Goal: Task Accomplishment & Management: Use online tool/utility

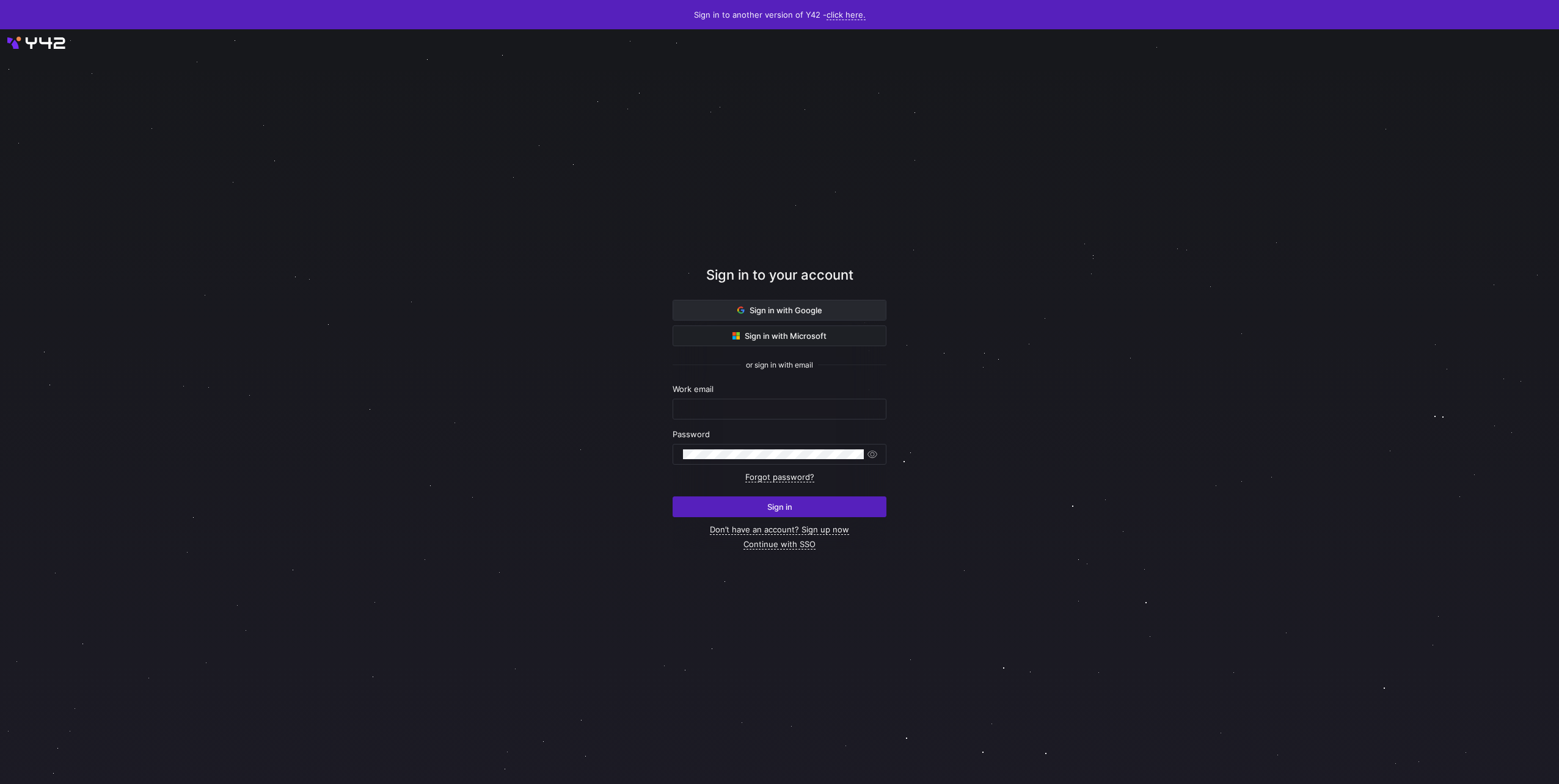
click at [745, 308] on span "Sign in with Google" at bounding box center [779, 310] width 85 height 10
click at [761, 342] on span at bounding box center [779, 335] width 213 height 19
click at [737, 305] on span "Sign in with Google" at bounding box center [779, 310] width 85 height 10
click at [765, 311] on span "Sign in with Google" at bounding box center [779, 310] width 85 height 10
click at [811, 312] on span "Sign in with Google" at bounding box center [779, 310] width 85 height 10
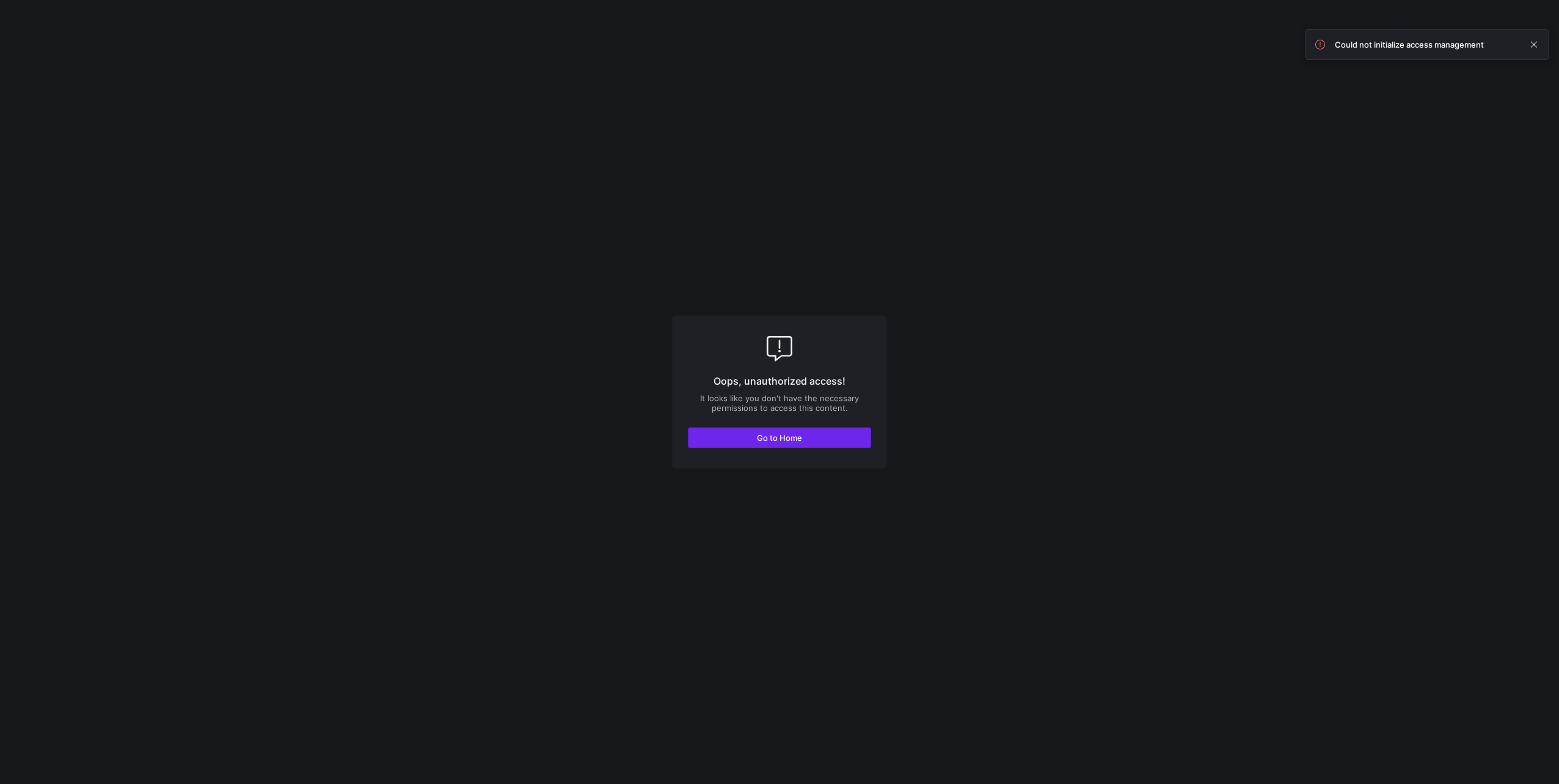
click at [829, 433] on span "button" at bounding box center [779, 437] width 182 height 19
click at [766, 438] on span "Go to Home" at bounding box center [779, 438] width 45 height 10
click at [756, 447] on span "button" at bounding box center [779, 437] width 182 height 19
click at [753, 434] on span "button" at bounding box center [779, 437] width 182 height 19
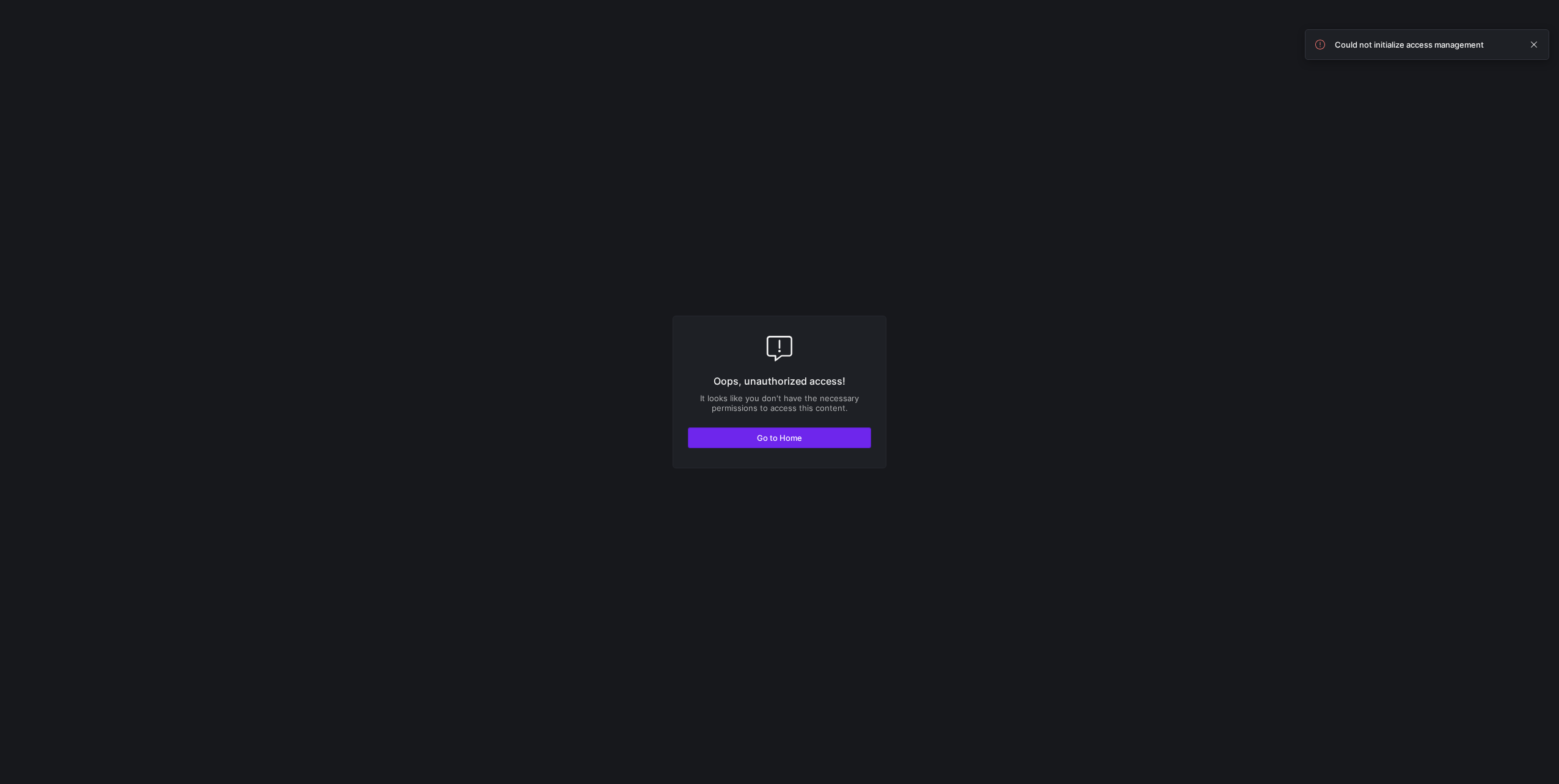
click at [832, 436] on span "button" at bounding box center [779, 437] width 182 height 19
click at [761, 436] on span "Go to Home" at bounding box center [779, 438] width 45 height 10
click at [795, 442] on span "Go to Home" at bounding box center [779, 438] width 45 height 10
click at [779, 442] on span "Go to Home" at bounding box center [779, 438] width 45 height 10
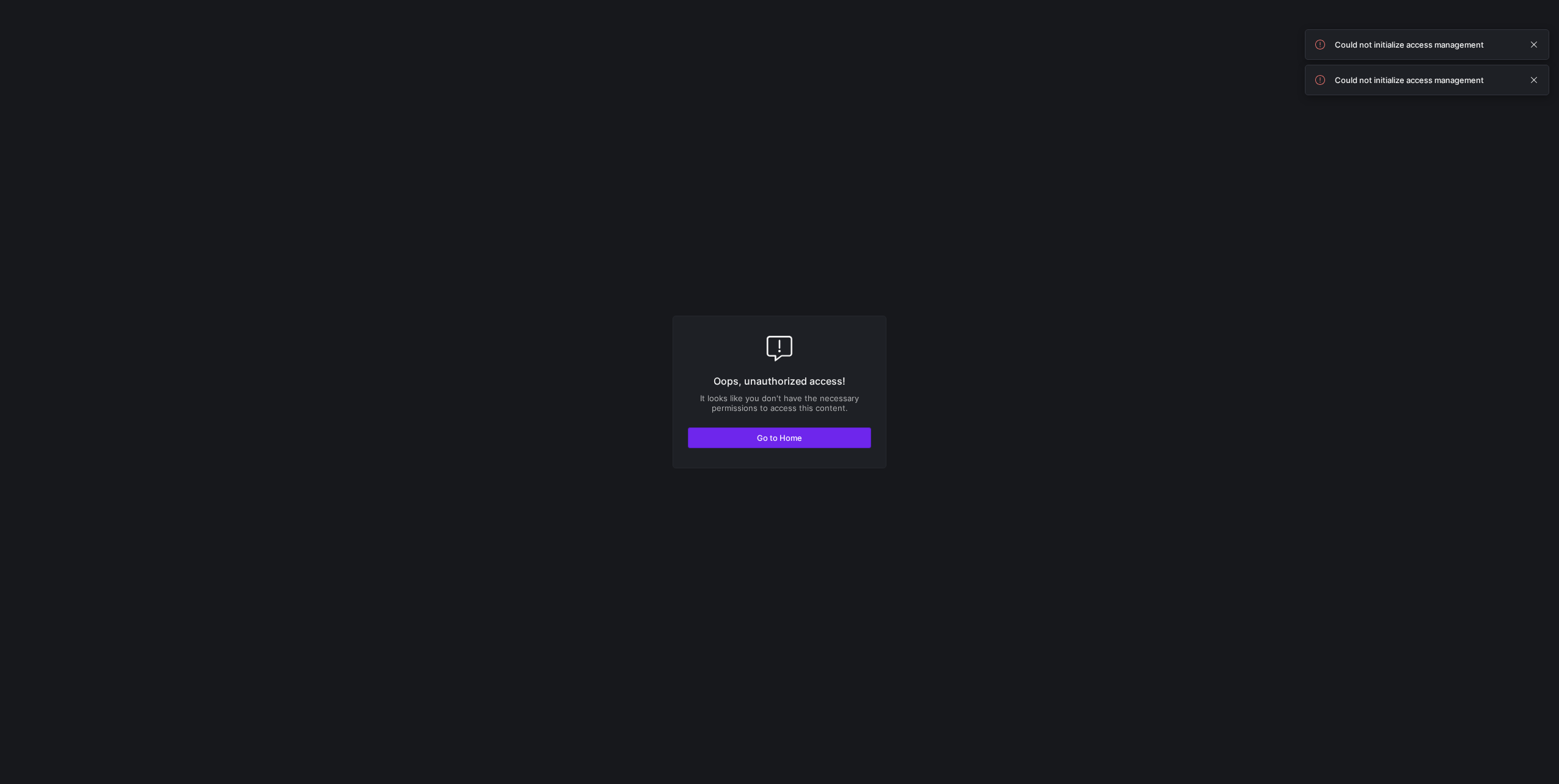
click at [779, 442] on span "Go to Home" at bounding box center [779, 438] width 45 height 10
click at [812, 440] on span "button" at bounding box center [779, 437] width 182 height 19
click at [755, 436] on span "button" at bounding box center [779, 437] width 182 height 19
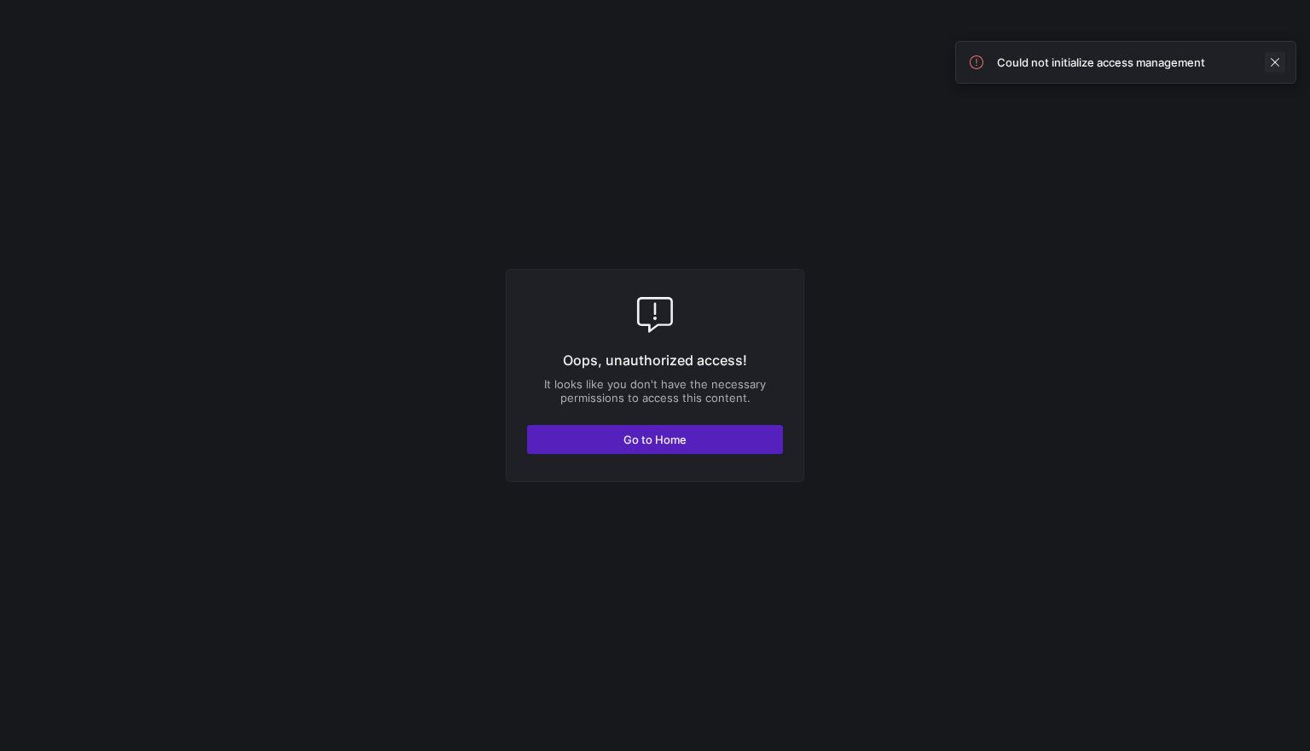
click at [1274, 52] on span at bounding box center [1275, 62] width 20 height 20
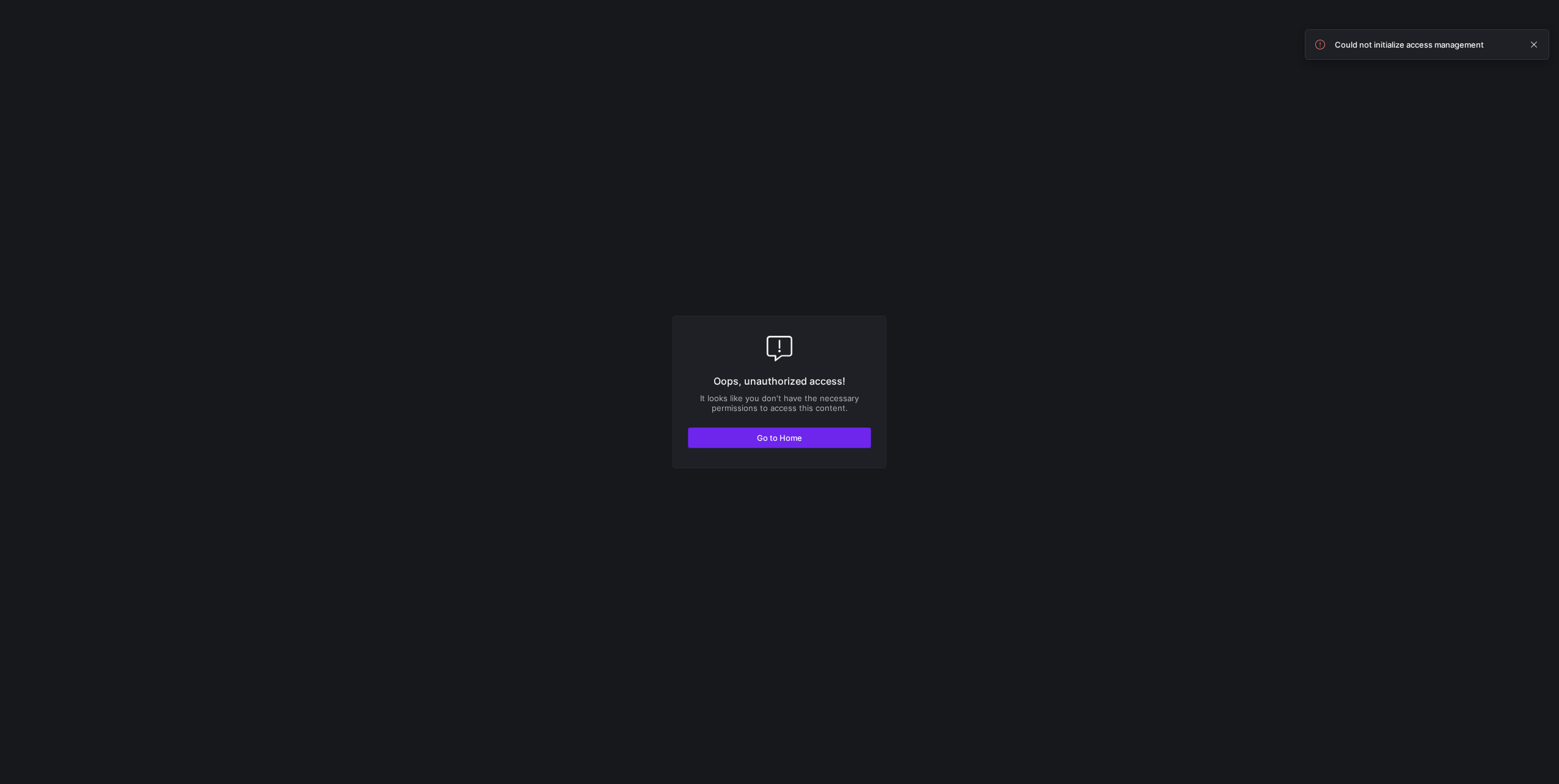
click at [822, 437] on span "button" at bounding box center [779, 437] width 182 height 19
click at [828, 435] on span "button" at bounding box center [779, 437] width 182 height 19
click at [775, 437] on span "Go to Home" at bounding box center [779, 438] width 45 height 10
click at [762, 434] on span "Go to Home" at bounding box center [779, 438] width 45 height 10
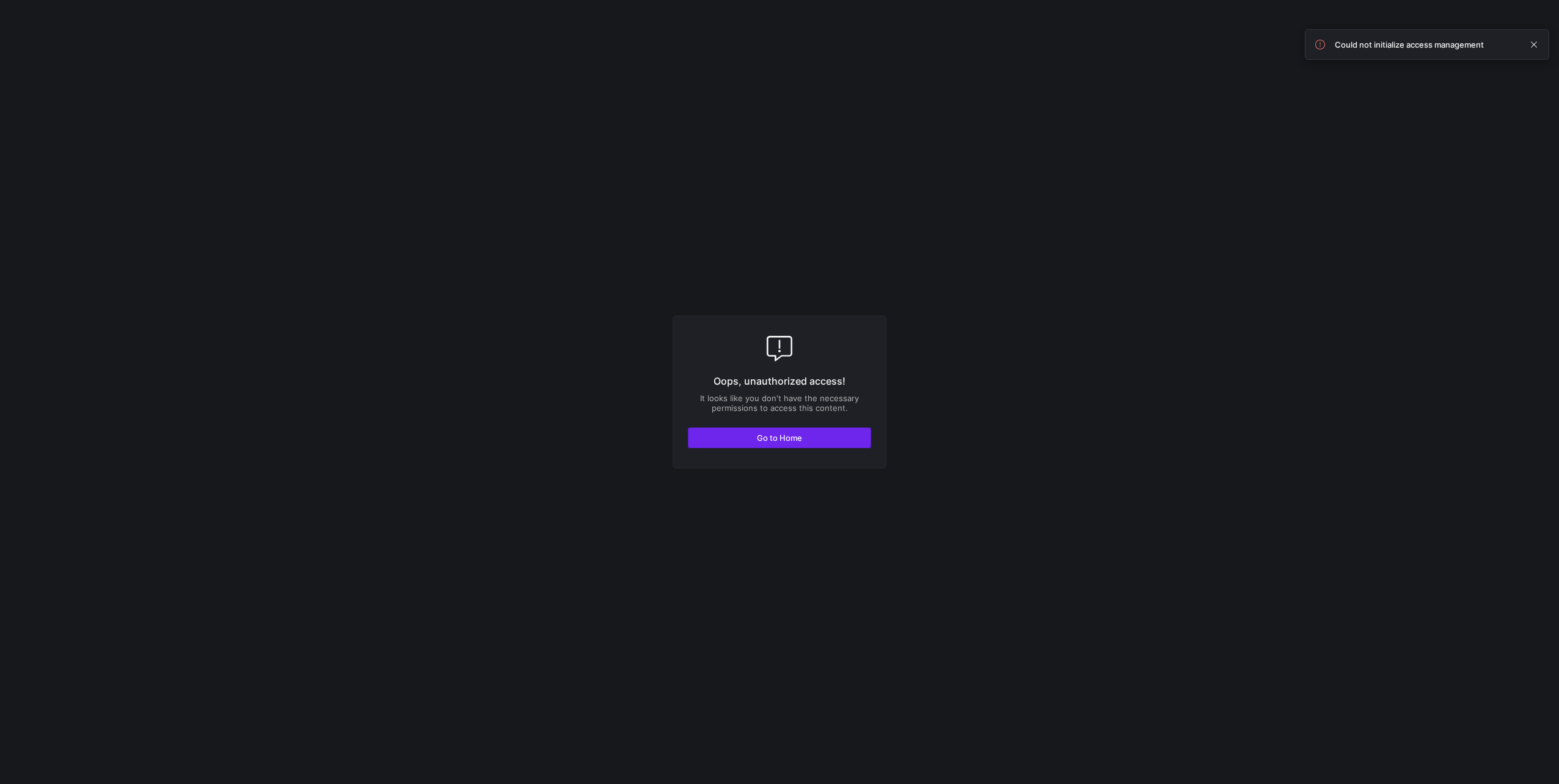
click at [790, 432] on span "button" at bounding box center [779, 437] width 182 height 19
click at [783, 437] on span "Go to Home" at bounding box center [779, 438] width 45 height 10
click at [722, 444] on span "button" at bounding box center [779, 437] width 182 height 19
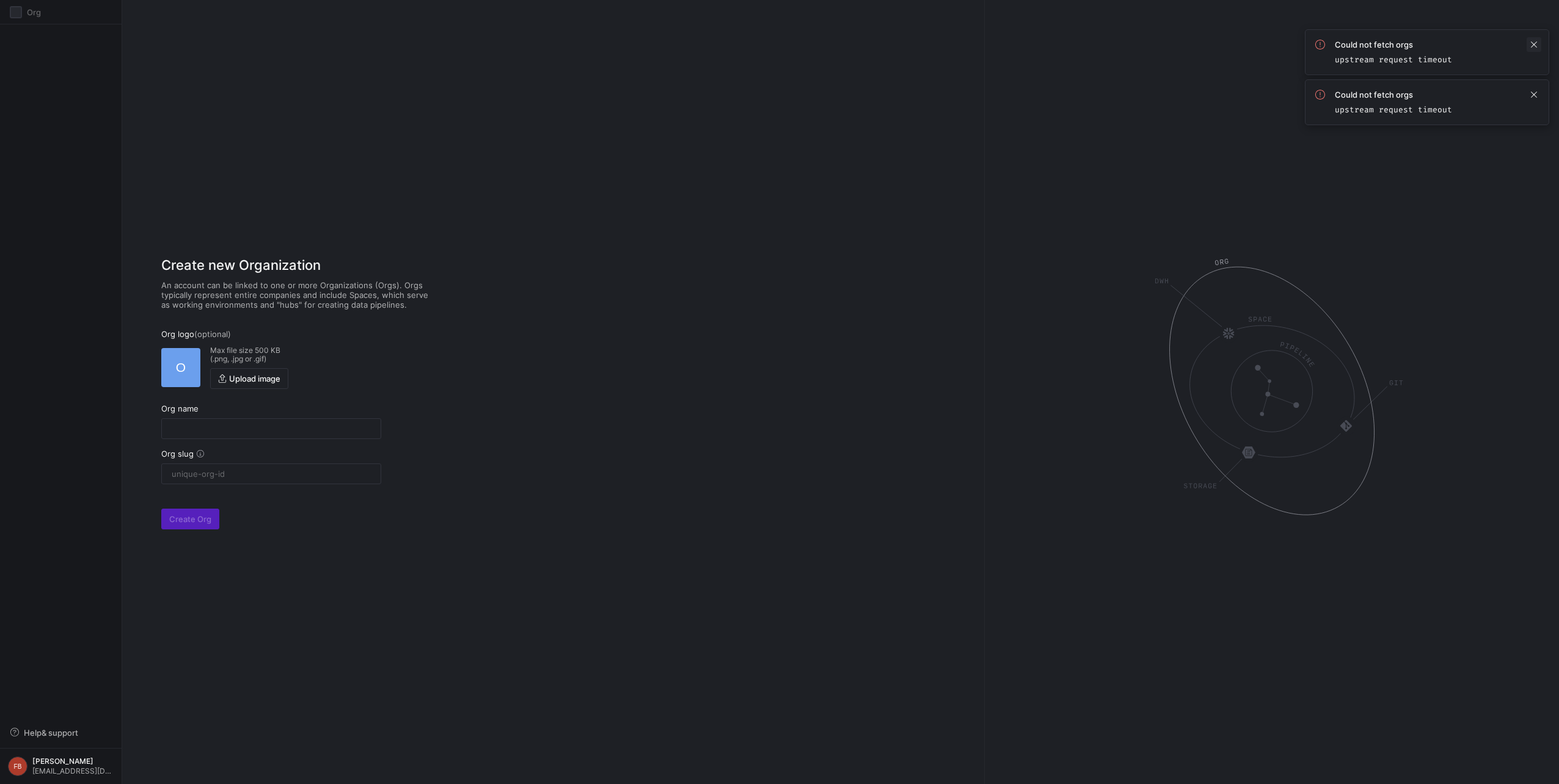
click at [1527, 43] on span at bounding box center [1533, 44] width 14 height 14
click at [1529, 44] on span at bounding box center [1533, 44] width 14 height 14
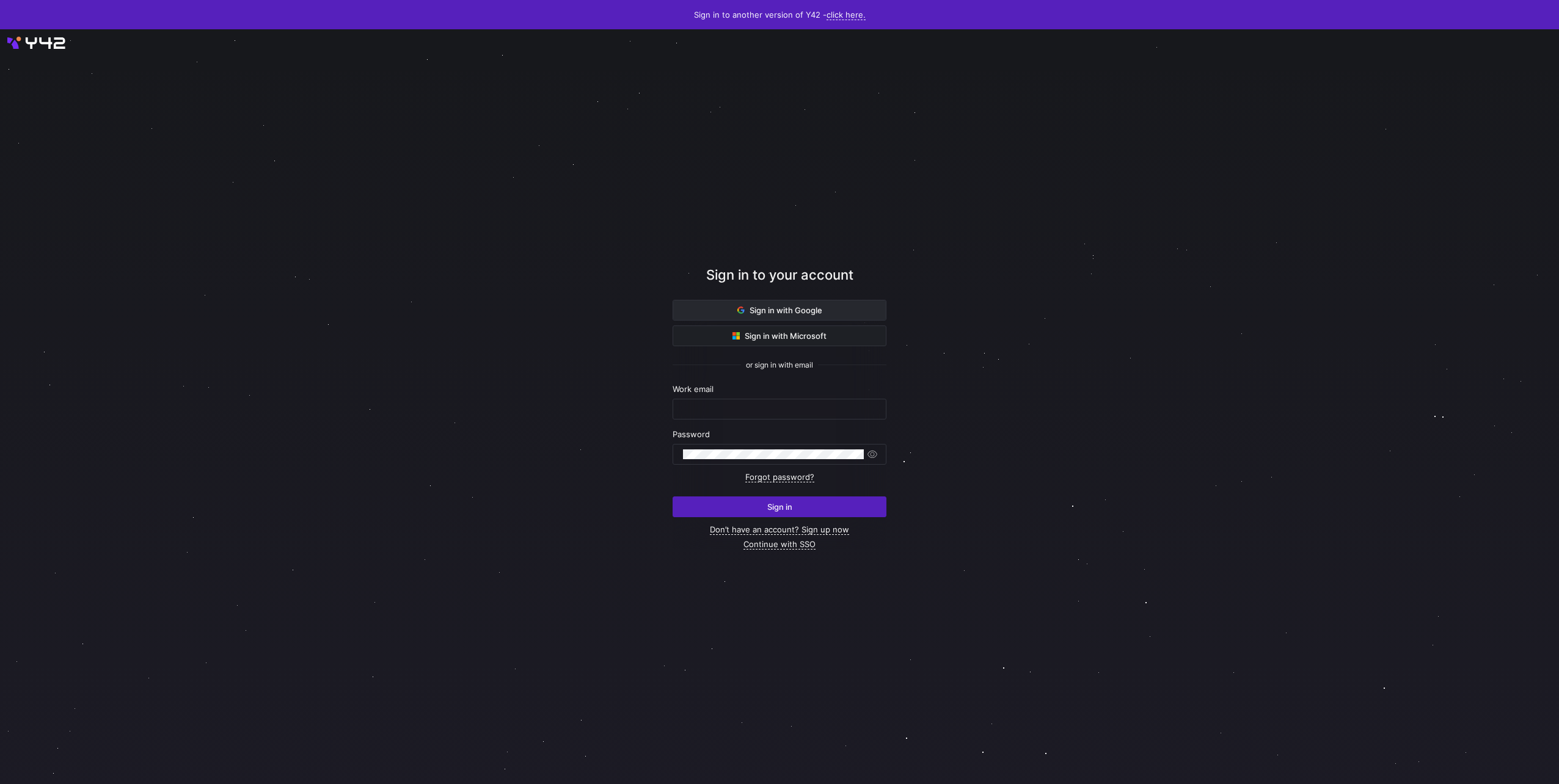
click at [846, 308] on span at bounding box center [779, 310] width 213 height 19
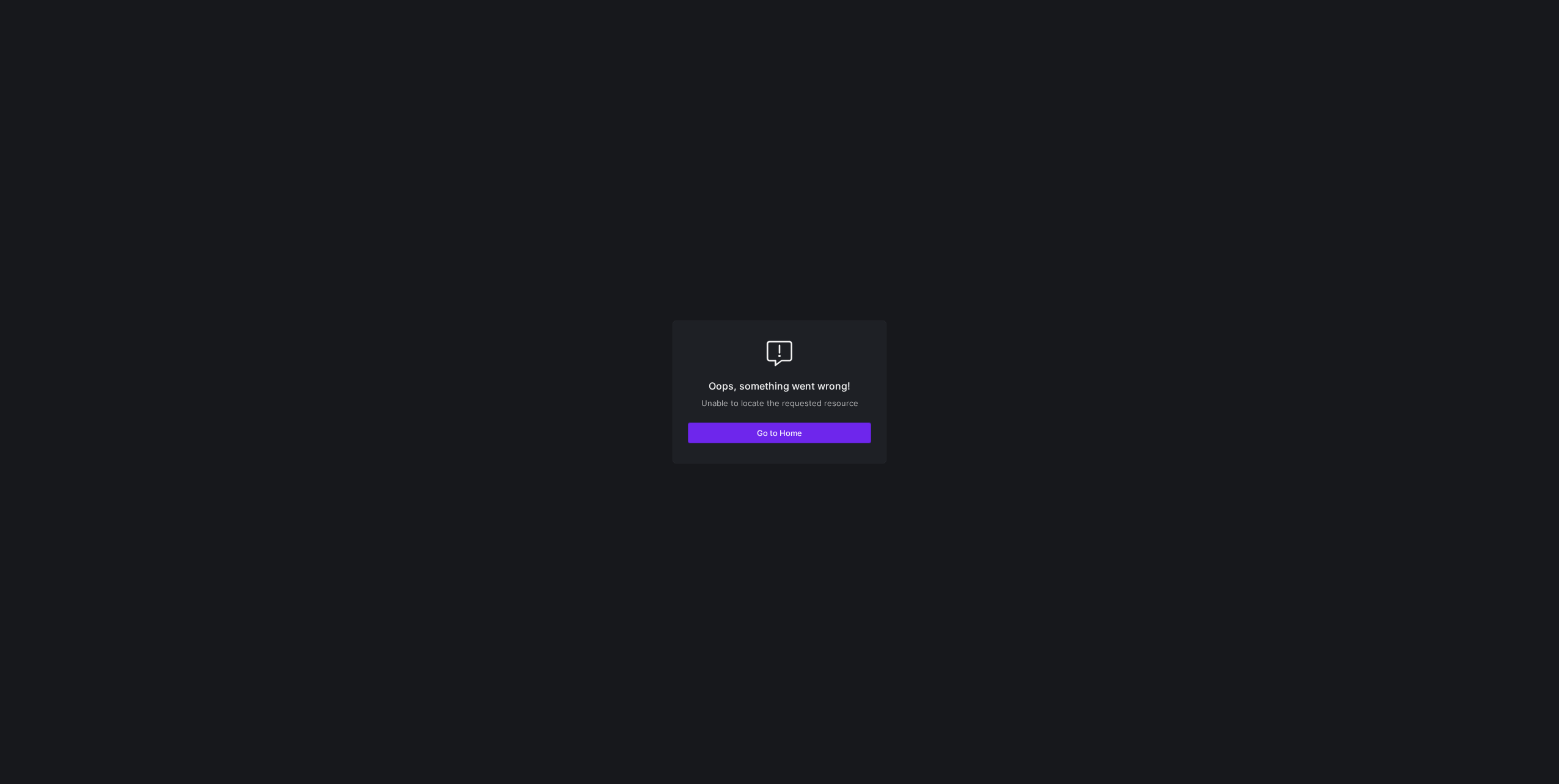
click at [756, 427] on span "button" at bounding box center [779, 432] width 182 height 19
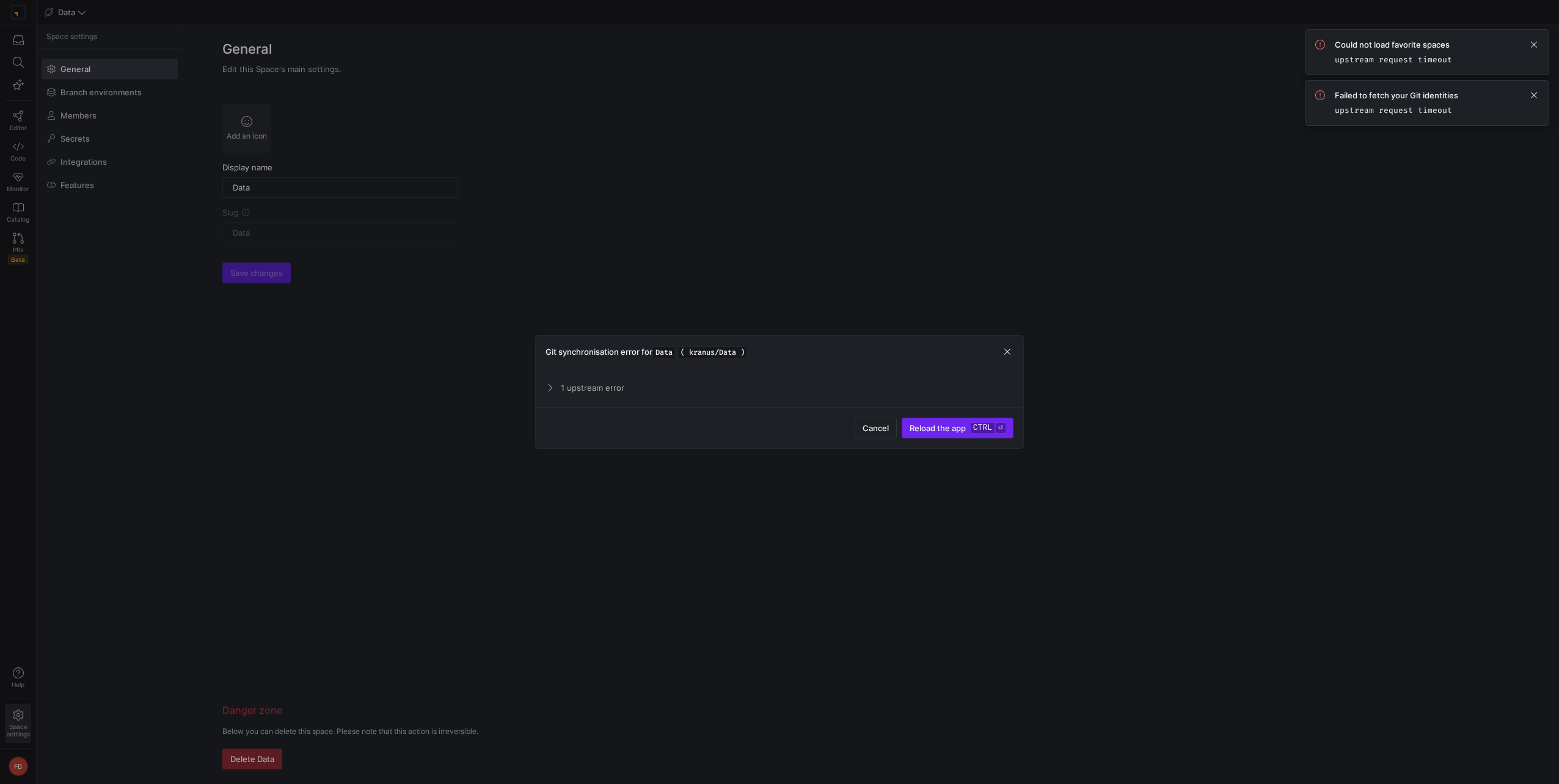
click at [937, 425] on span "Reload the app" at bounding box center [937, 428] width 56 height 10
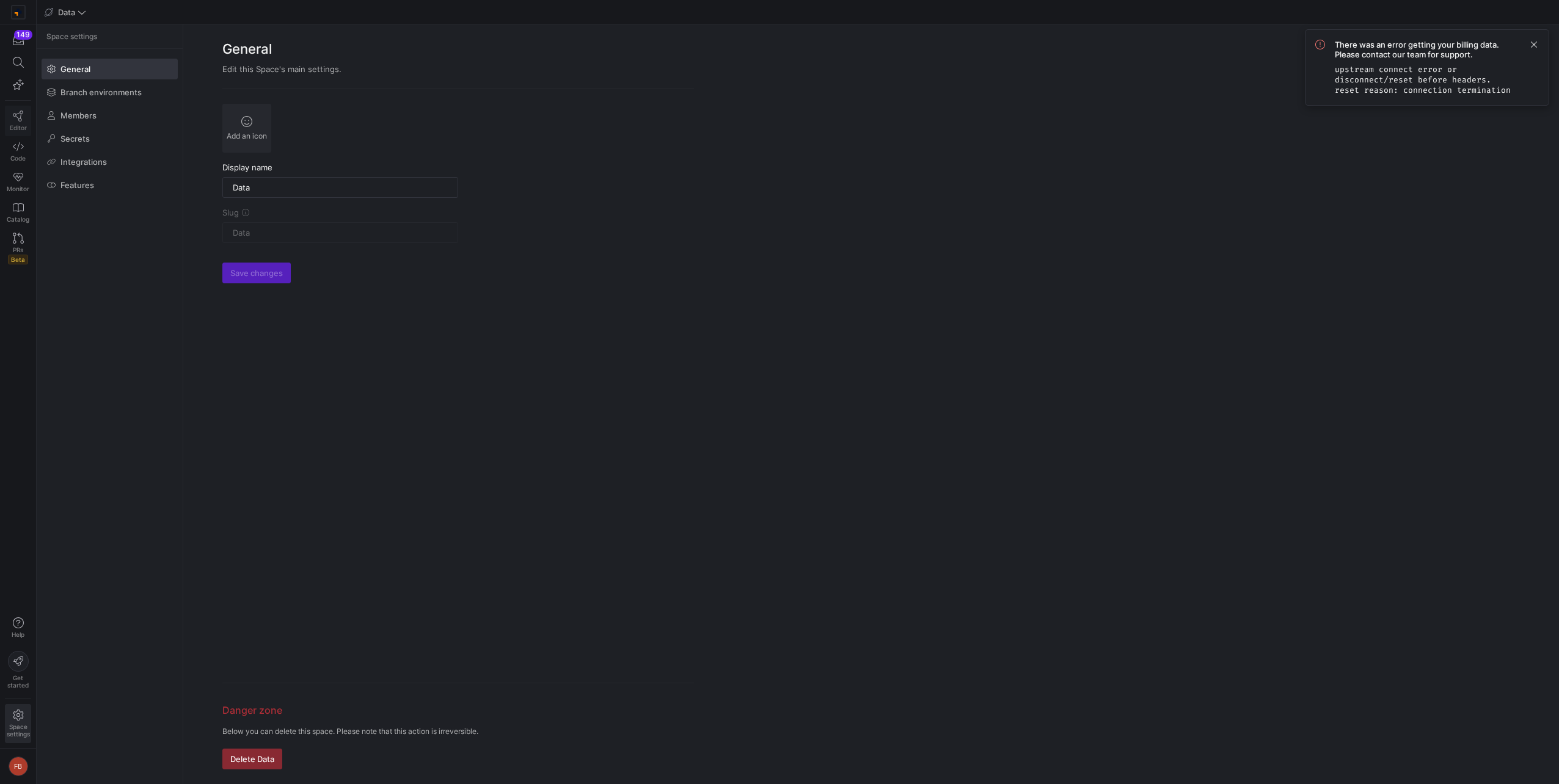
click at [15, 117] on icon at bounding box center [18, 115] width 11 height 11
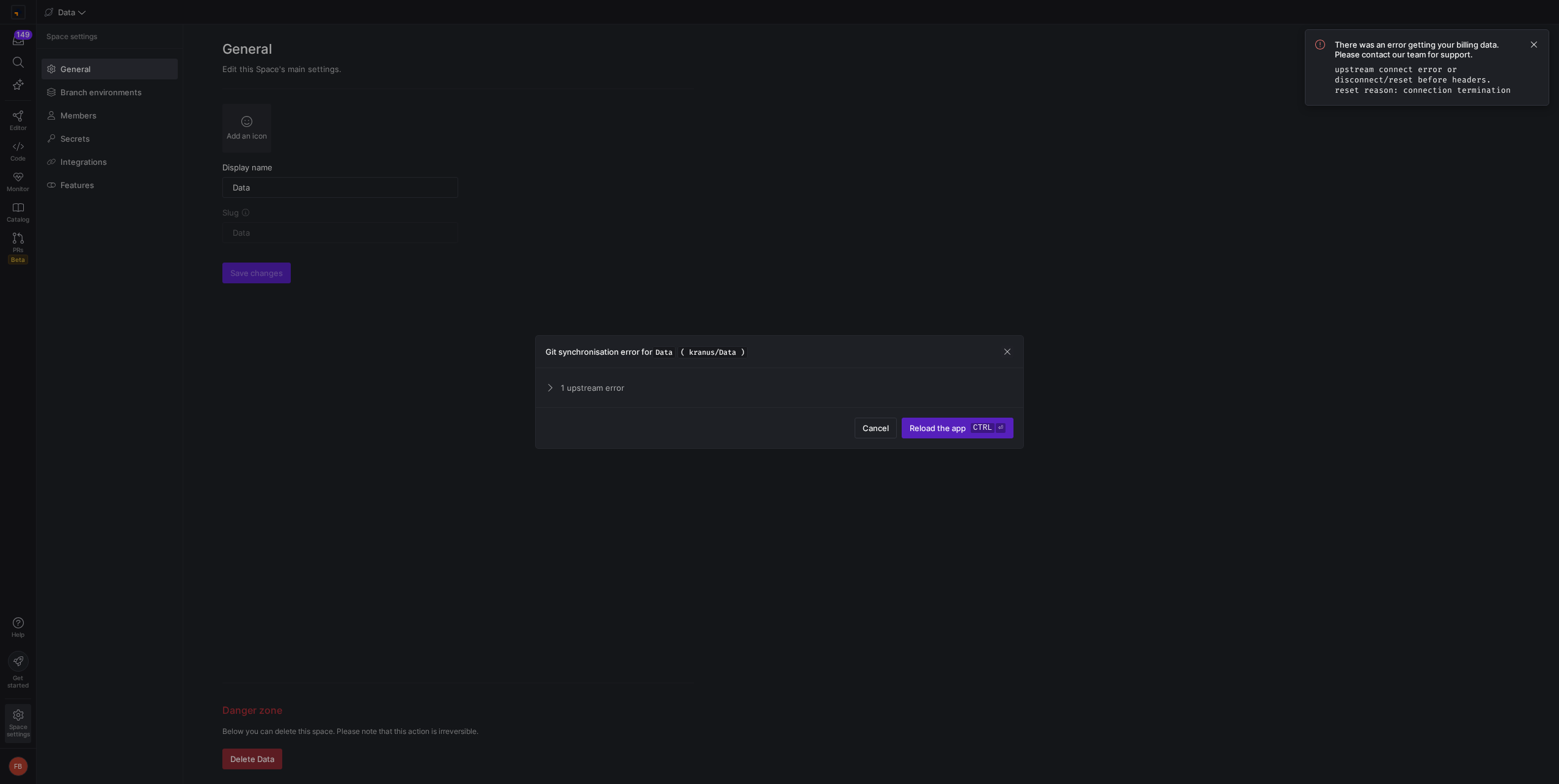
click at [549, 390] on span at bounding box center [549, 388] width 10 height 6
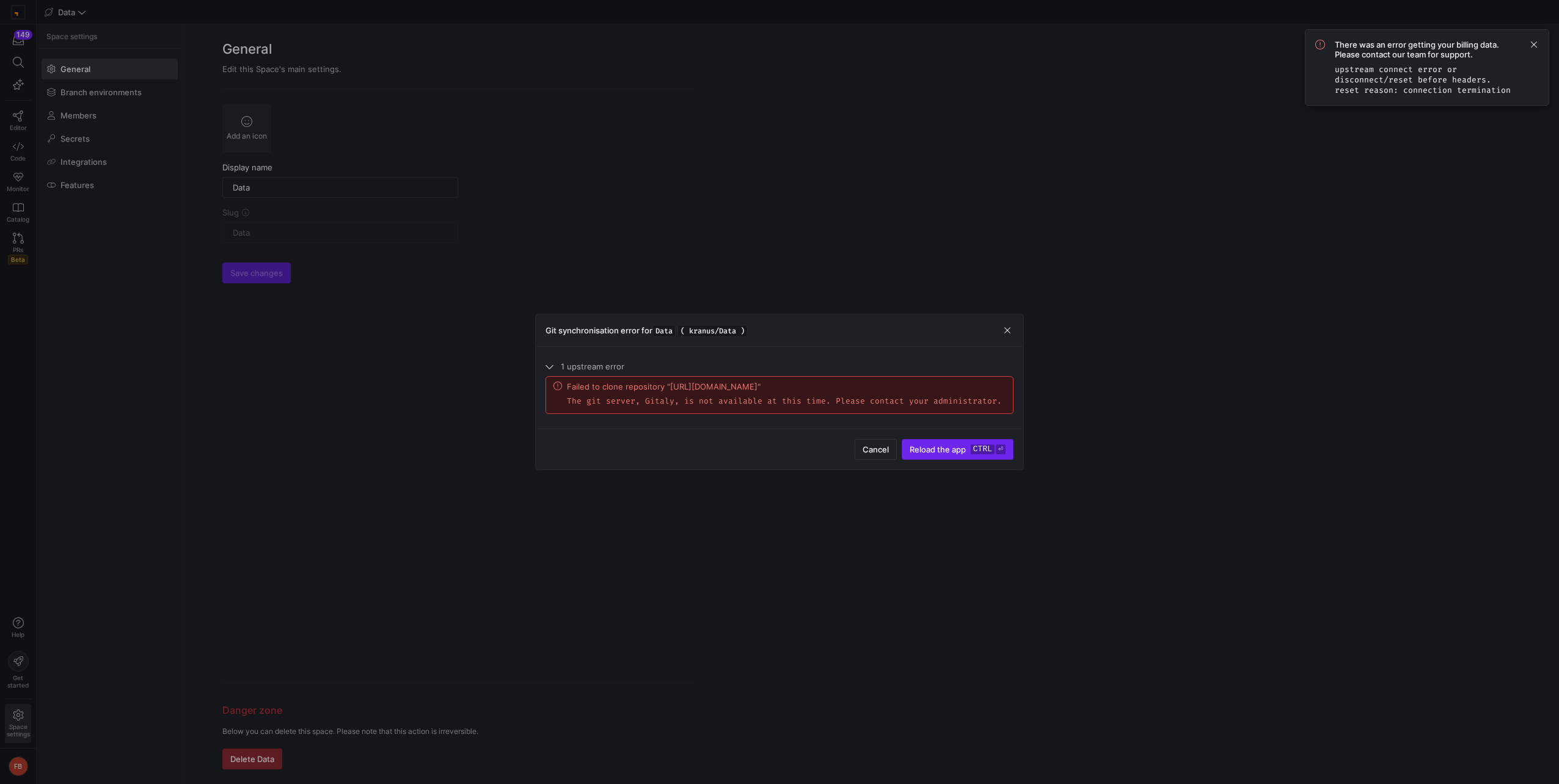
click at [922, 453] on span "Reload the app" at bounding box center [937, 450] width 56 height 10
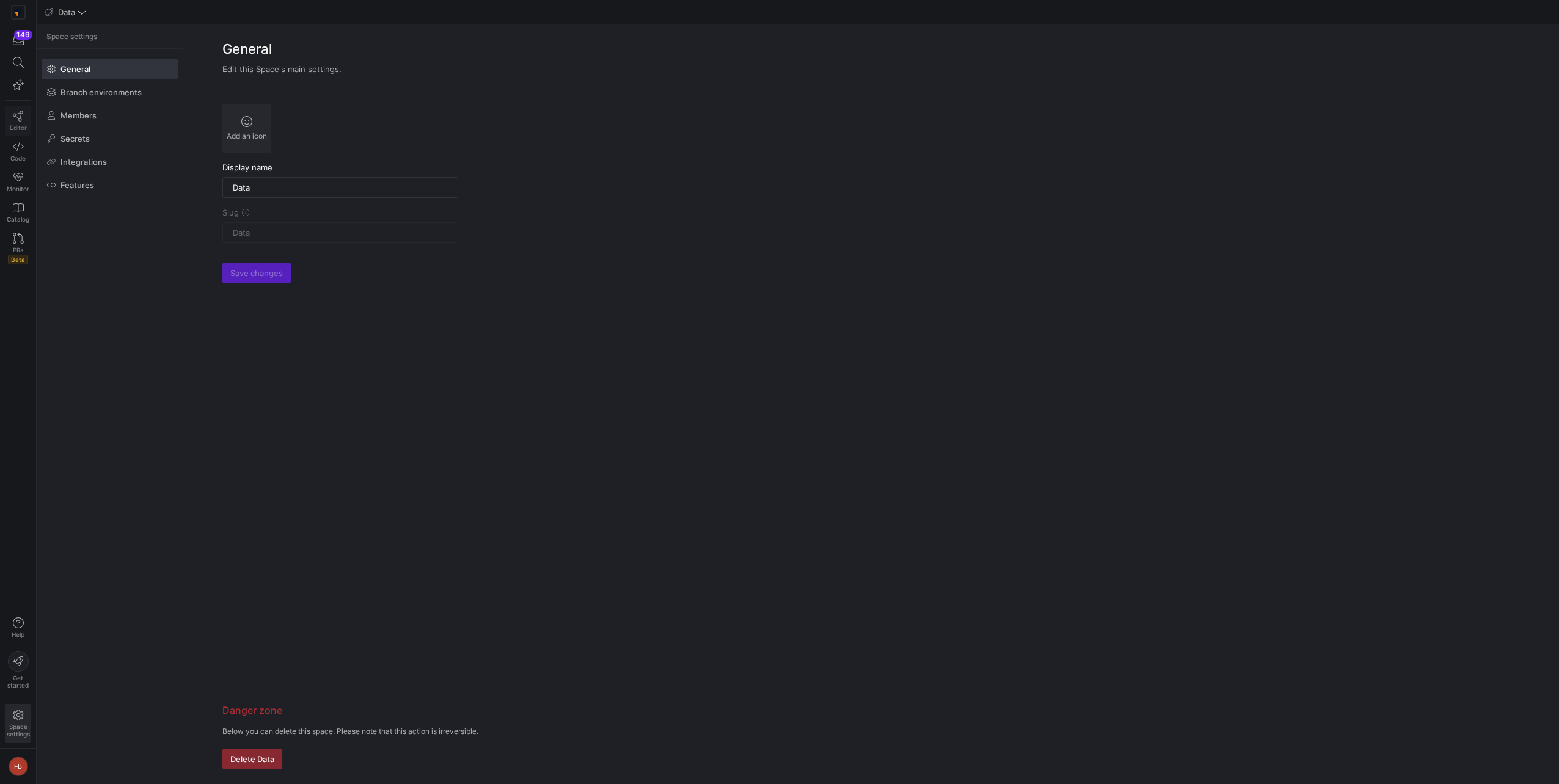
click at [18, 124] on span "Editor" at bounding box center [19, 127] width 17 height 7
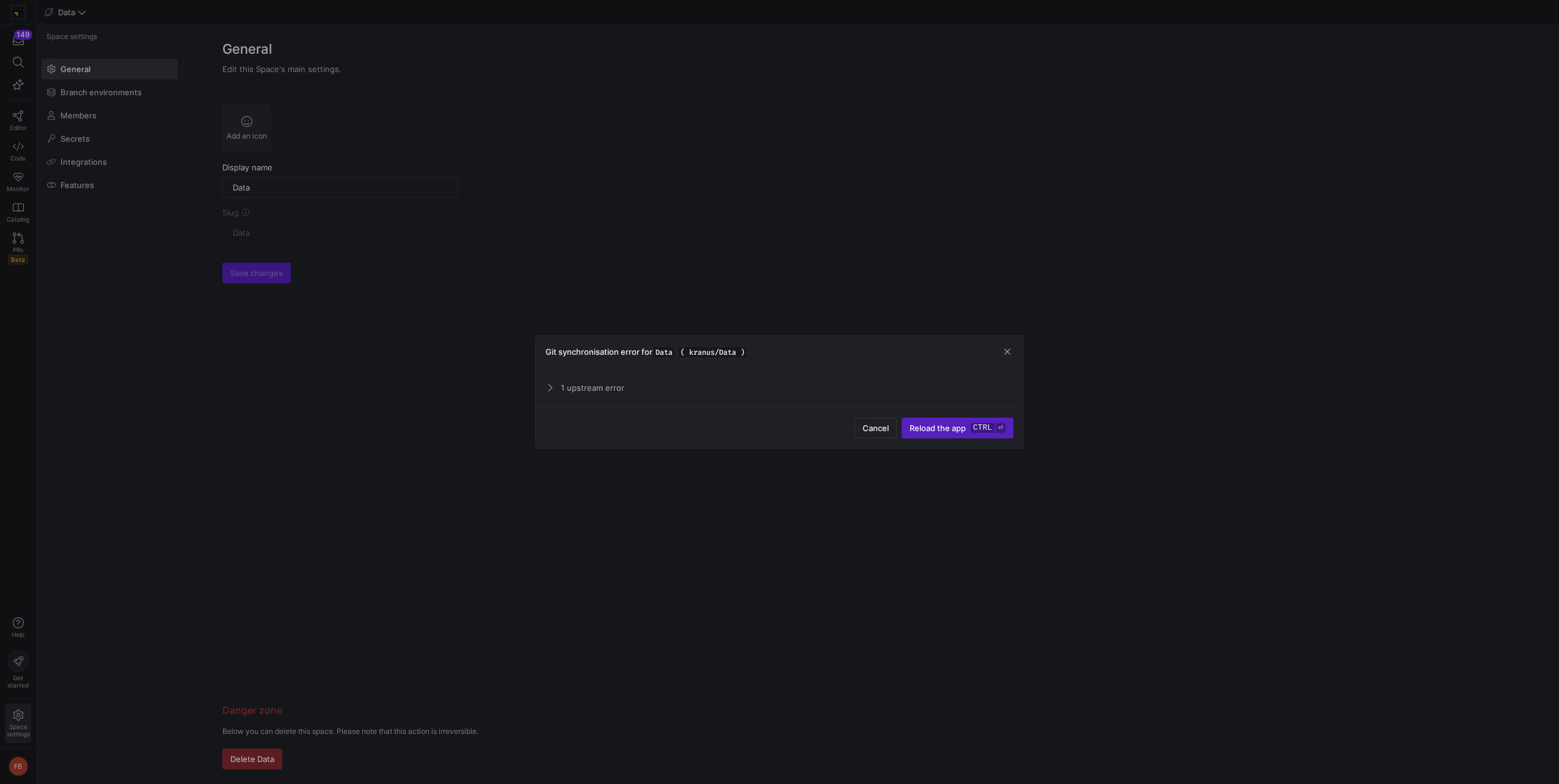
click at [563, 391] on span "1 upstream error" at bounding box center [787, 388] width 453 height 10
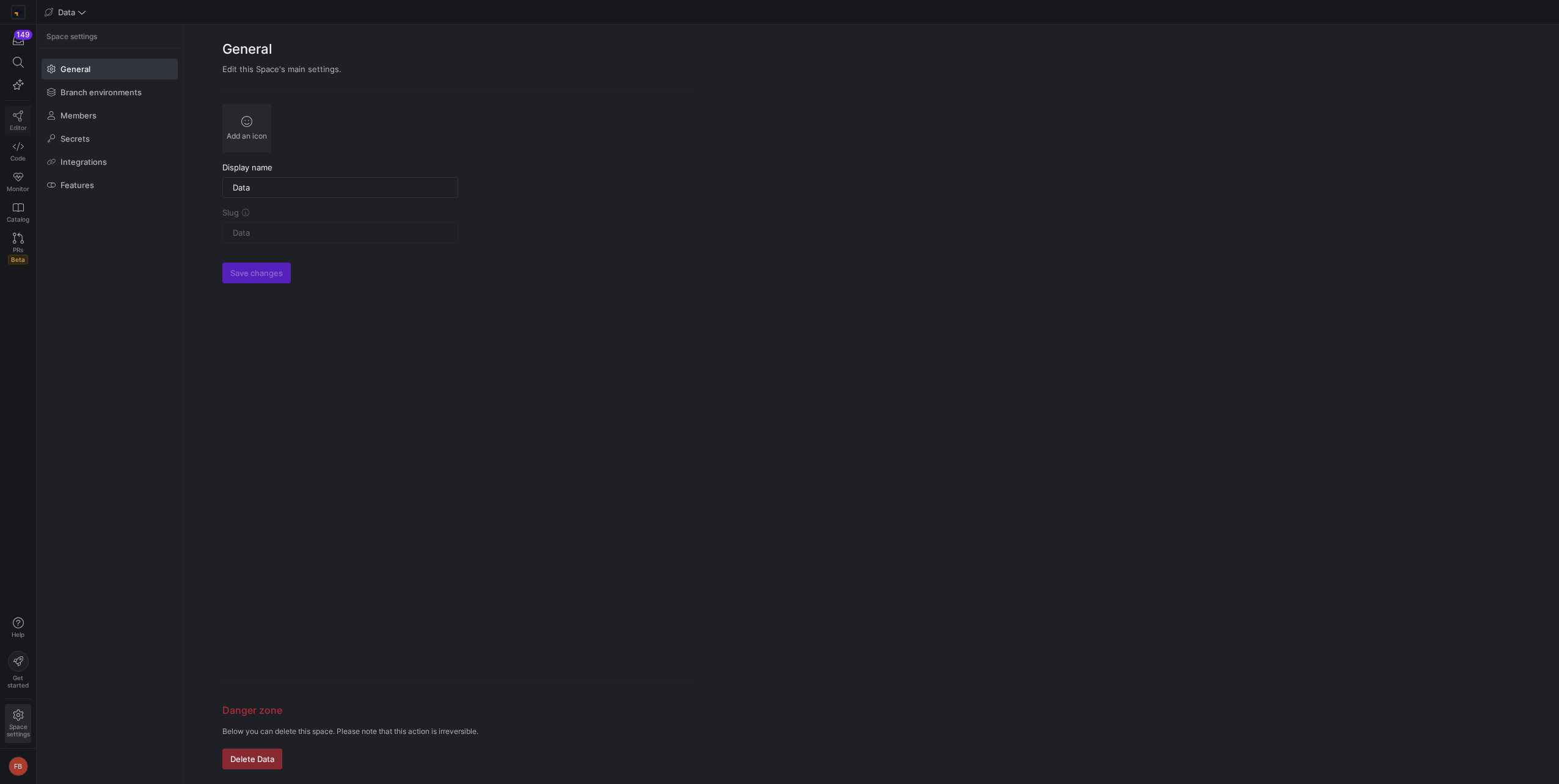
click at [12, 122] on link "Editor" at bounding box center [18, 121] width 26 height 31
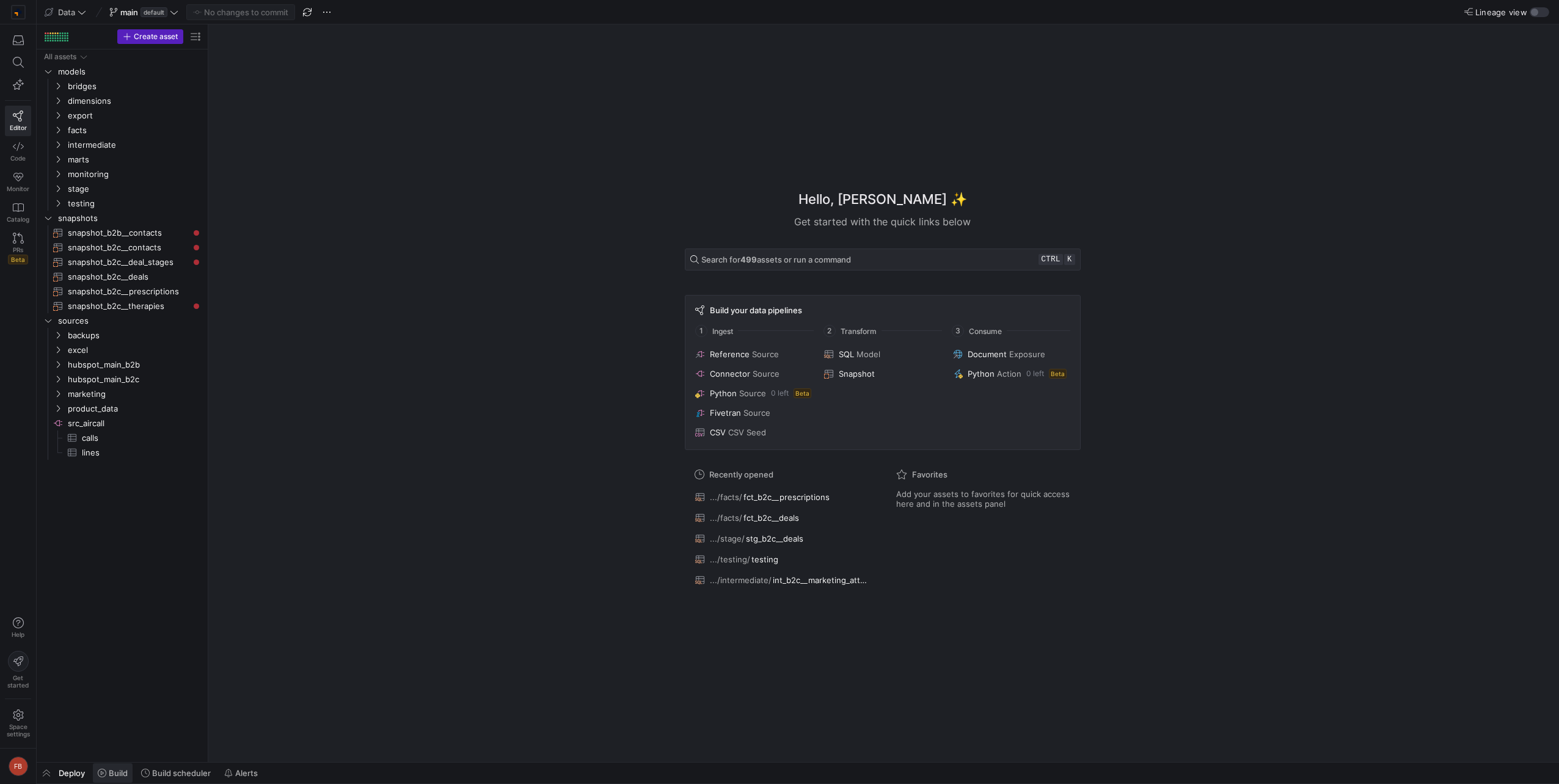
click at [113, 773] on span "Build" at bounding box center [118, 773] width 19 height 10
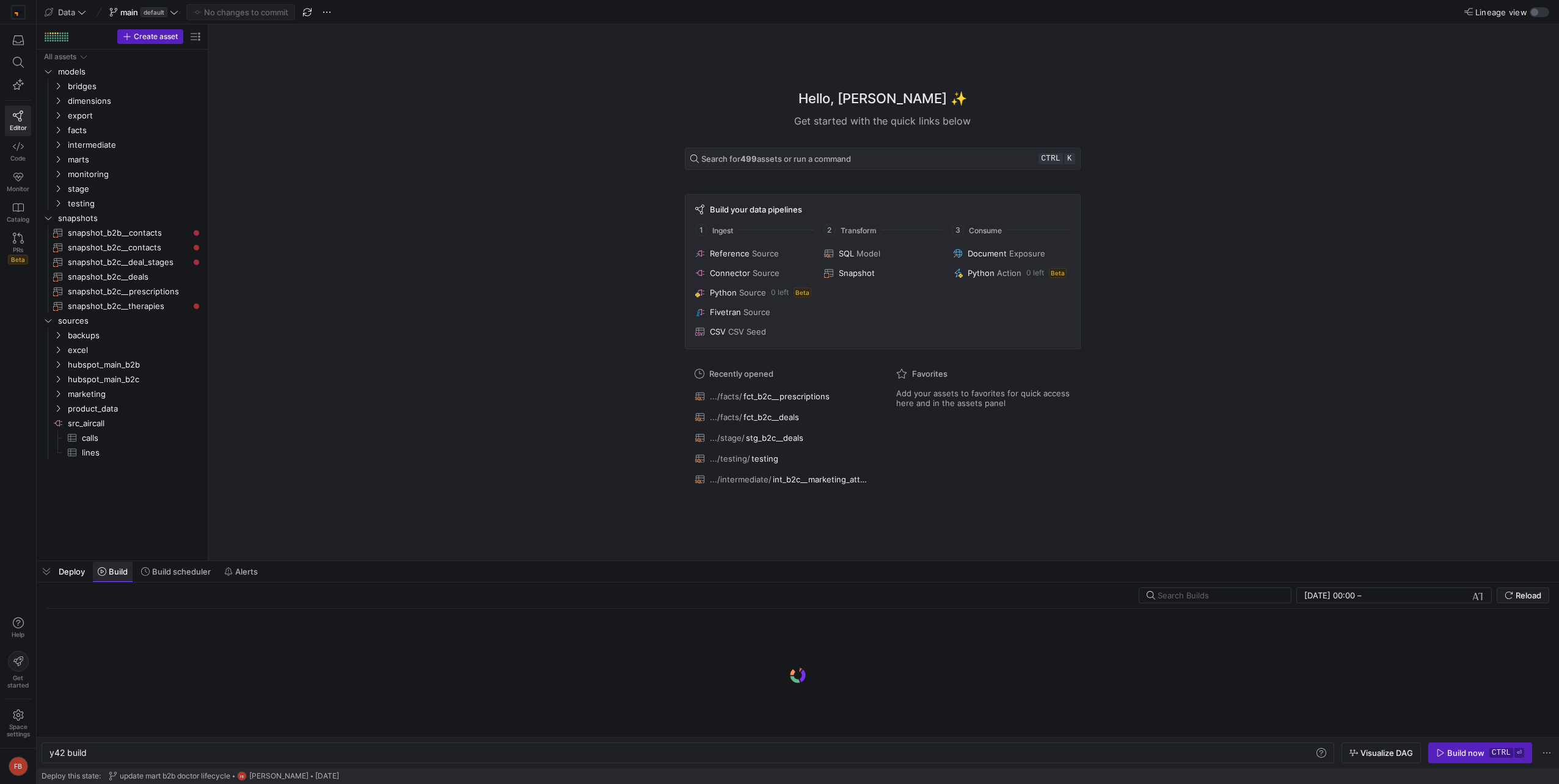
scroll to position [0, 37]
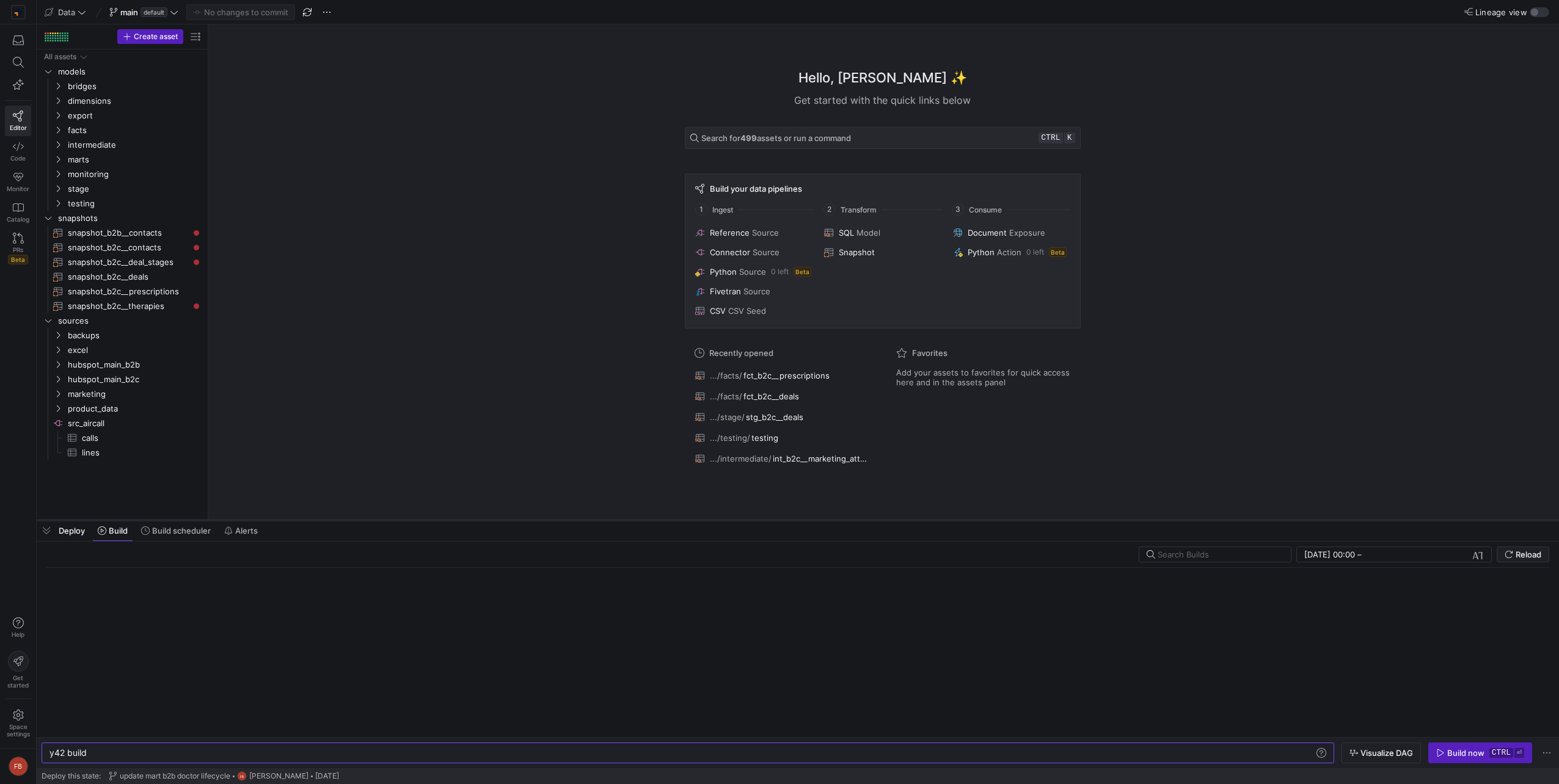
drag, startPoint x: 346, startPoint y: 562, endPoint x: 342, endPoint y: 518, distance: 44.2
click at [342, 518] on div at bounding box center [797, 520] width 1522 height 5
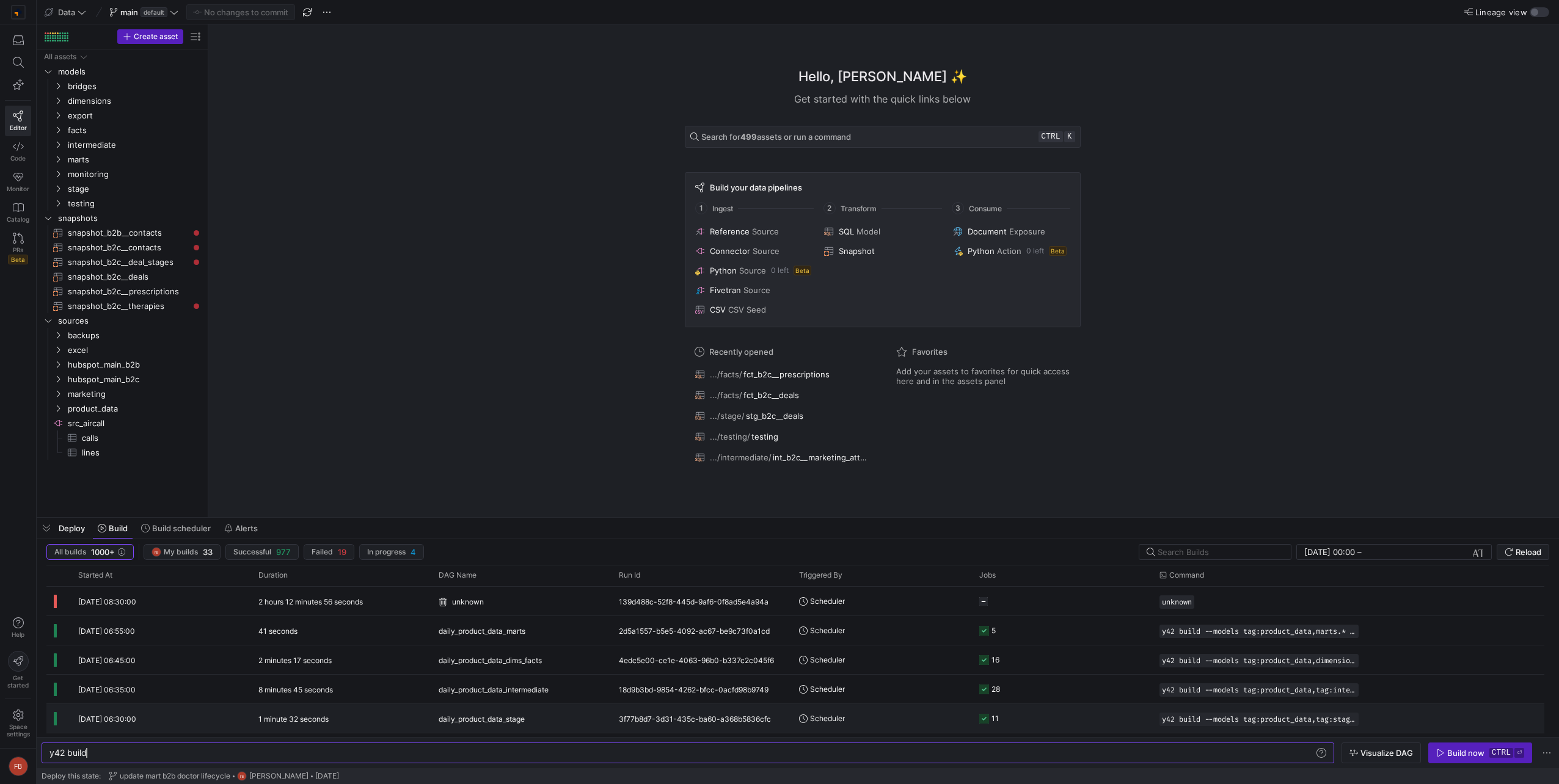
scroll to position [0, 0]
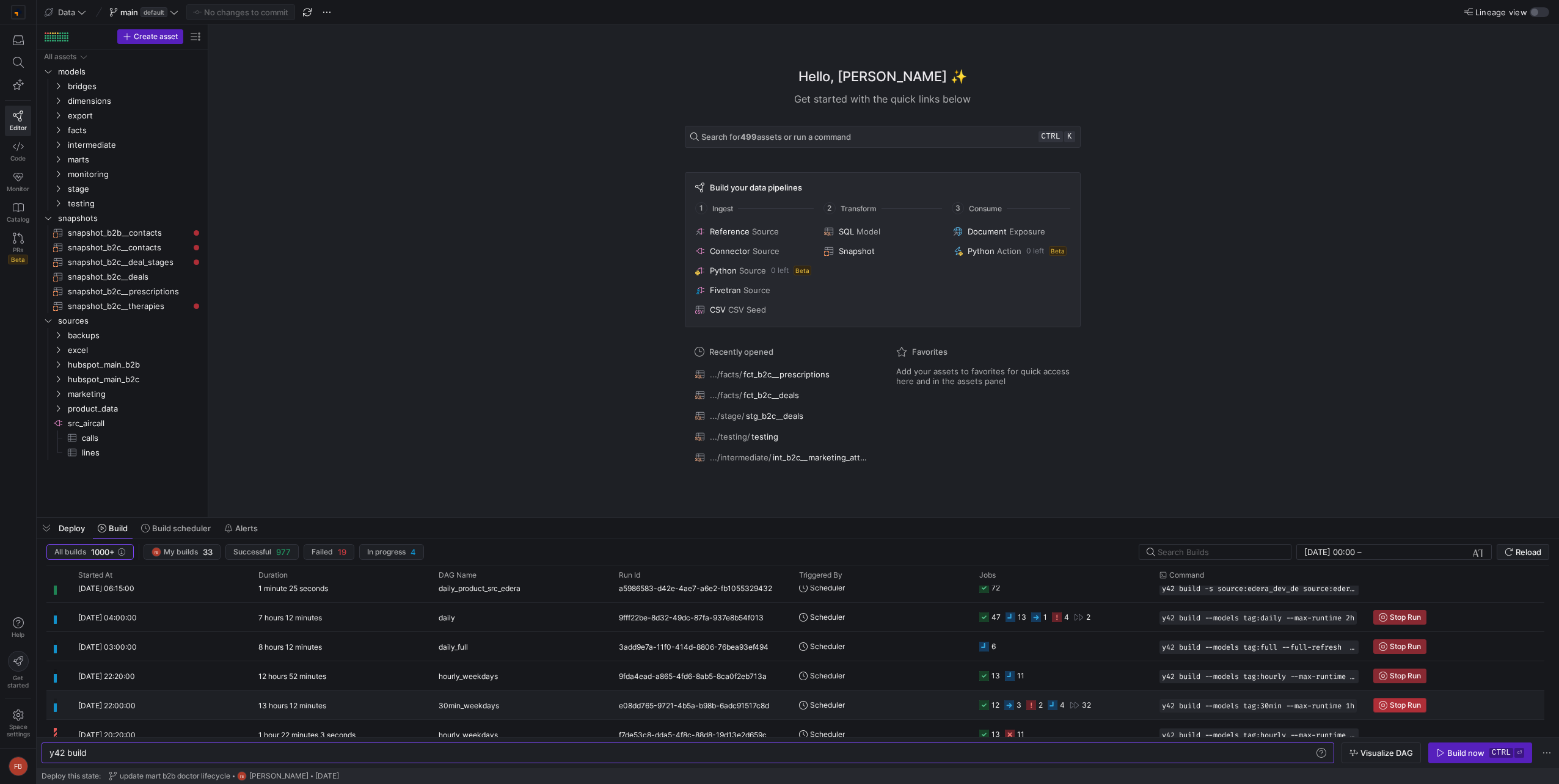
click at [1403, 708] on span "Stop Run" at bounding box center [1404, 705] width 31 height 9
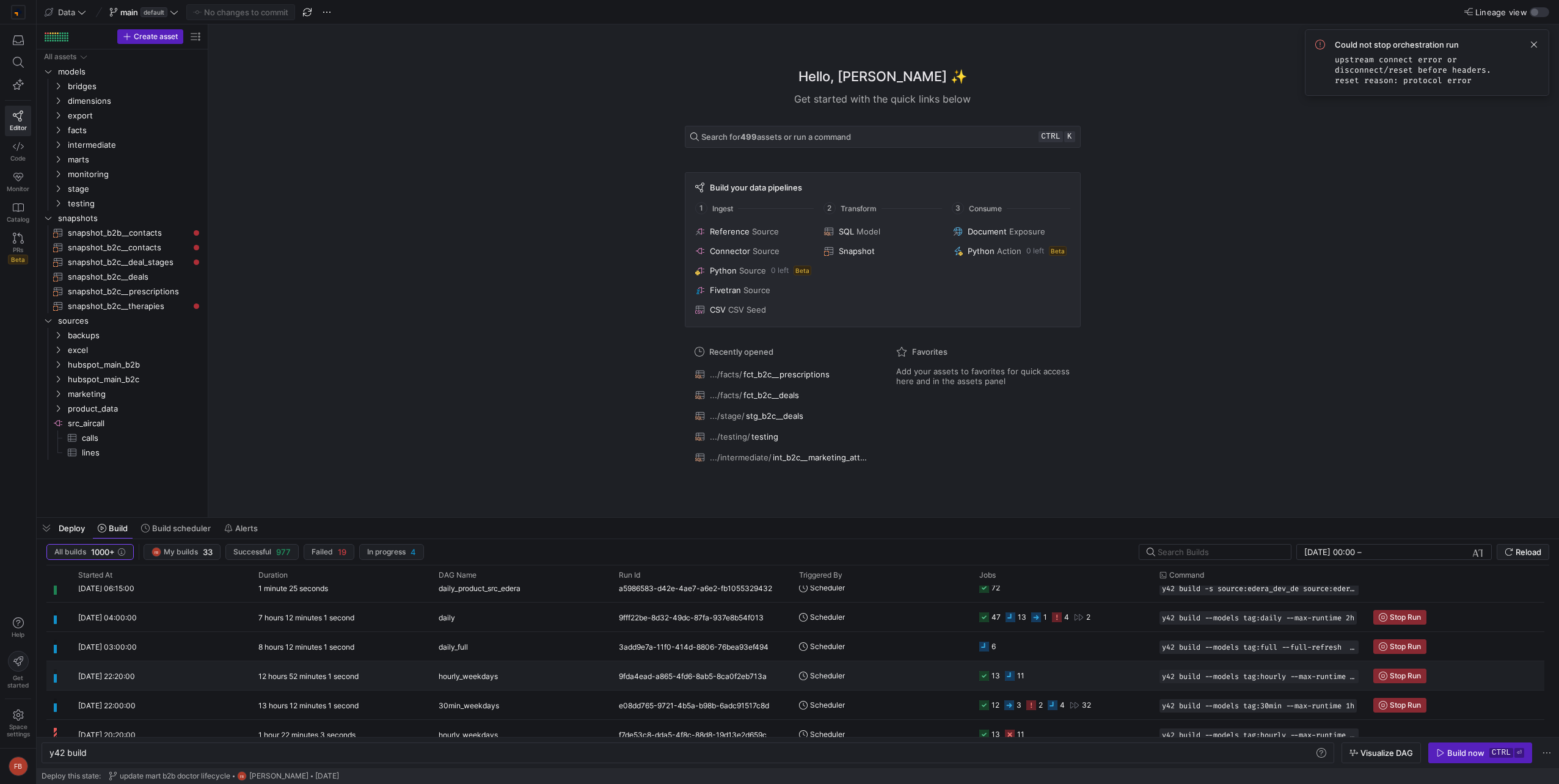
click at [1401, 672] on span "Stop Run" at bounding box center [1404, 676] width 31 height 9
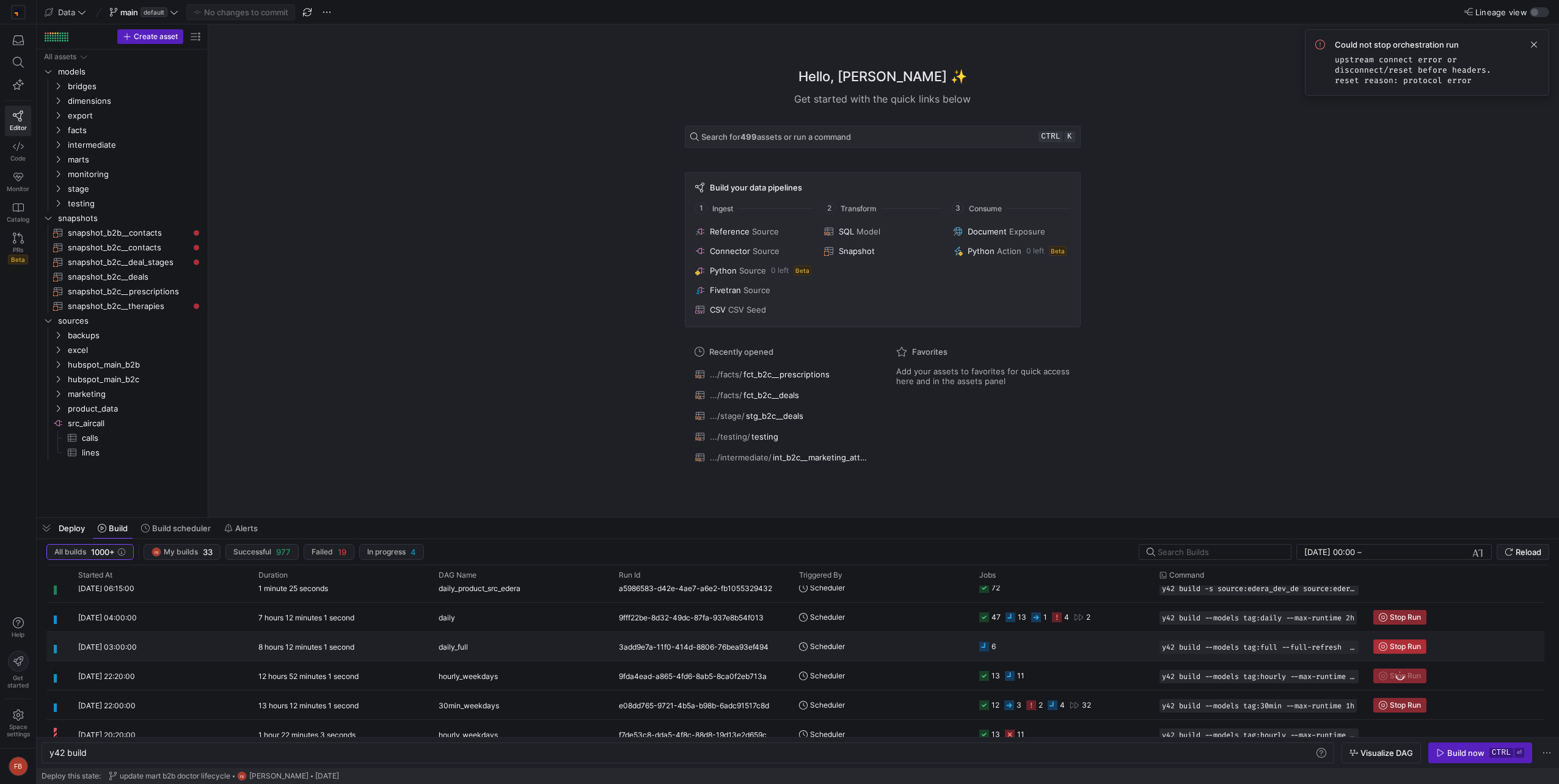
click at [1393, 646] on span "Stop Run" at bounding box center [1404, 647] width 31 height 9
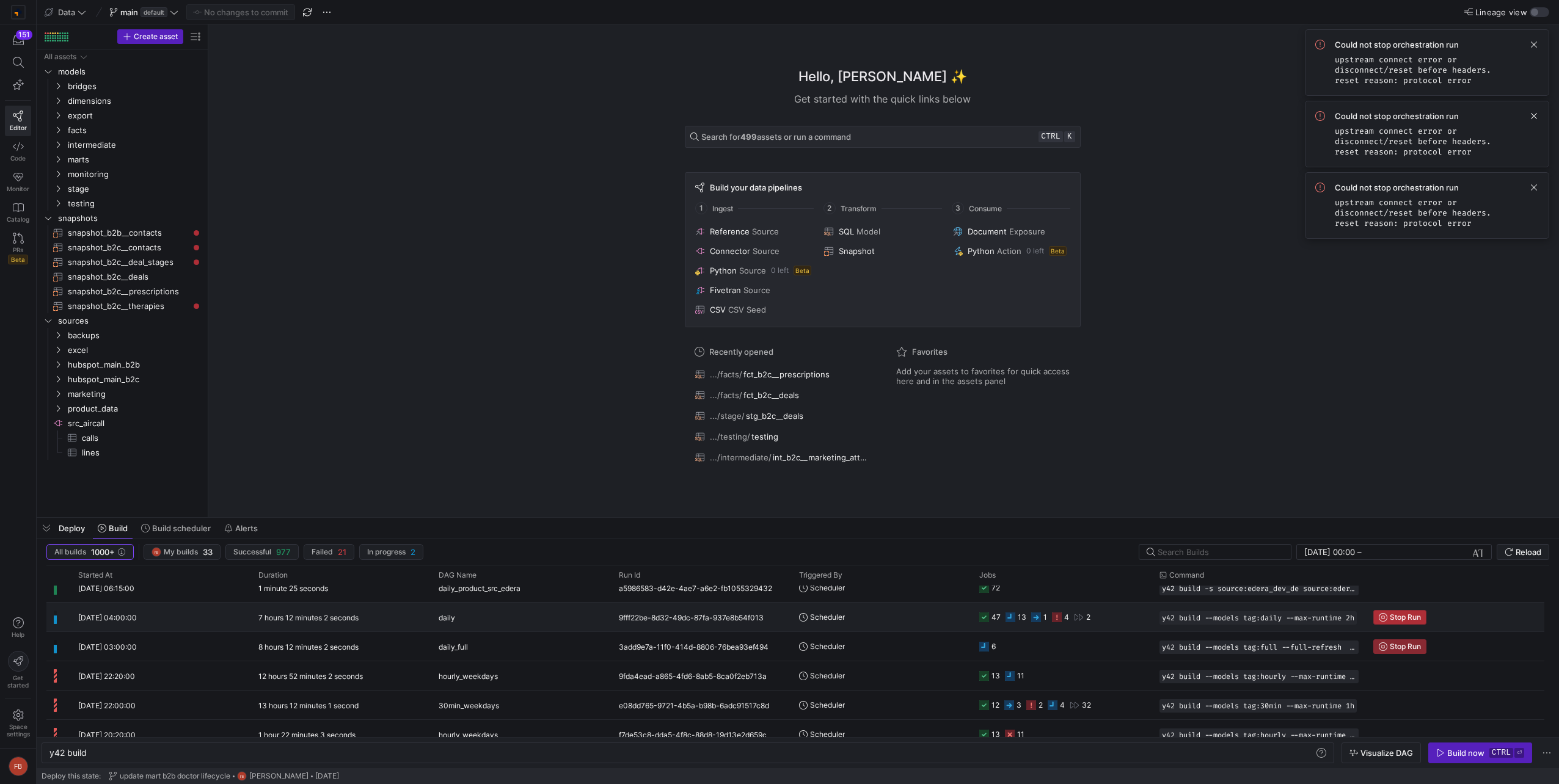
click at [1397, 617] on span "Stop Run" at bounding box center [1404, 617] width 31 height 9
click at [1528, 41] on span at bounding box center [1533, 44] width 14 height 14
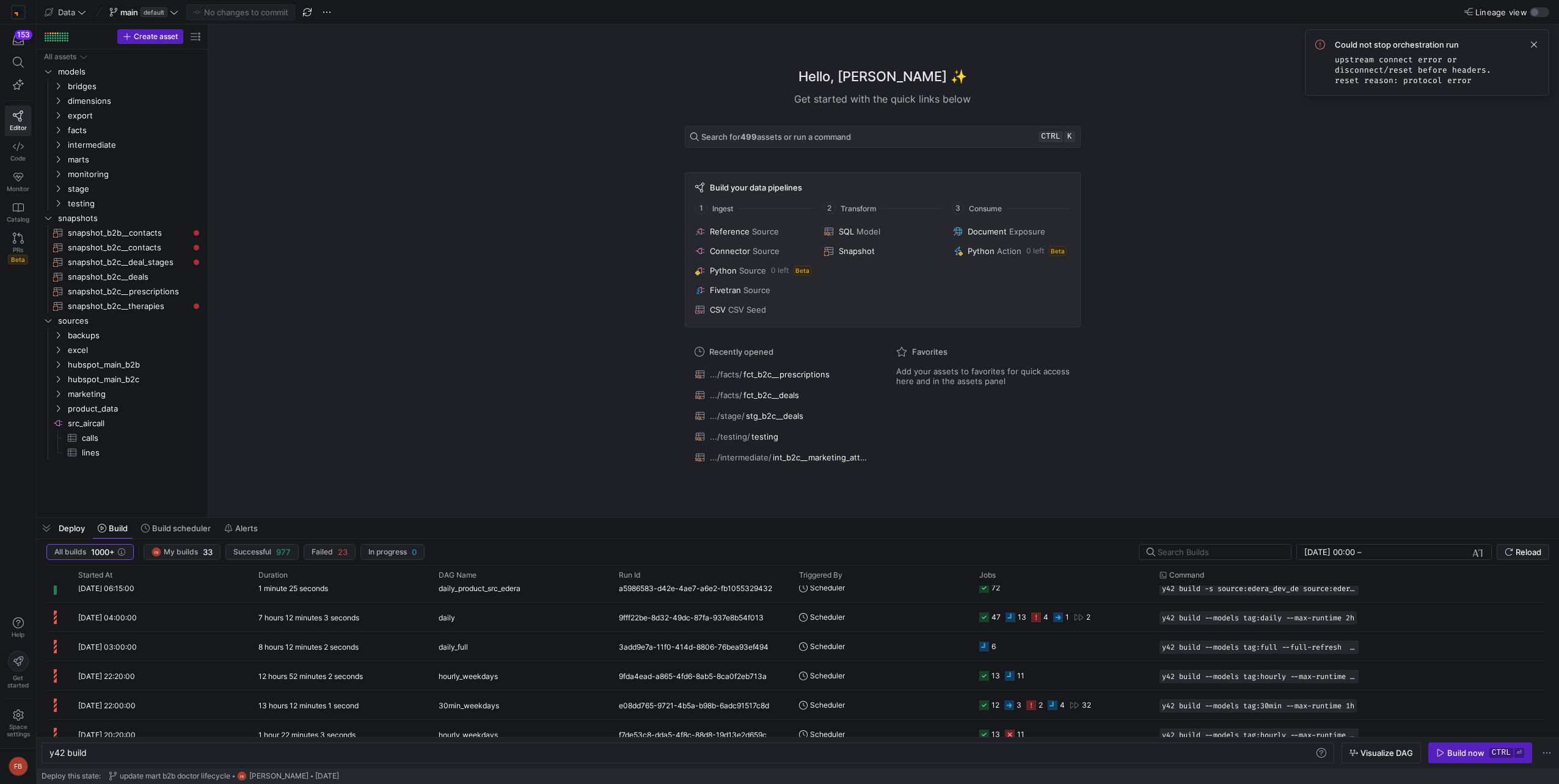
click at [1528, 41] on span at bounding box center [1533, 44] width 14 height 14
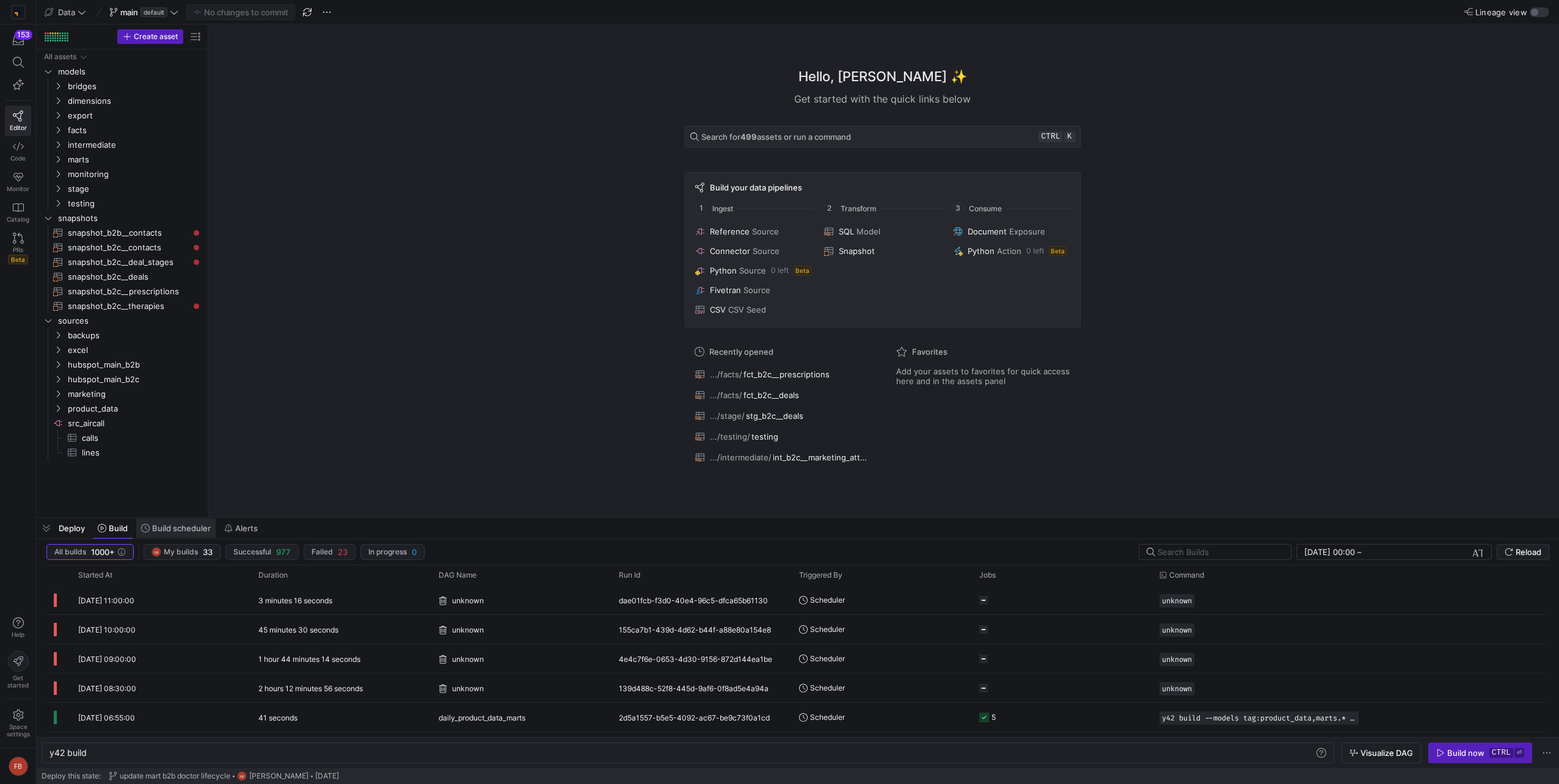
click at [185, 536] on span at bounding box center [175, 528] width 79 height 19
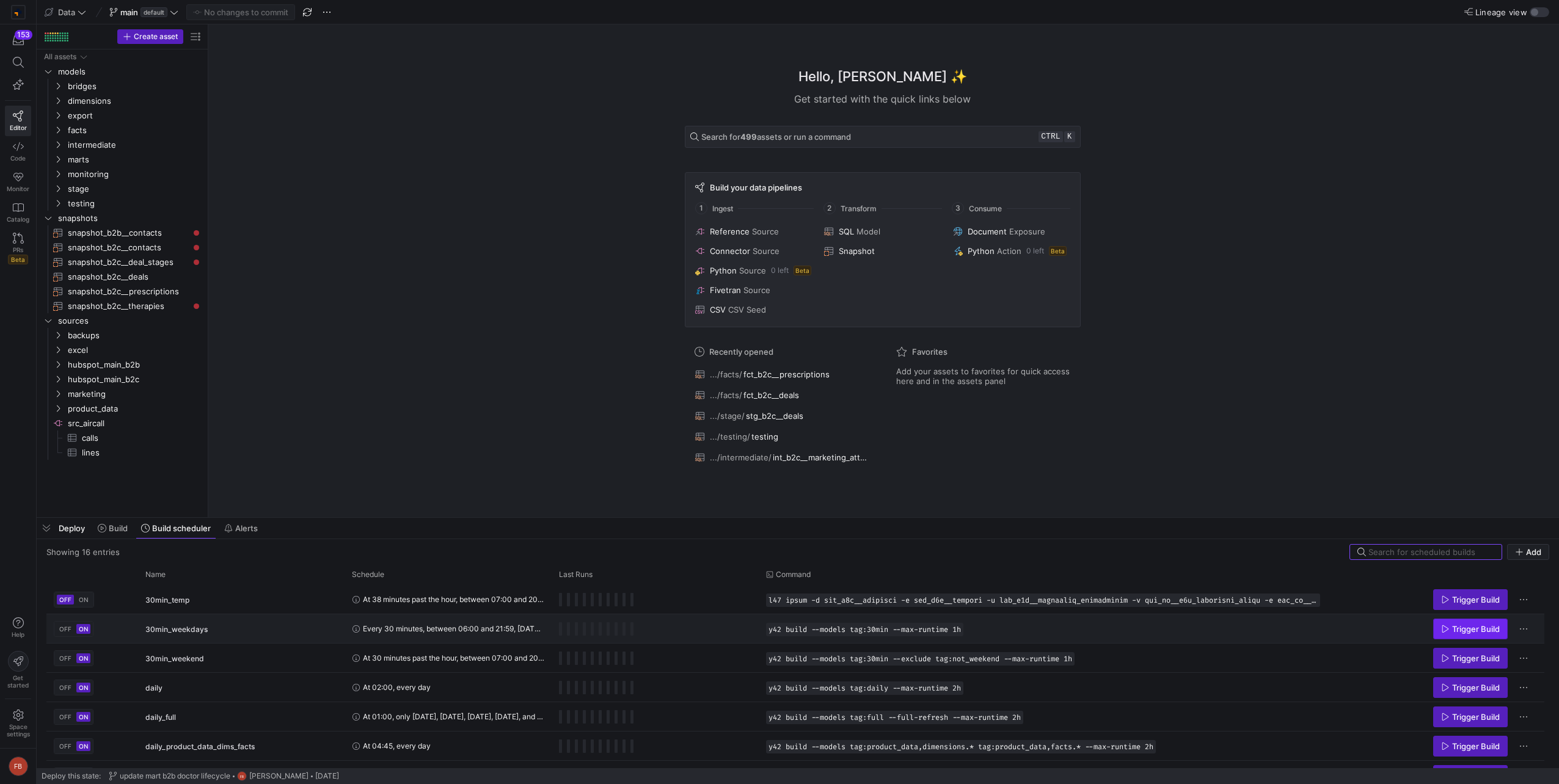
click at [1449, 631] on icon "Press SPACE to select this row." at bounding box center [1445, 629] width 9 height 9
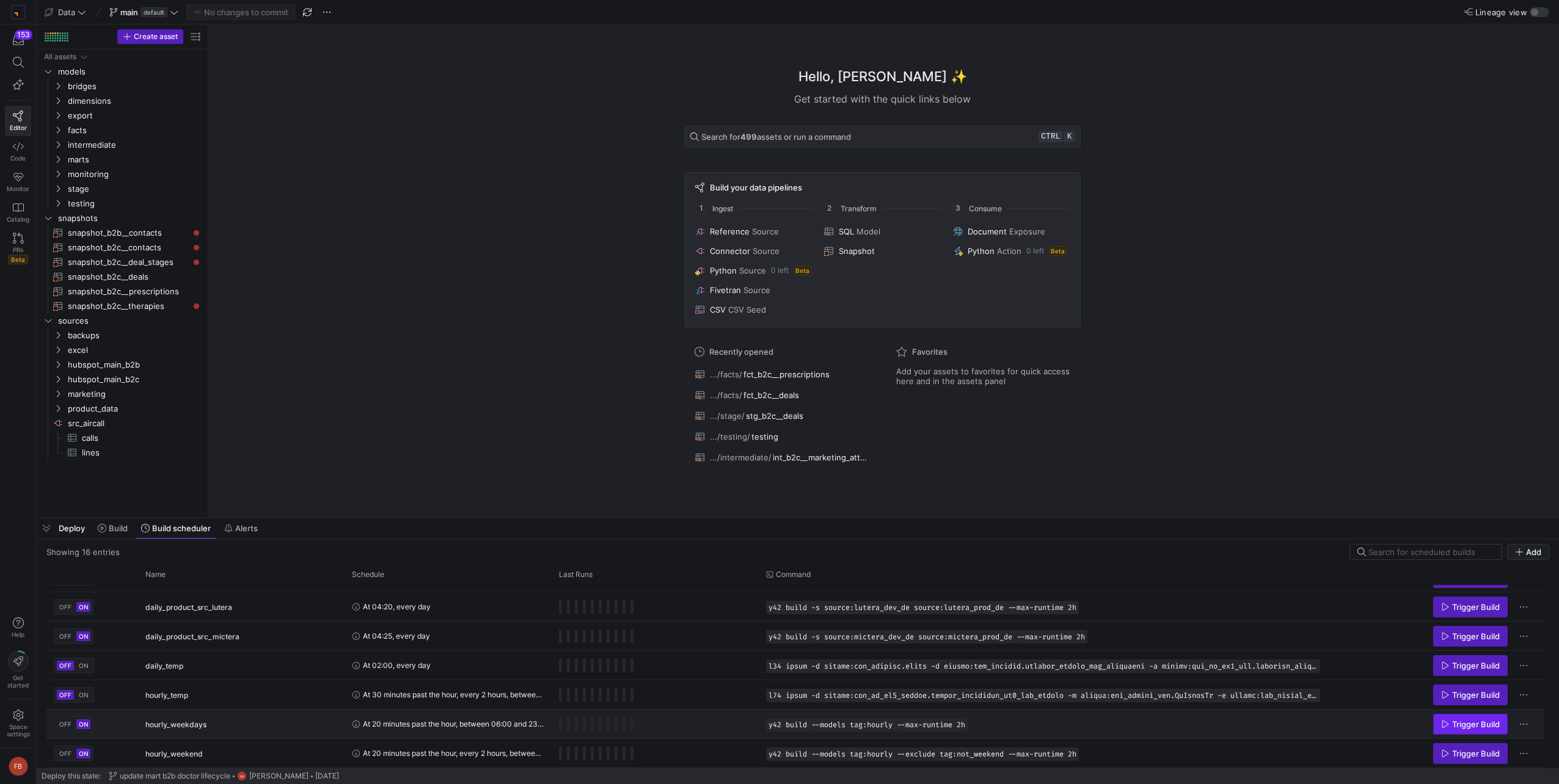
click at [1475, 722] on span "Trigger Build" at bounding box center [1475, 725] width 48 height 10
click at [117, 534] on span at bounding box center [112, 528] width 39 height 19
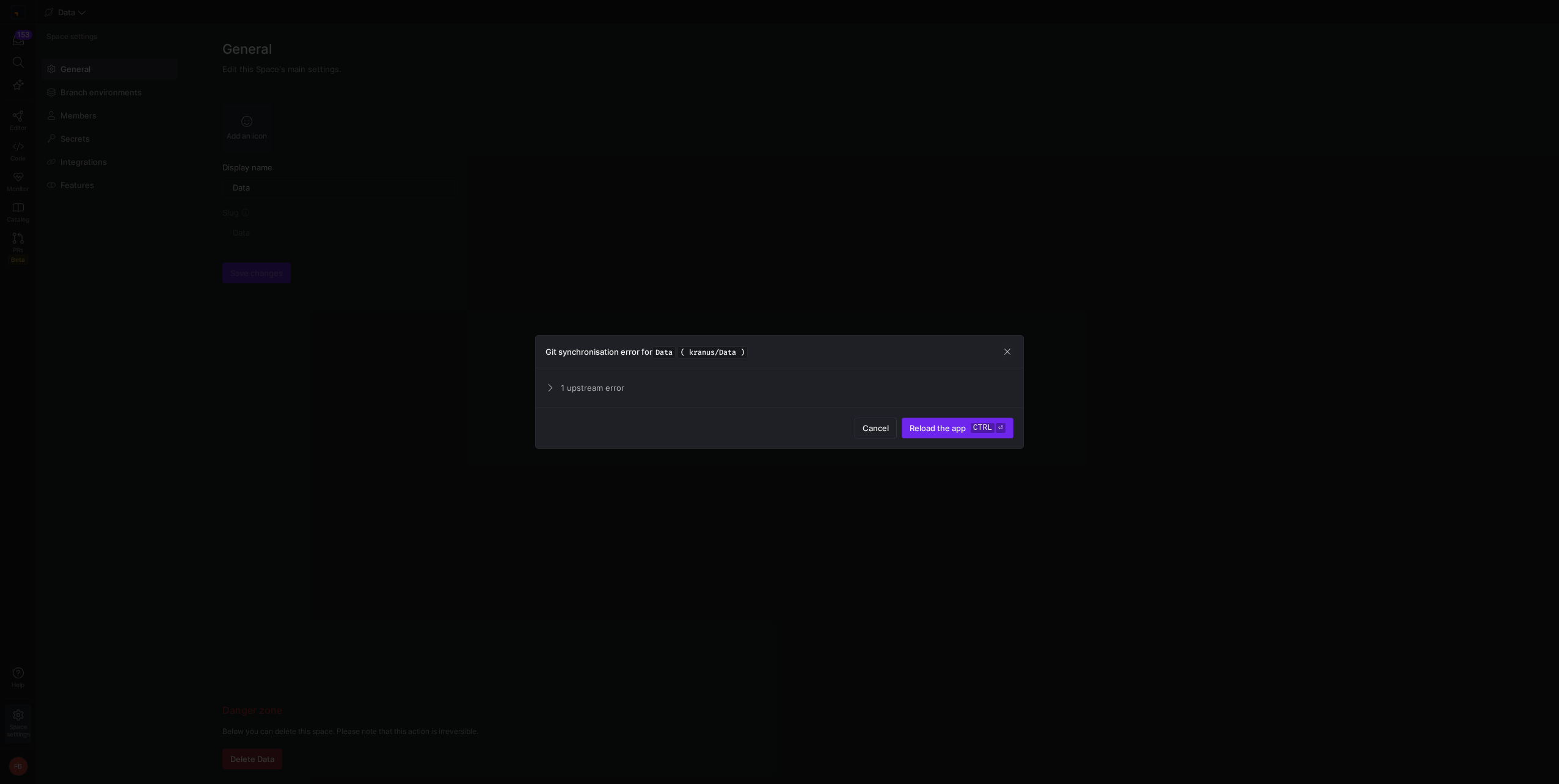
click at [916, 427] on span "Reload the app" at bounding box center [937, 428] width 56 height 10
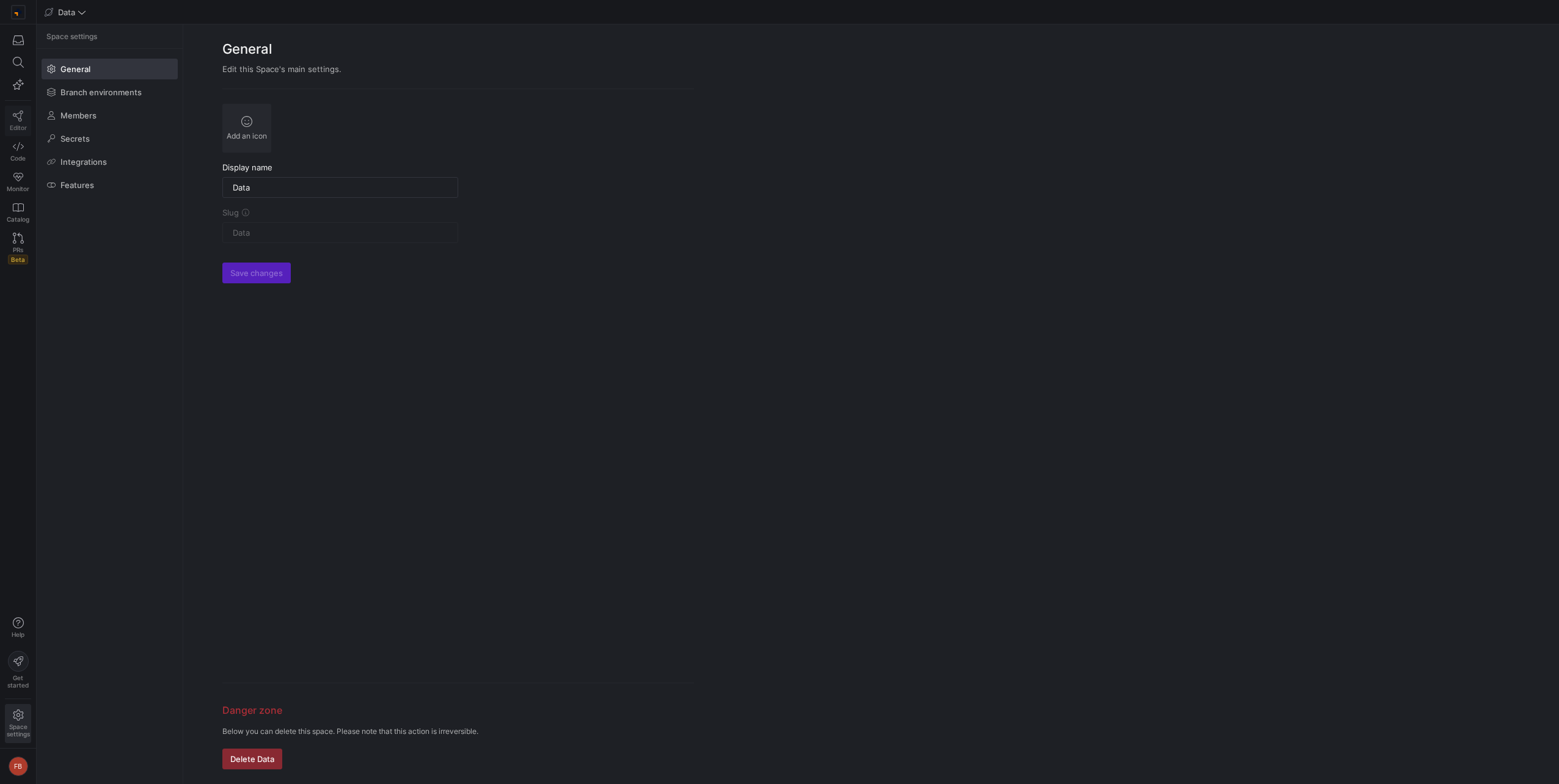
click at [21, 128] on span "Editor" at bounding box center [19, 127] width 17 height 7
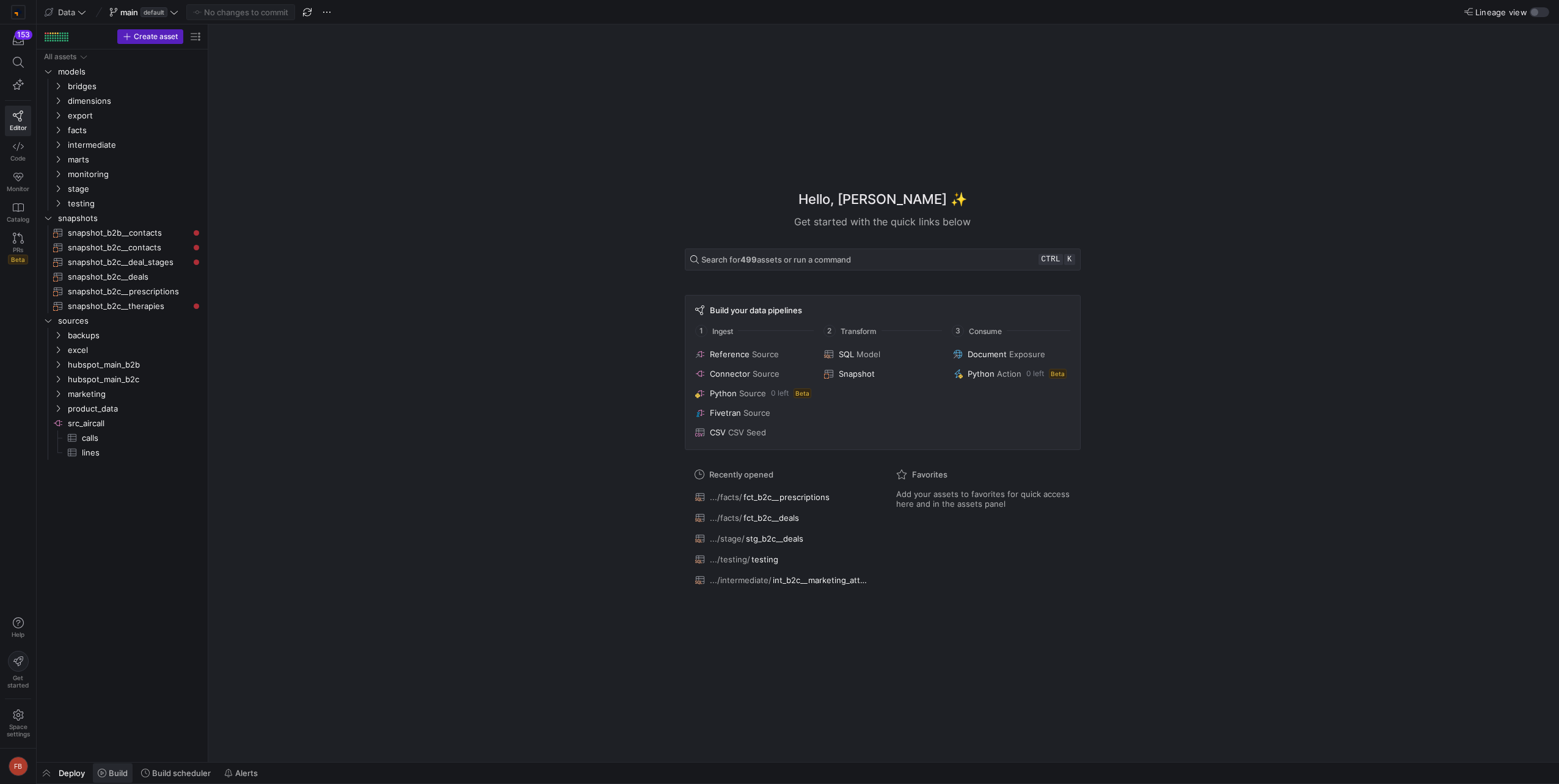
click at [124, 770] on span "Build" at bounding box center [118, 773] width 19 height 10
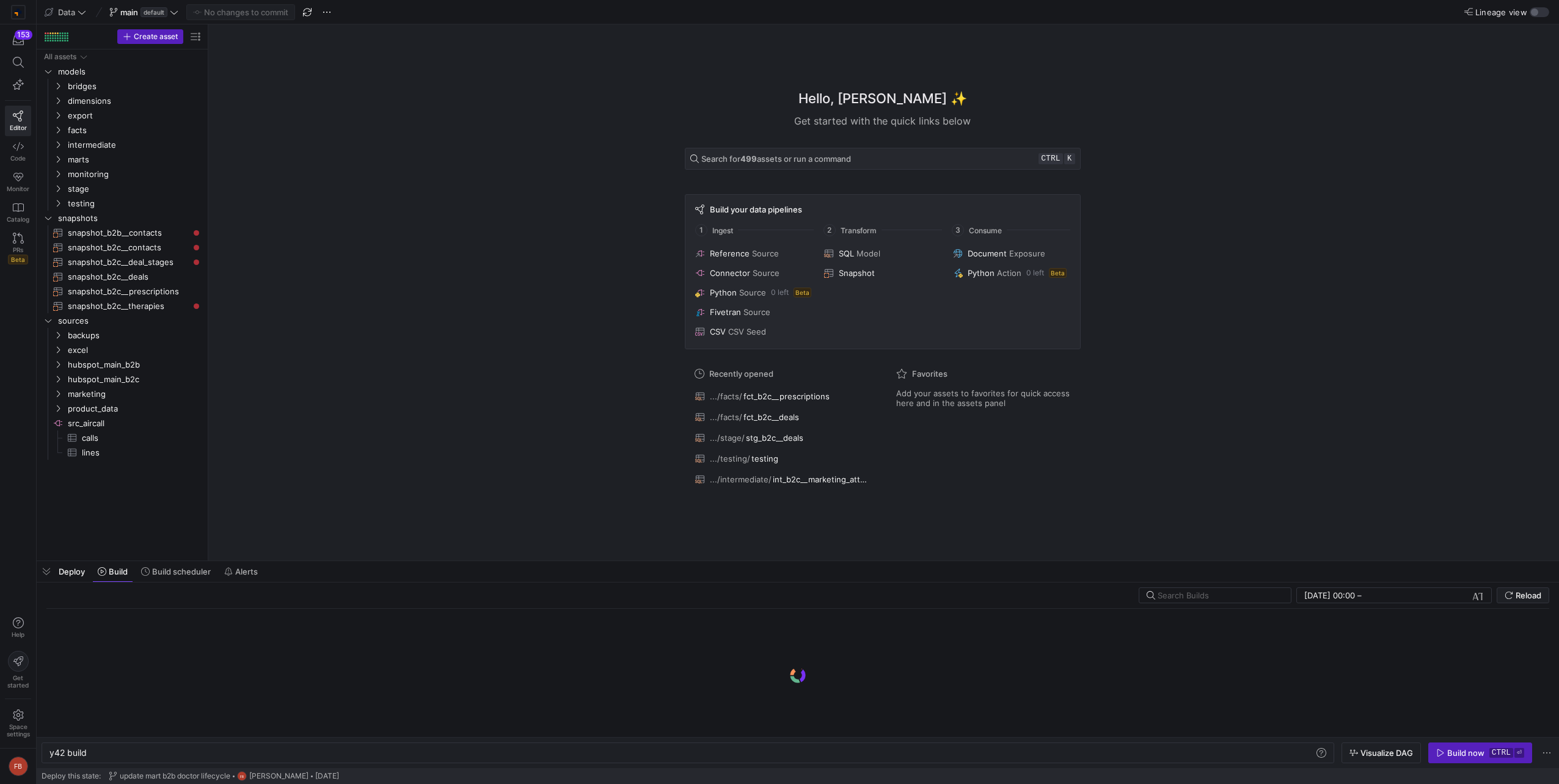
scroll to position [0, 37]
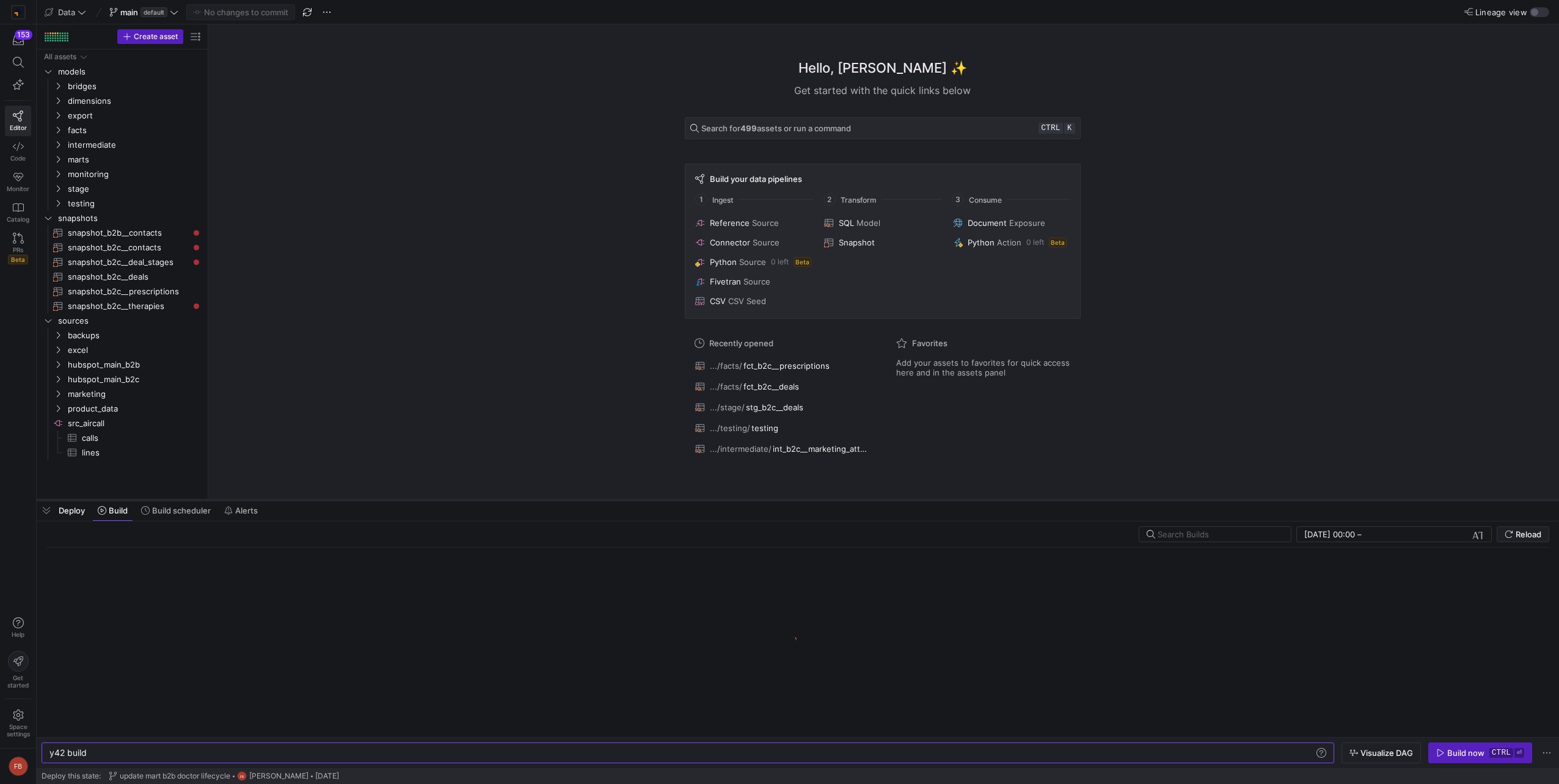
drag, startPoint x: 320, startPoint y: 561, endPoint x: 302, endPoint y: 498, distance: 65.5
click at [302, 498] on div at bounding box center [797, 500] width 1522 height 5
click at [175, 508] on span "Build scheduler" at bounding box center [181, 509] width 59 height 10
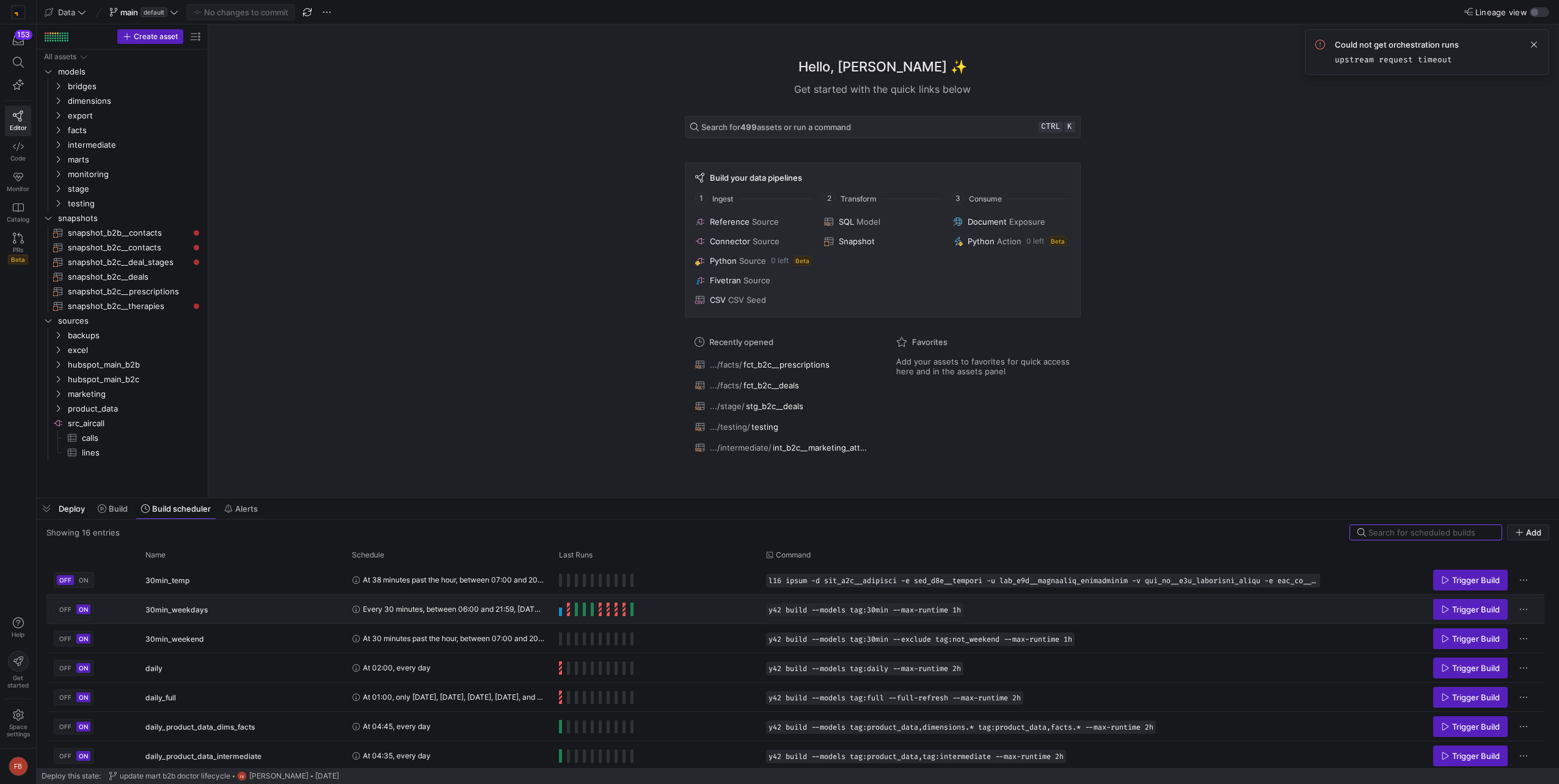
click at [562, 612] on div "Press SPACE to select this row." at bounding box center [596, 609] width 74 height 14
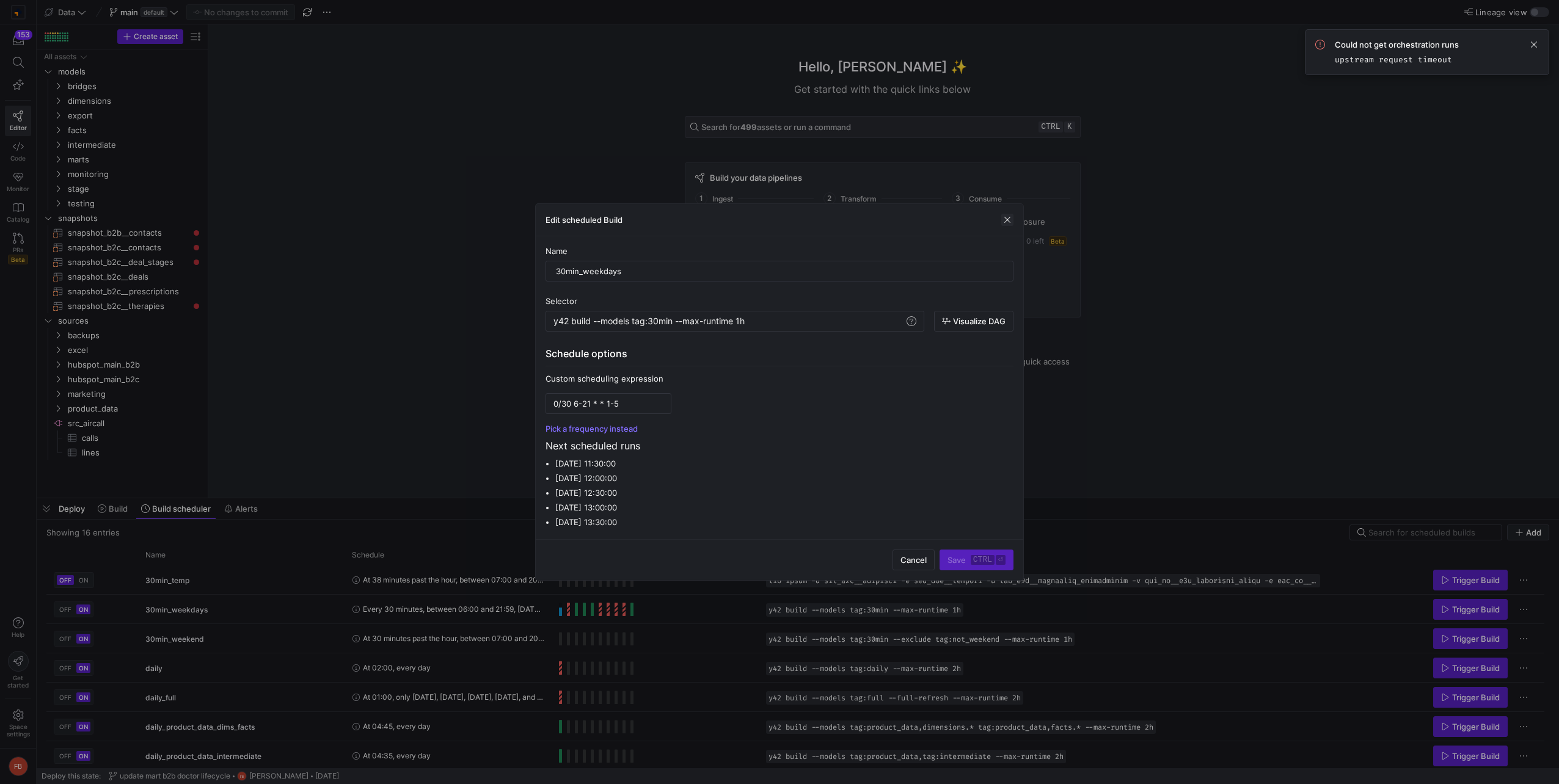
click at [1005, 218] on span "button" at bounding box center [1007, 220] width 12 height 12
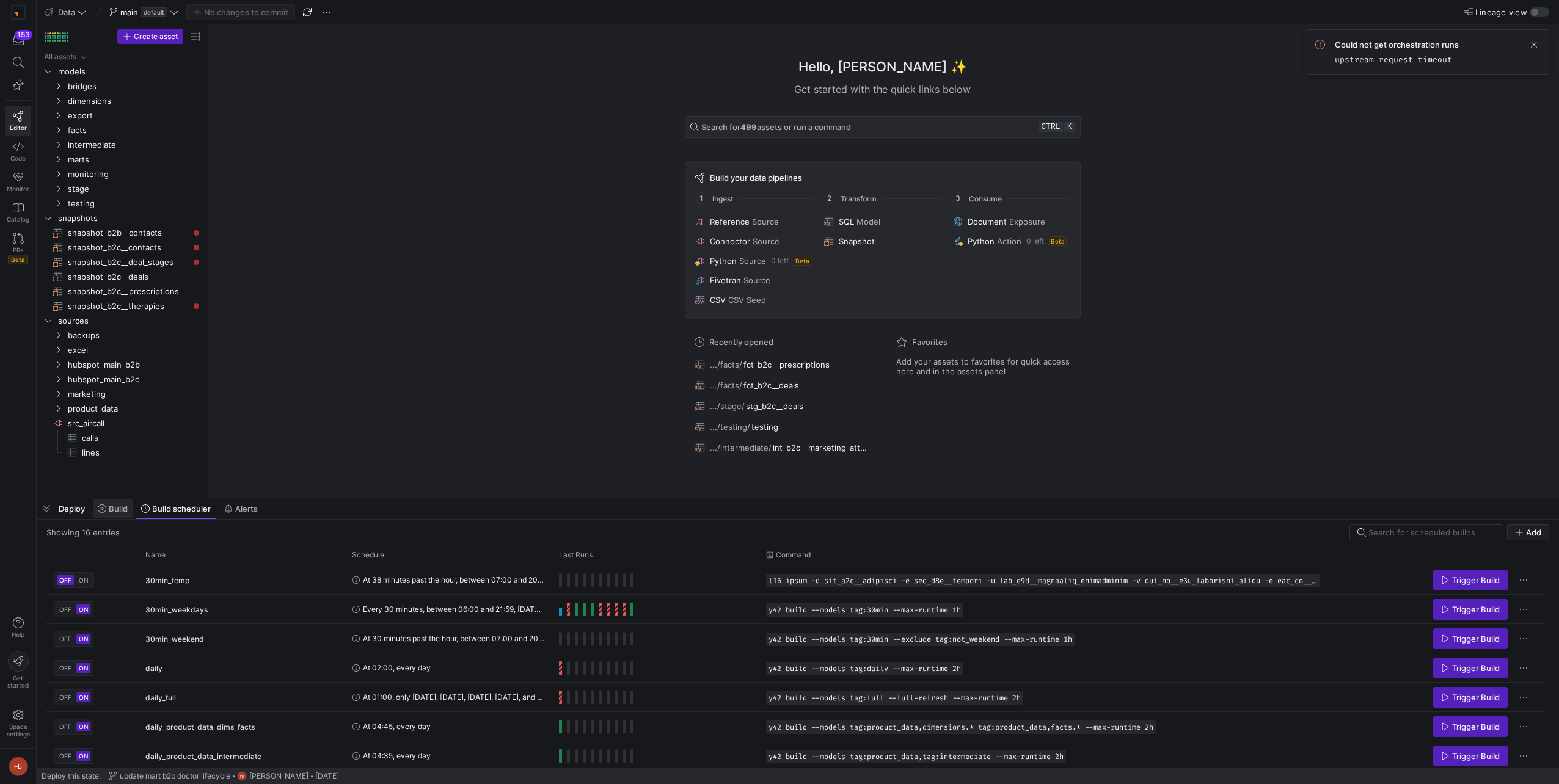
click at [128, 516] on span at bounding box center [112, 508] width 39 height 19
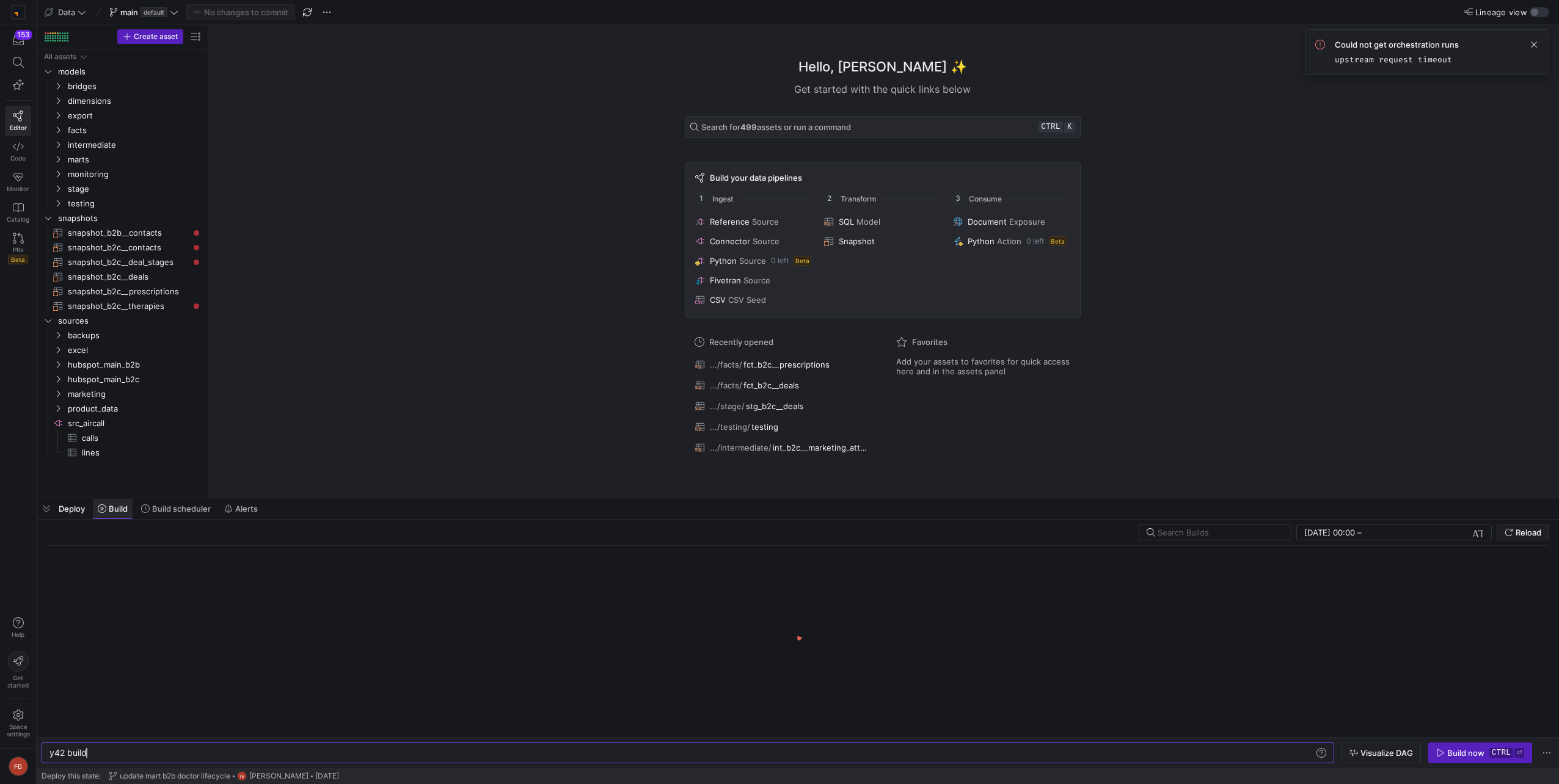
scroll to position [0, 37]
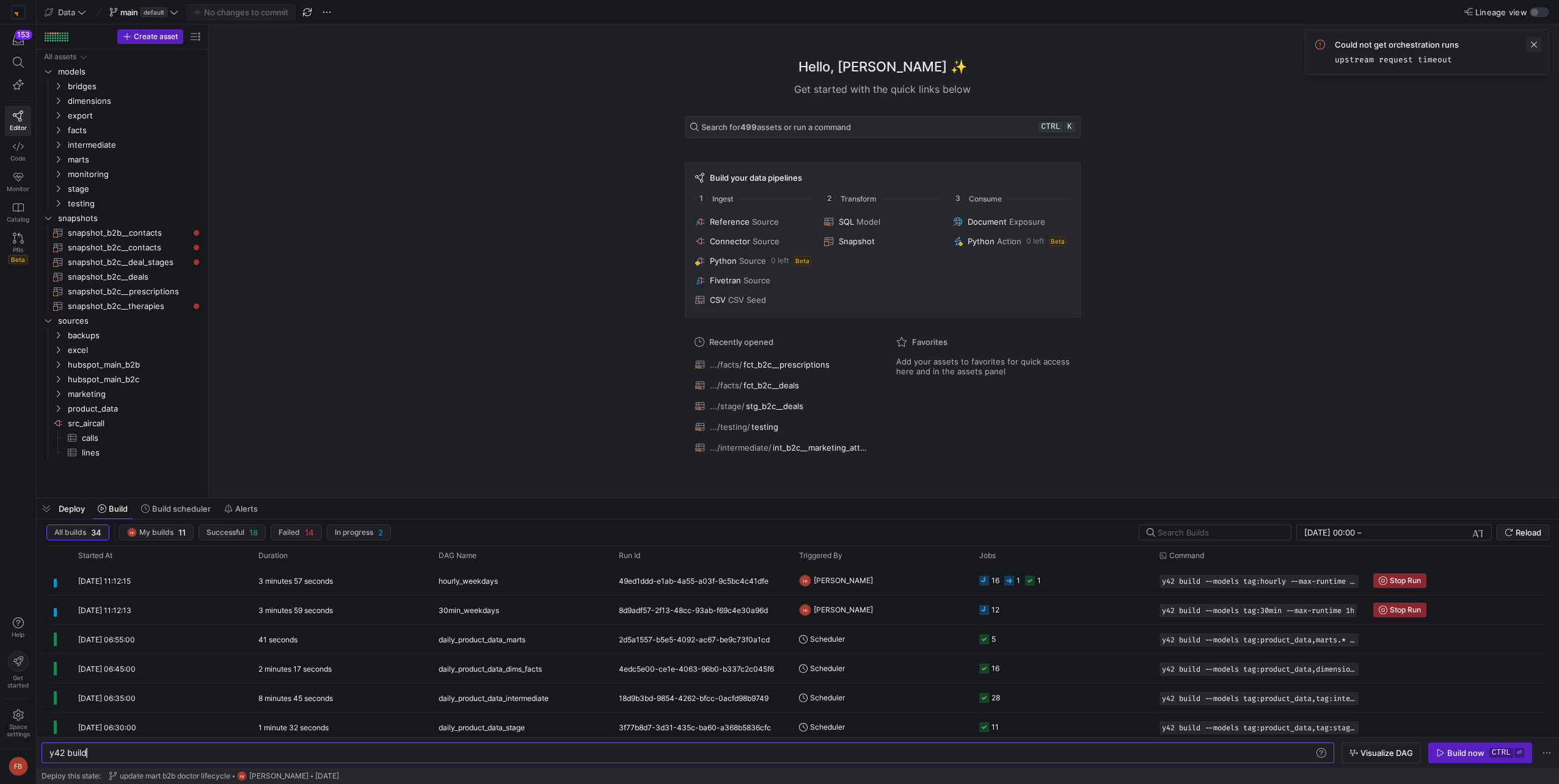
click at [1538, 42] on span at bounding box center [1533, 44] width 14 height 14
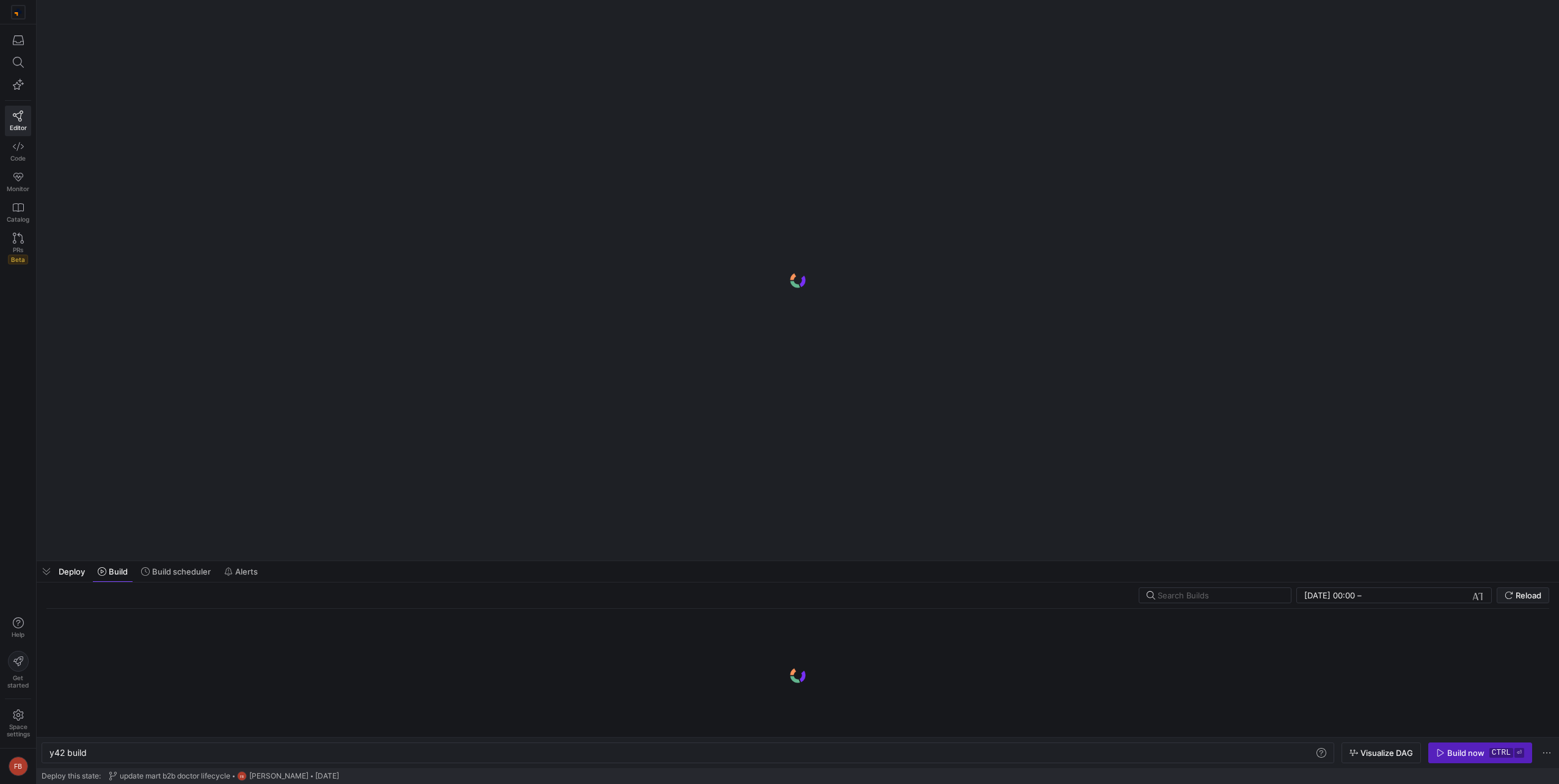
scroll to position [0, 37]
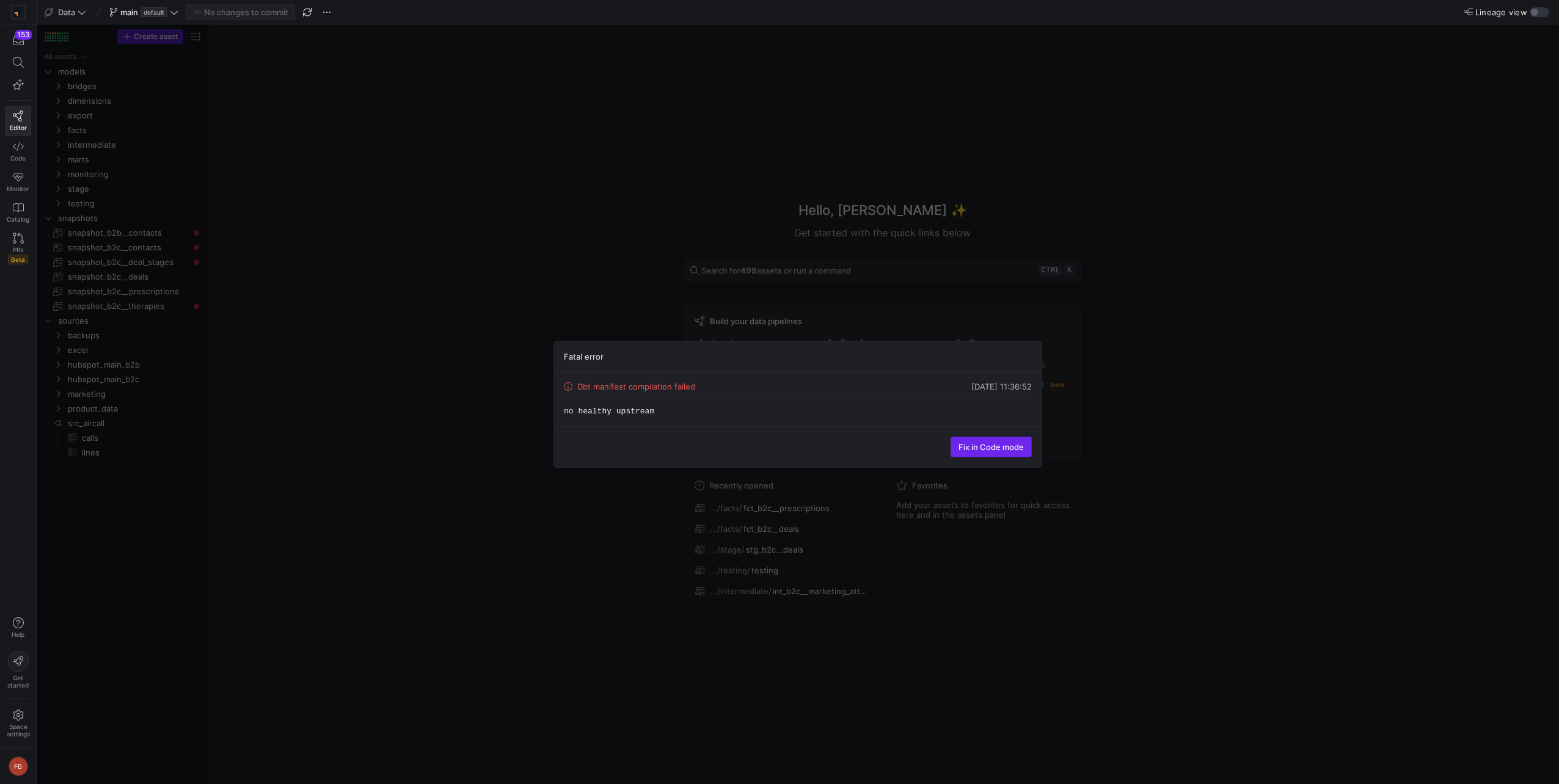
click at [988, 449] on span "Fix in Code mode" at bounding box center [990, 447] width 65 height 10
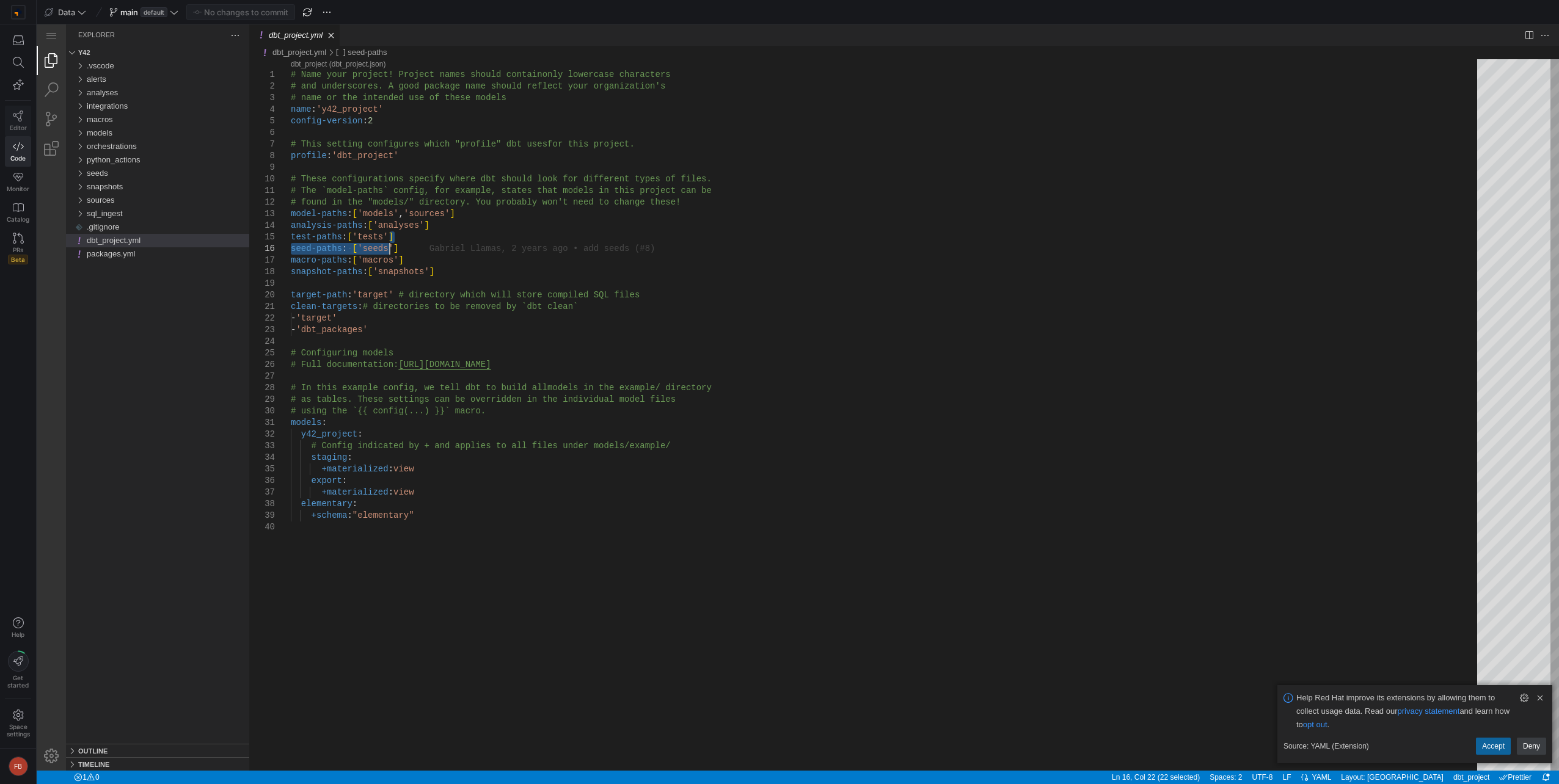
click at [22, 129] on span "Editor" at bounding box center [19, 127] width 17 height 7
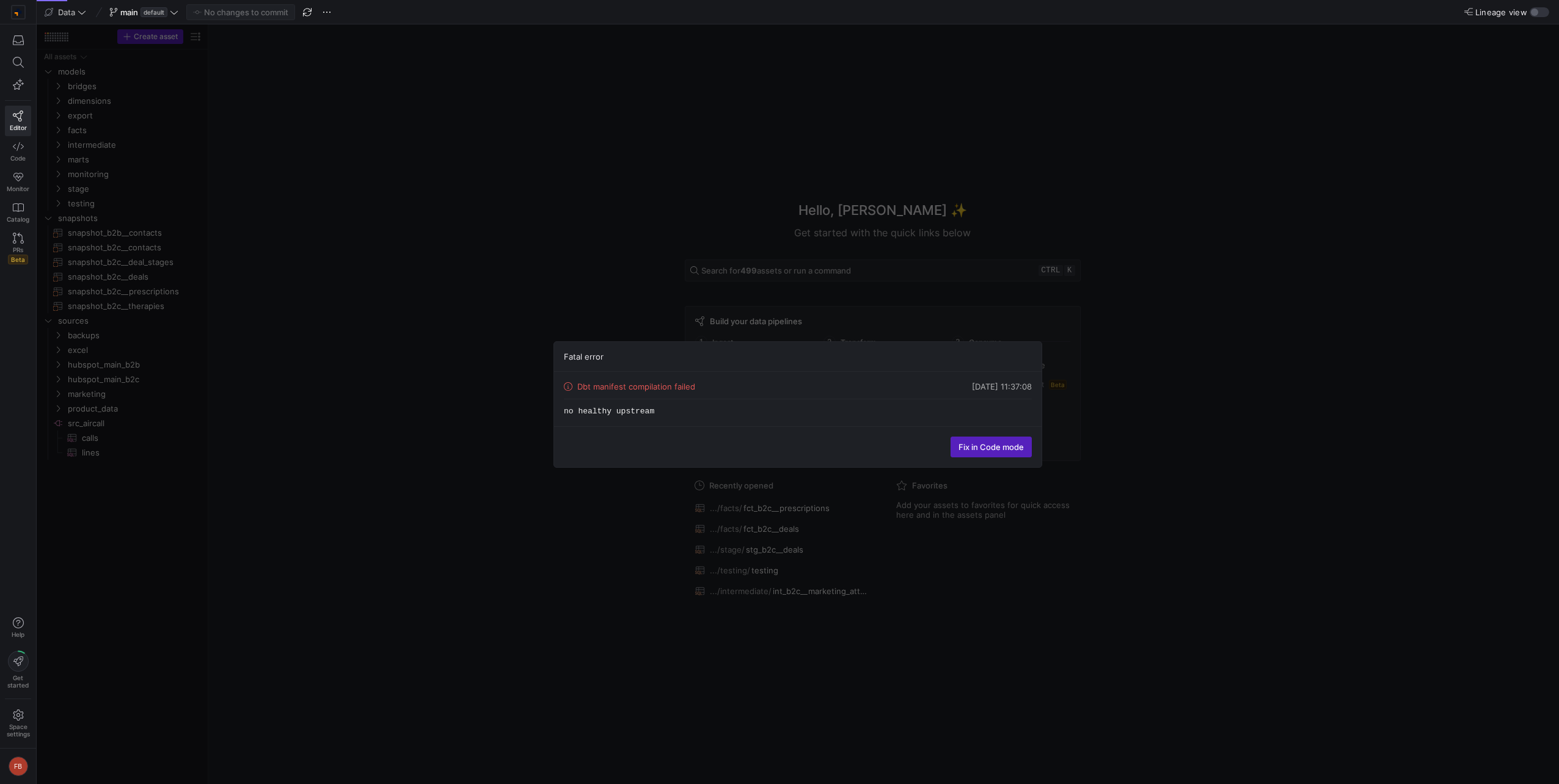
click at [306, 304] on div "Fatal error Dbt manifest compilation failed 01/10/25, 11:37:08 no healthy upstr…" at bounding box center [797, 404] width 1522 height 760
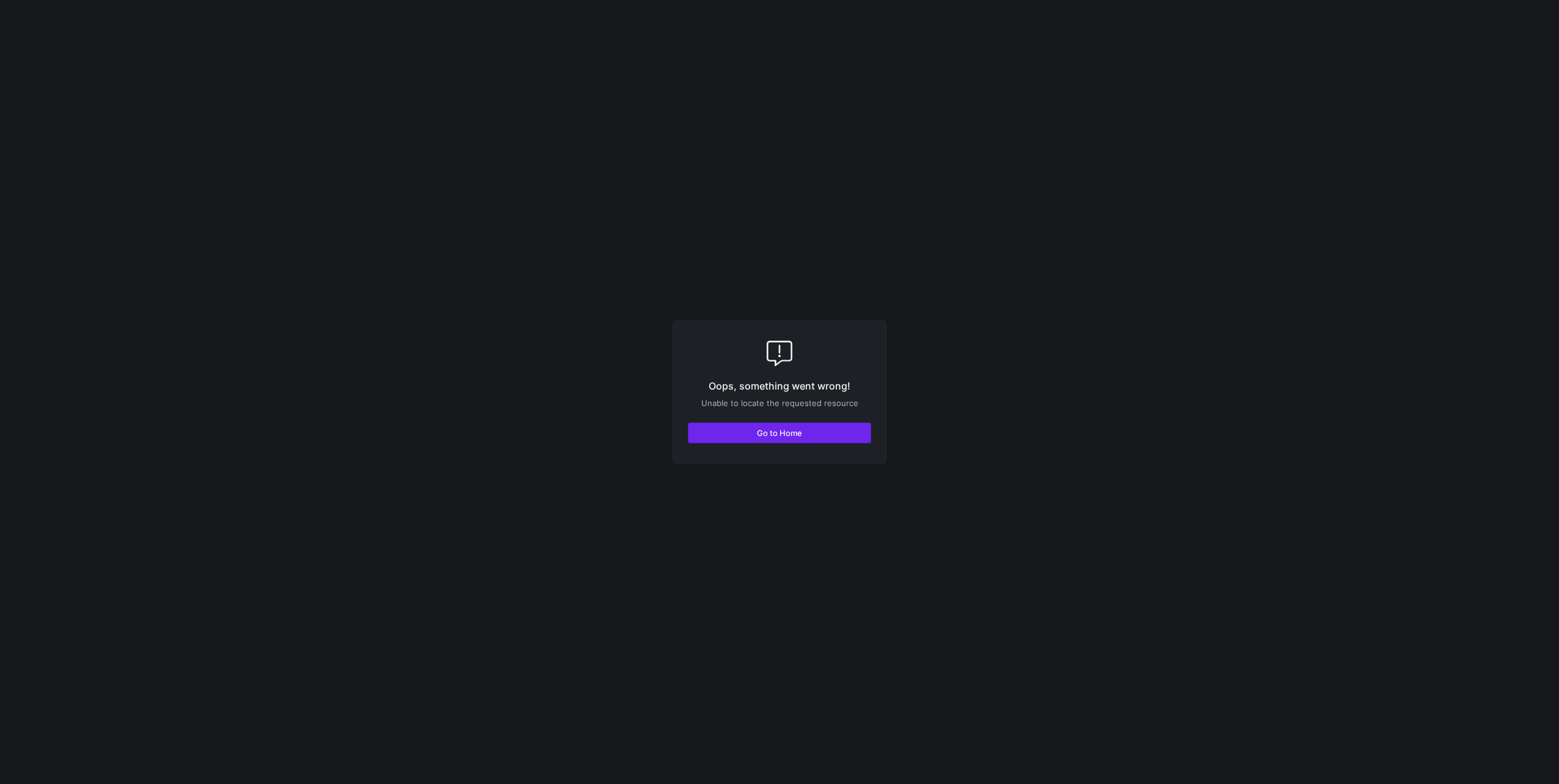
click at [749, 435] on span "button" at bounding box center [779, 432] width 182 height 19
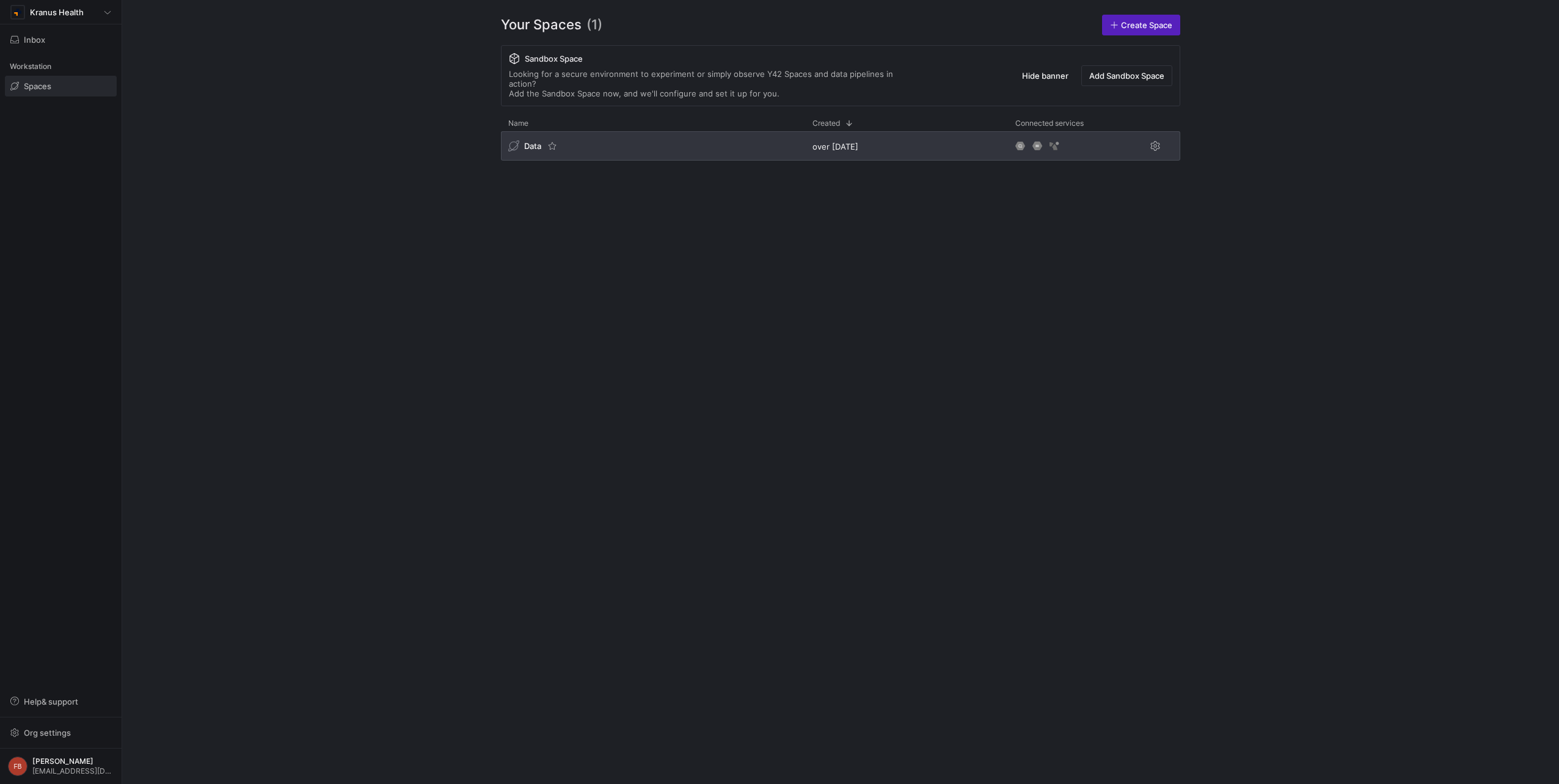
click at [538, 141] on span "Data" at bounding box center [533, 146] width 17 height 10
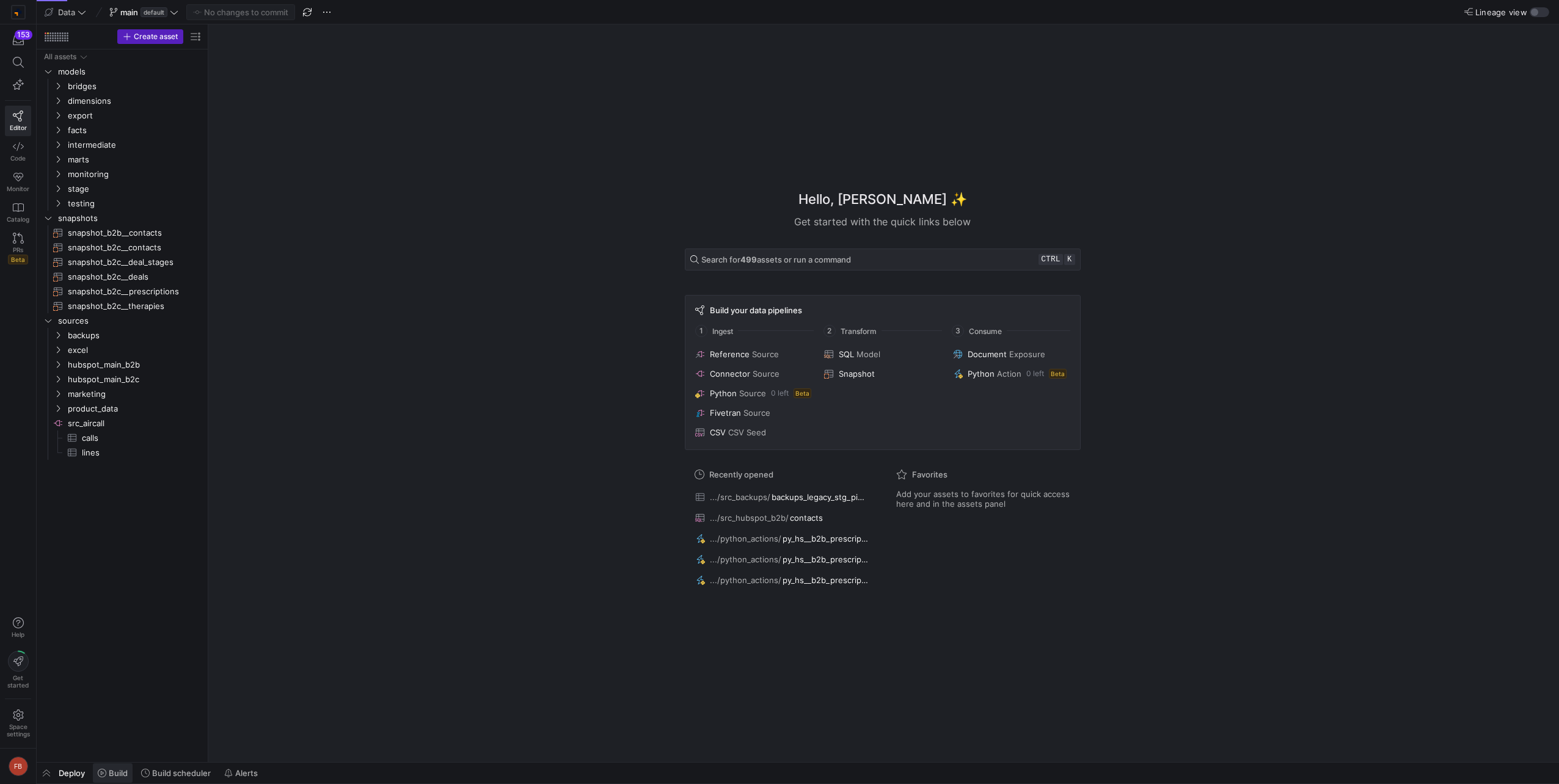
click at [115, 771] on span "Build" at bounding box center [118, 773] width 19 height 10
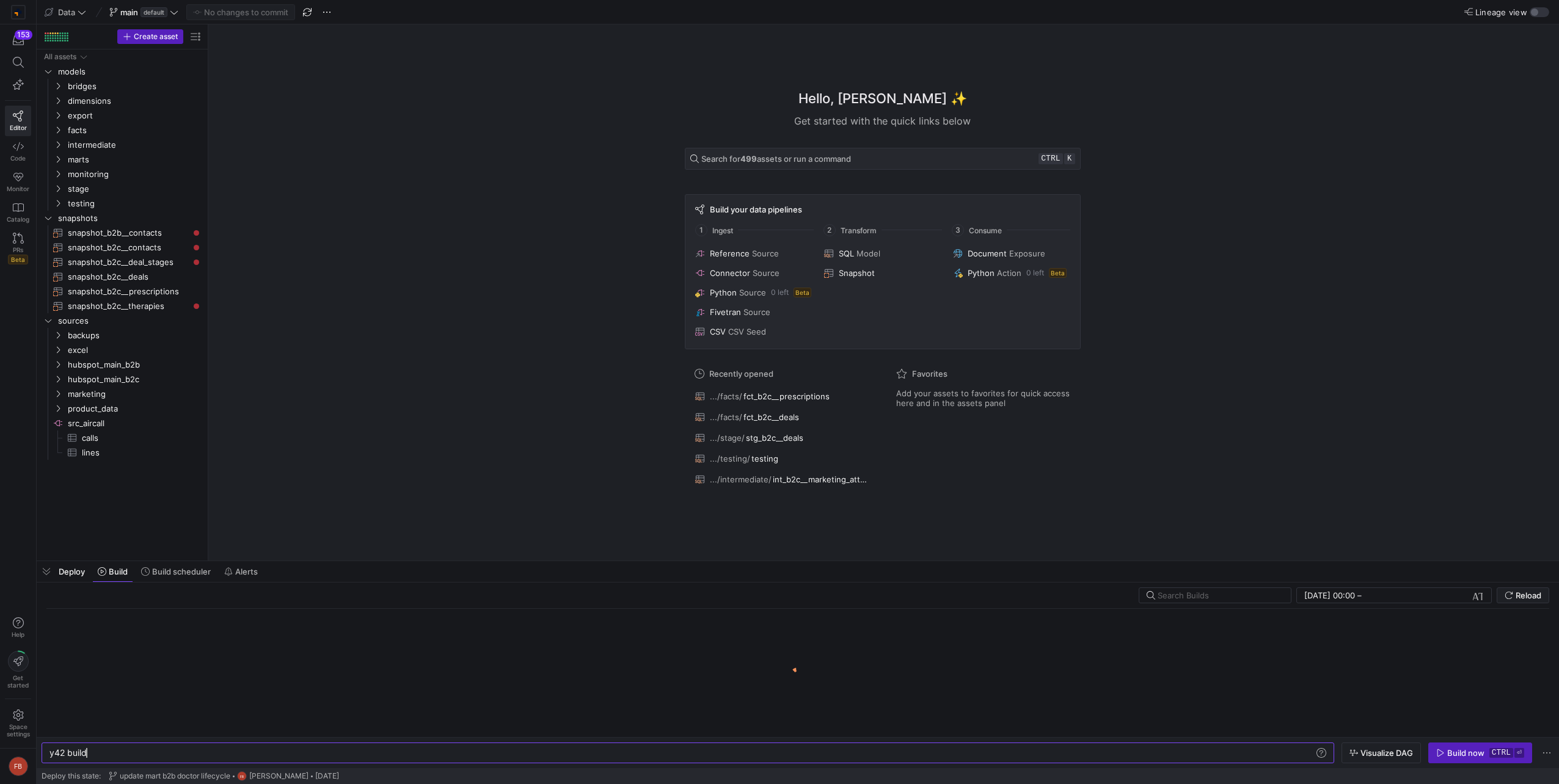
scroll to position [0, 37]
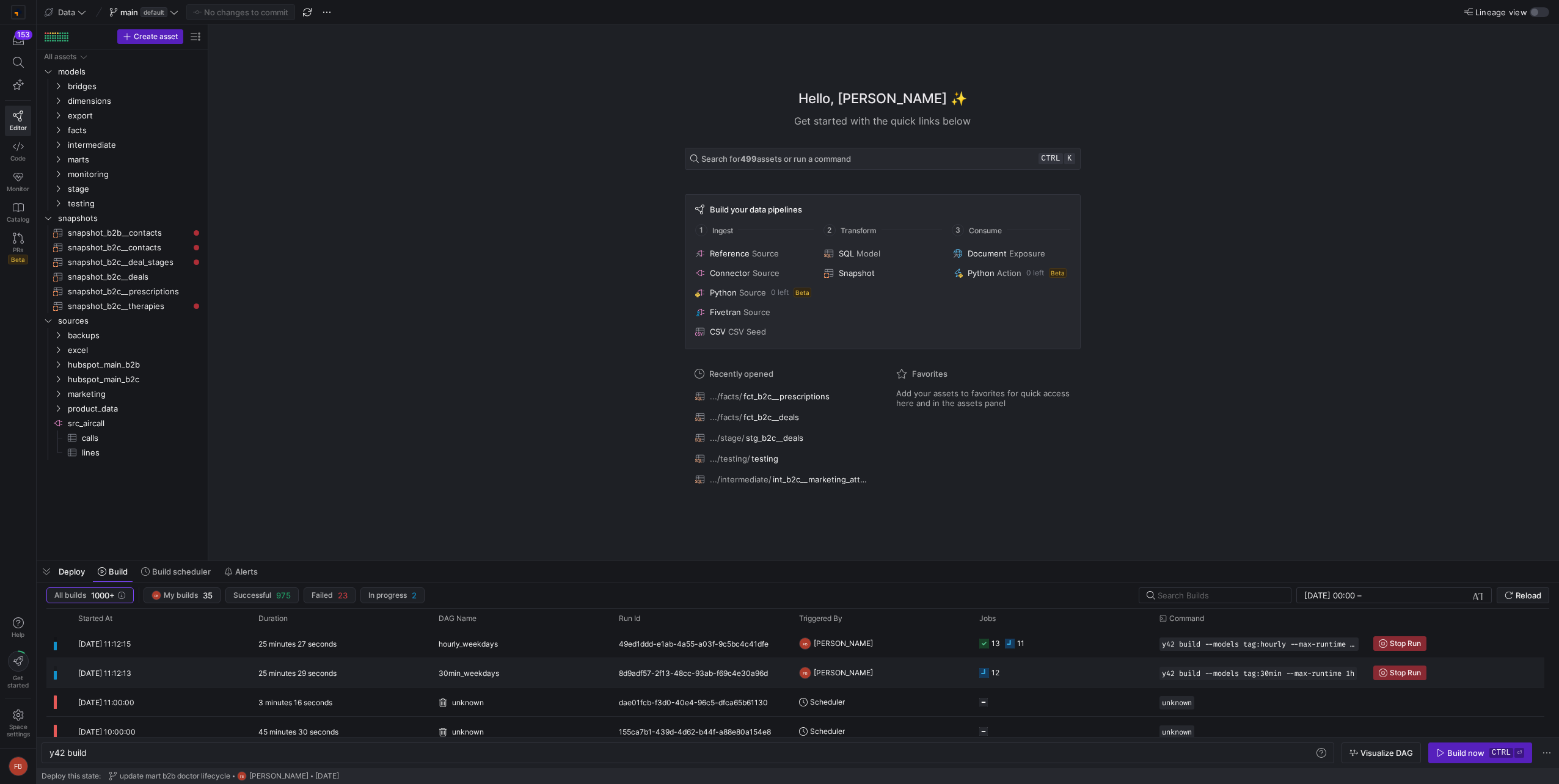
click at [1386, 674] on icon "button" at bounding box center [1383, 673] width 9 height 9
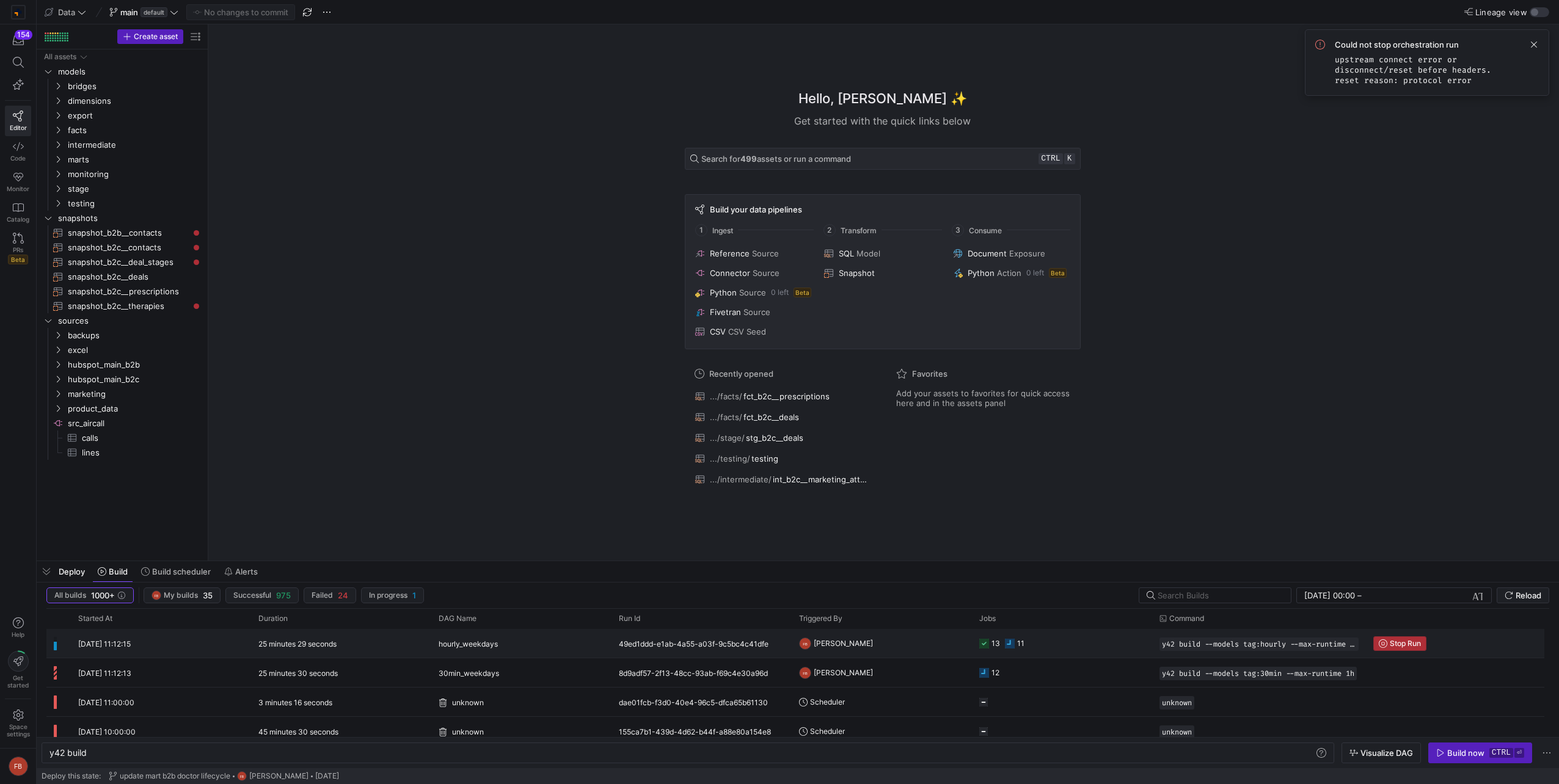
click at [1395, 646] on span "Stop Run" at bounding box center [1404, 644] width 31 height 9
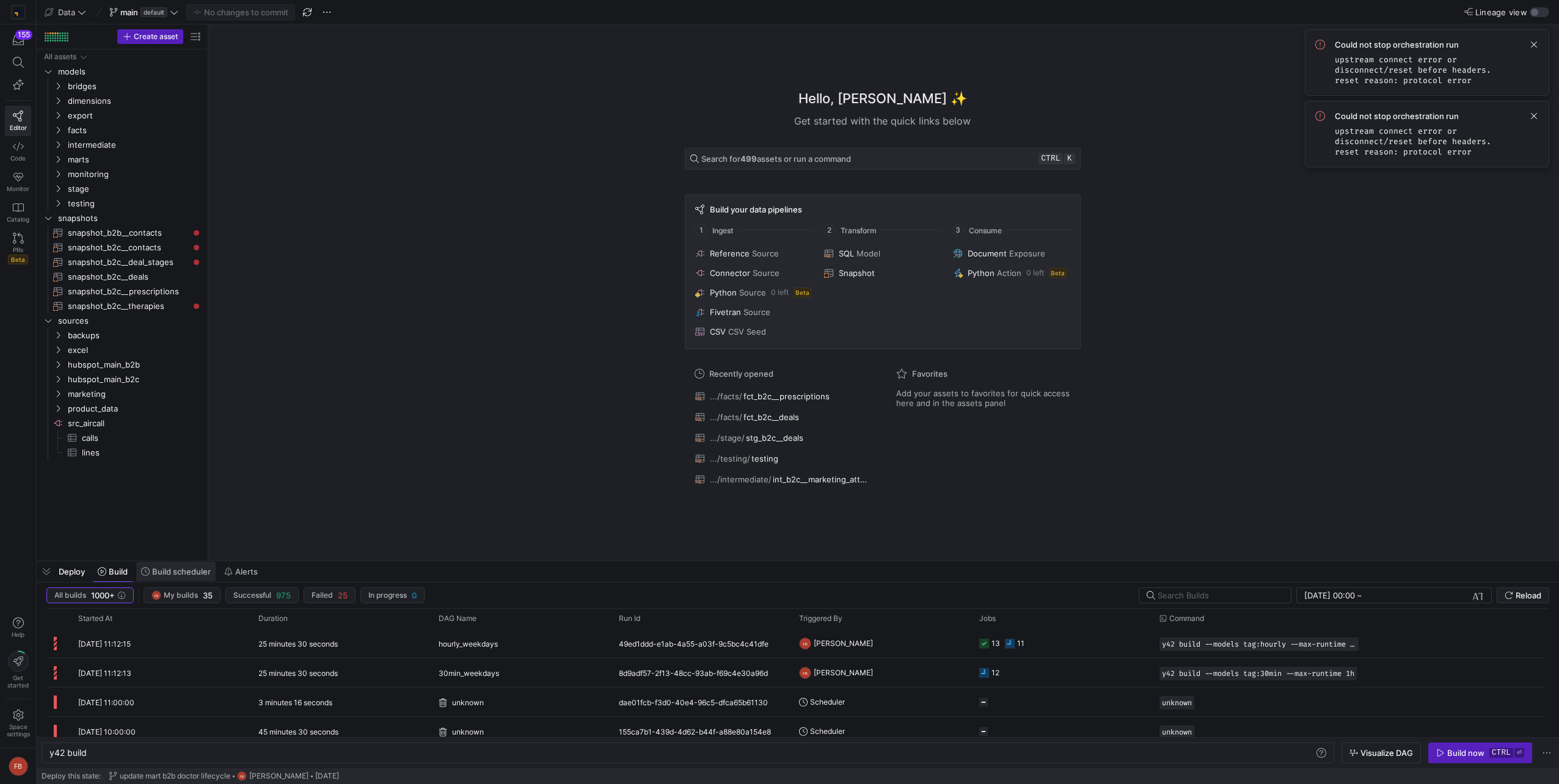
click at [170, 576] on span at bounding box center [175, 571] width 79 height 19
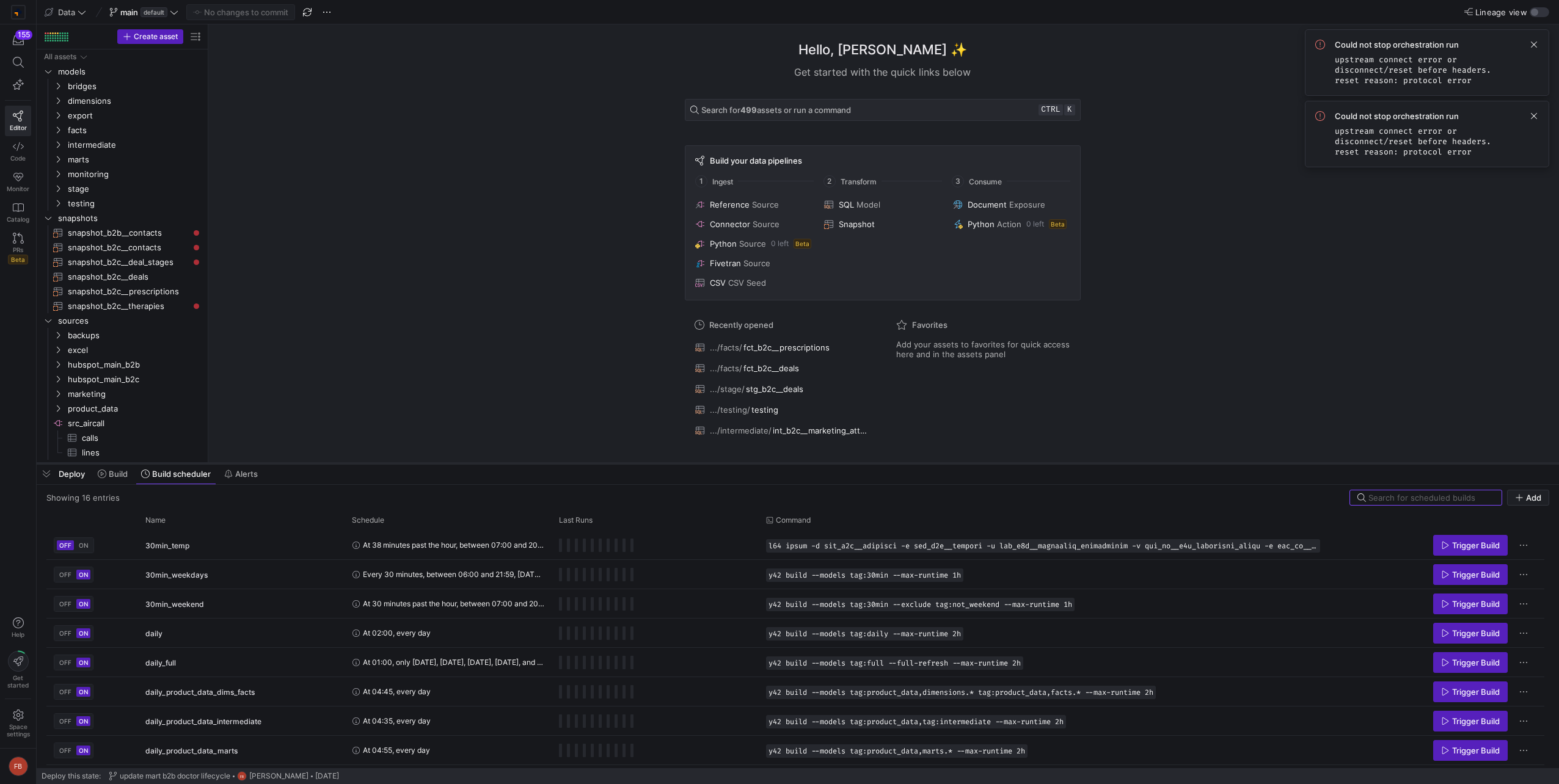
drag, startPoint x: 309, startPoint y: 560, endPoint x: 327, endPoint y: 463, distance: 98.7
click at [327, 463] on div at bounding box center [797, 463] width 1522 height 5
click at [120, 475] on span "Build" at bounding box center [118, 474] width 19 height 10
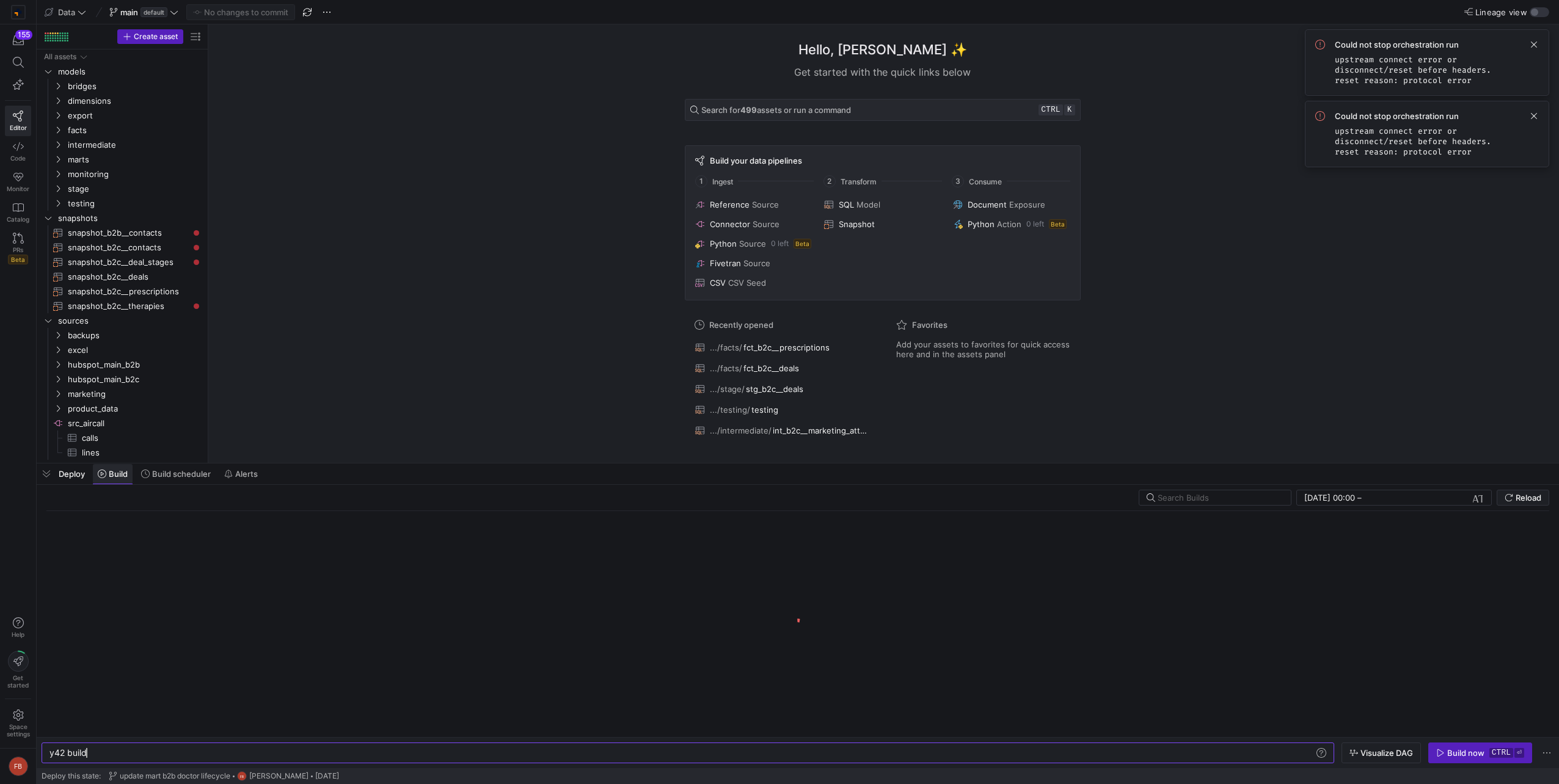
scroll to position [0, 37]
click at [1526, 46] on div "Could not stop orchestration run upstream connect error or disconnect/reset bef…" at bounding box center [1437, 62] width 204 height 46
click at [1533, 48] on span at bounding box center [1533, 44] width 14 height 14
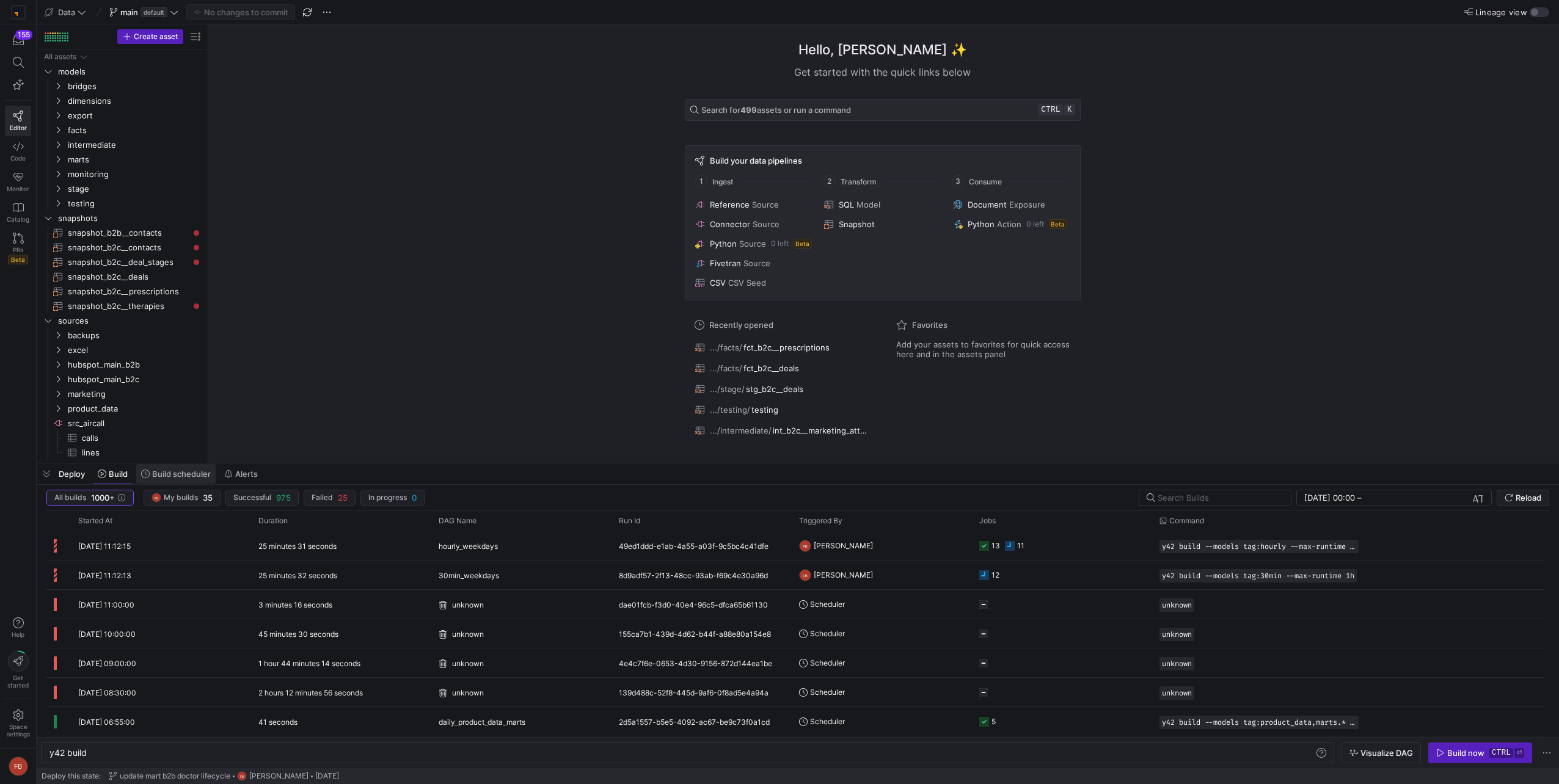
click at [181, 471] on span "Build scheduler" at bounding box center [181, 474] width 59 height 10
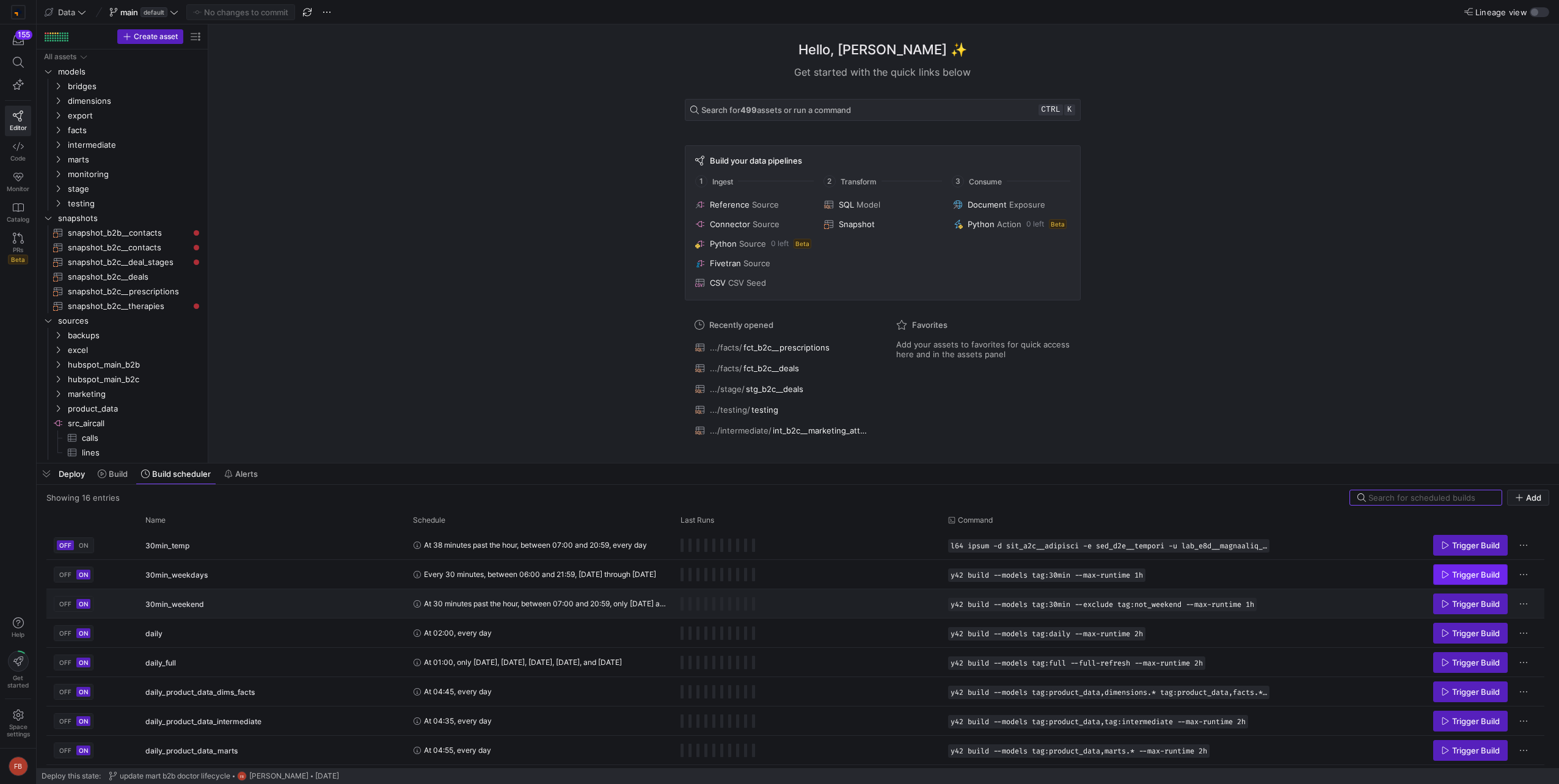
click at [1455, 575] on span "Trigger Build" at bounding box center [1475, 575] width 48 height 10
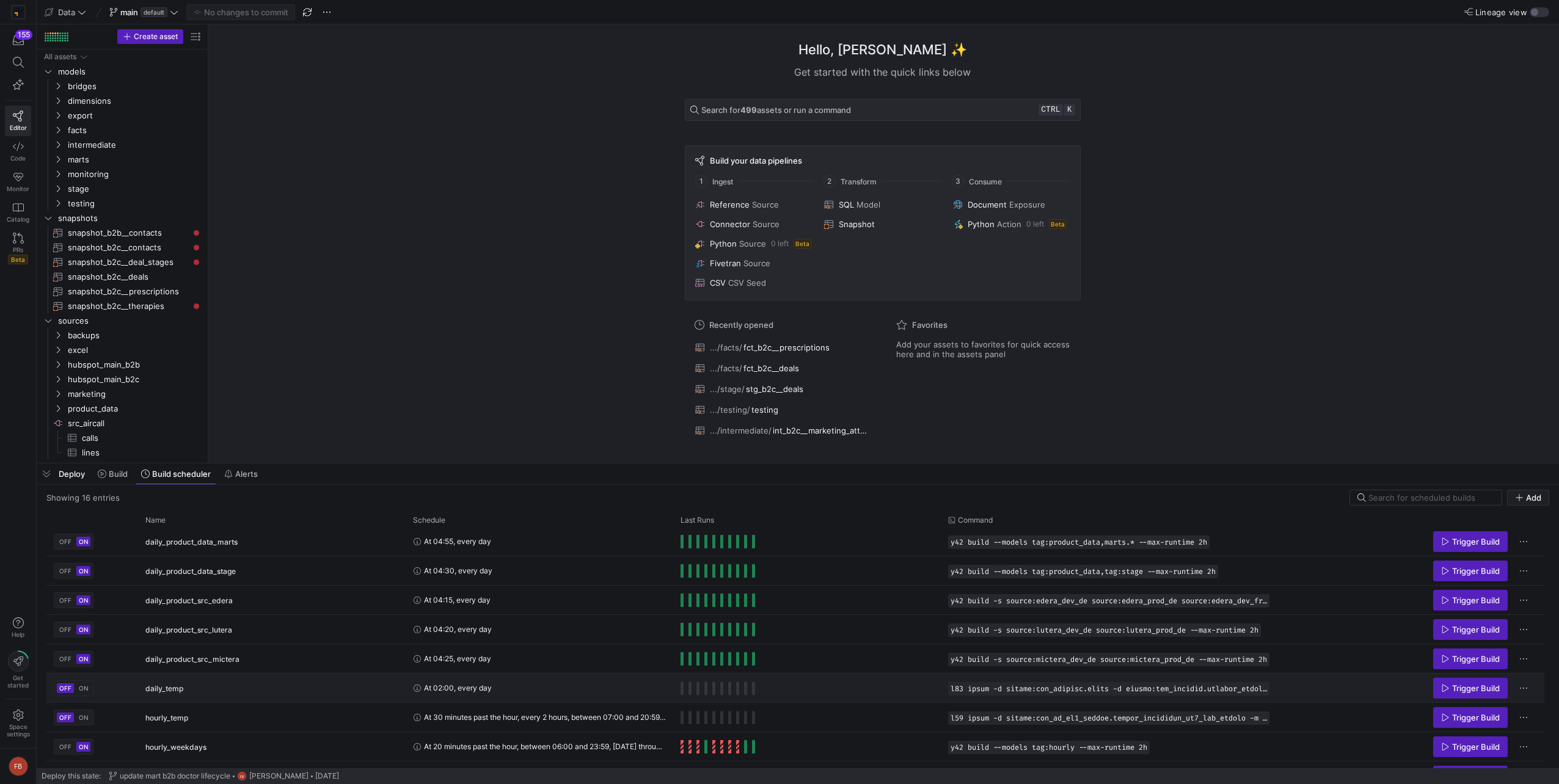
scroll to position [231, 0]
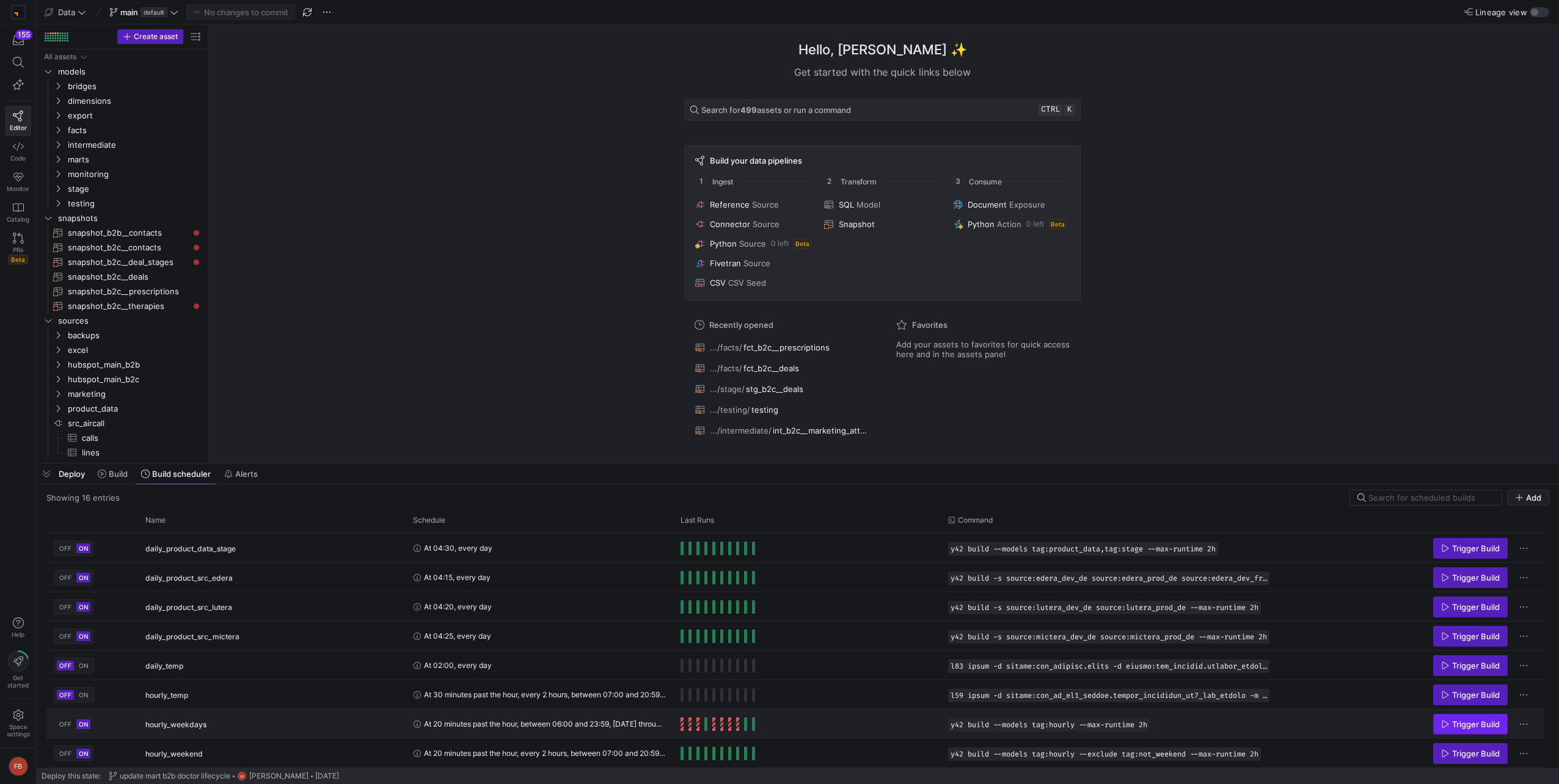
click at [1455, 720] on span "Trigger Build" at bounding box center [1475, 725] width 48 height 10
click at [109, 478] on button "Build" at bounding box center [112, 473] width 41 height 21
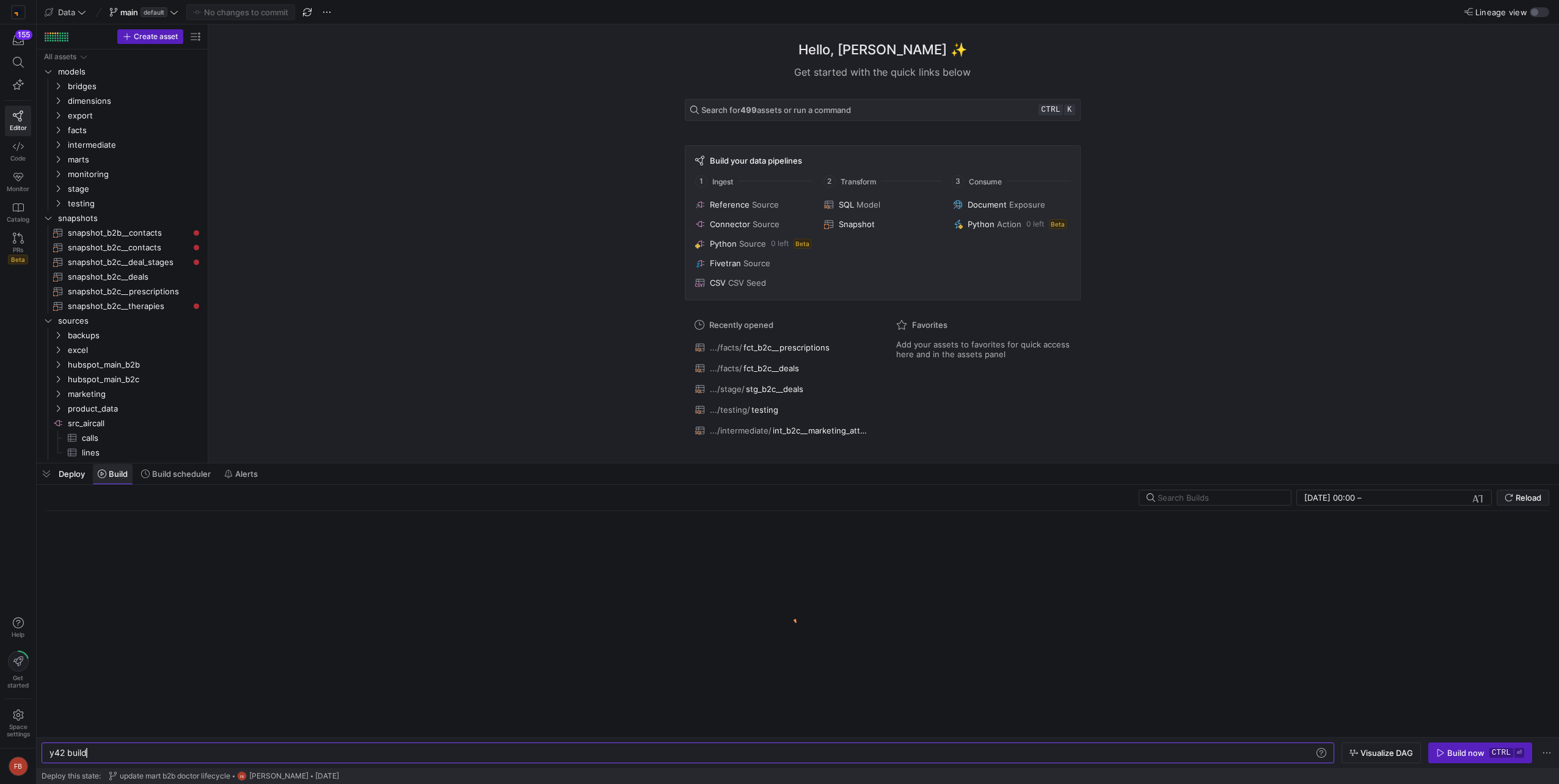
scroll to position [0, 37]
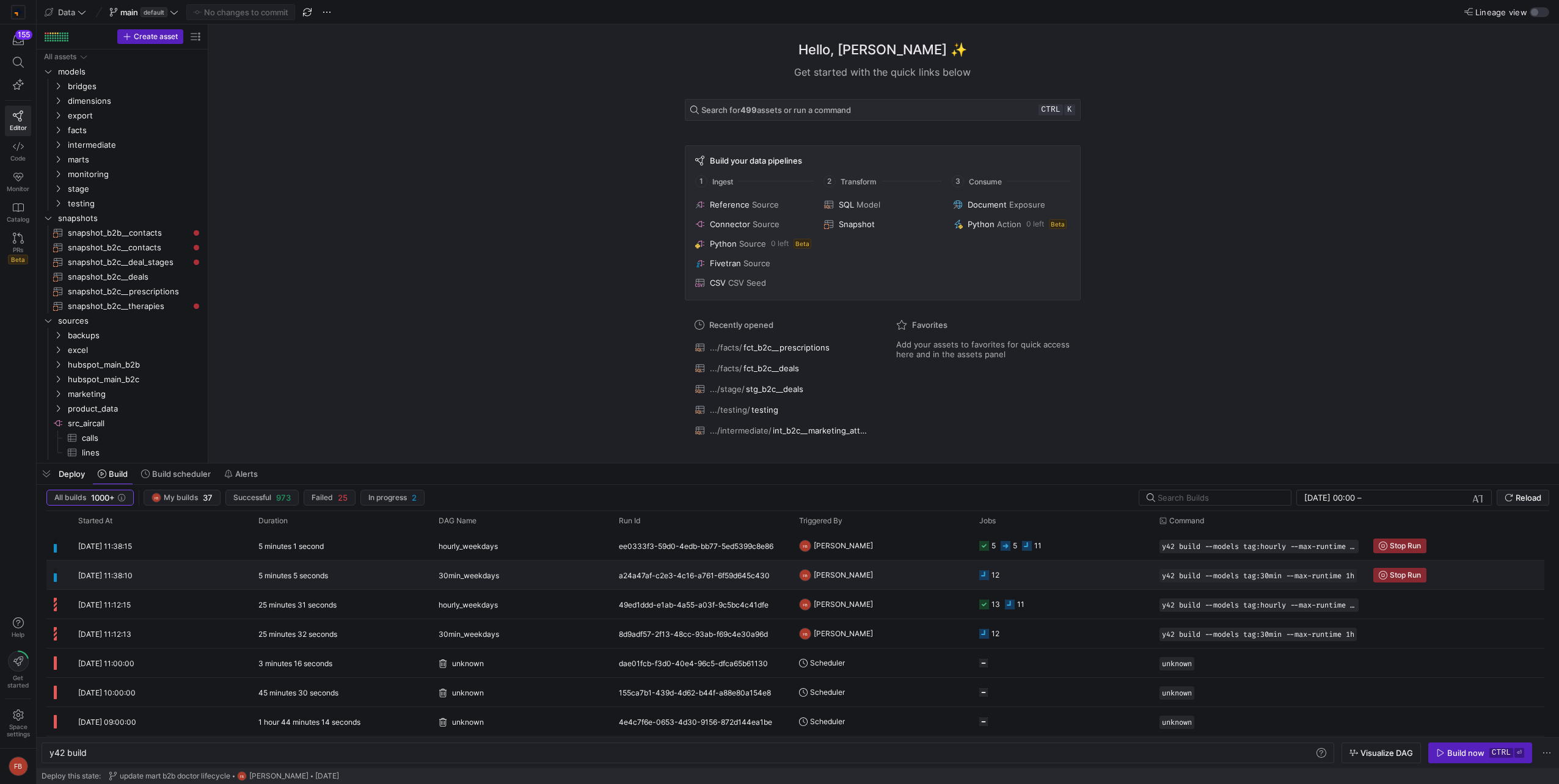
click at [441, 573] on span "30min_weekdays" at bounding box center [468, 576] width 60 height 29
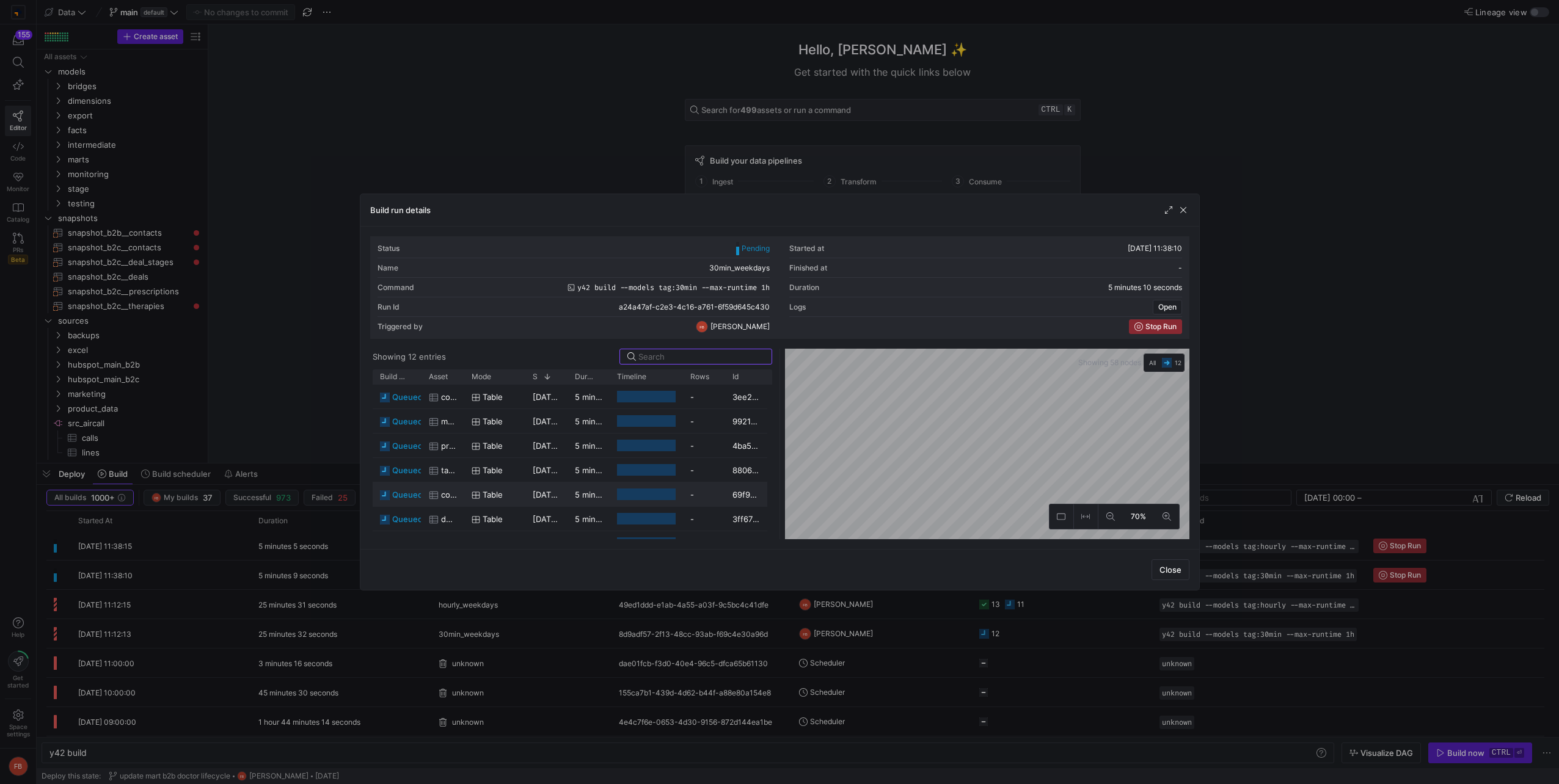
scroll to position [33, 0]
click at [1187, 206] on span "button" at bounding box center [1183, 210] width 12 height 12
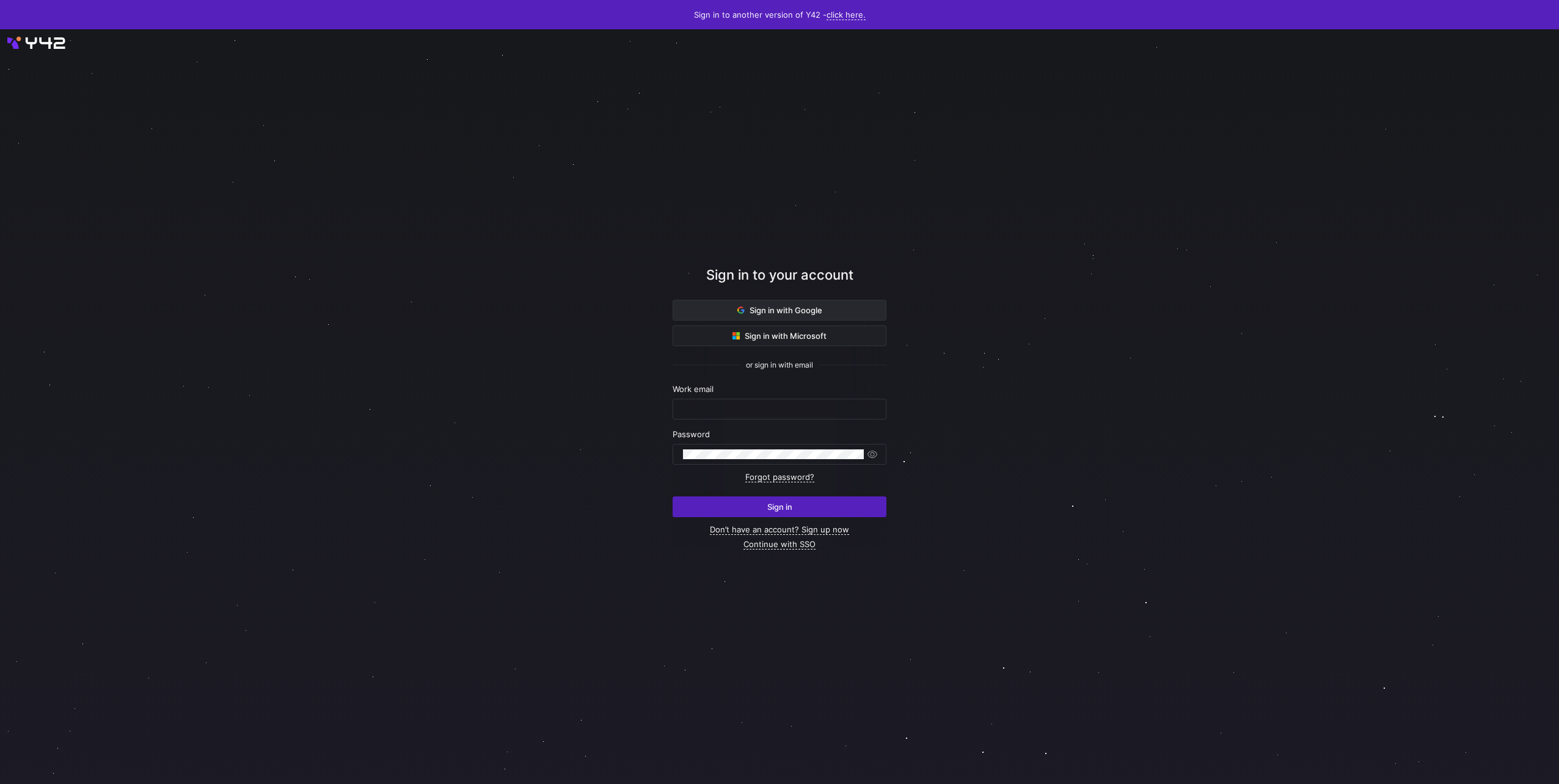
click at [788, 309] on span "Sign in with Google" at bounding box center [779, 310] width 85 height 10
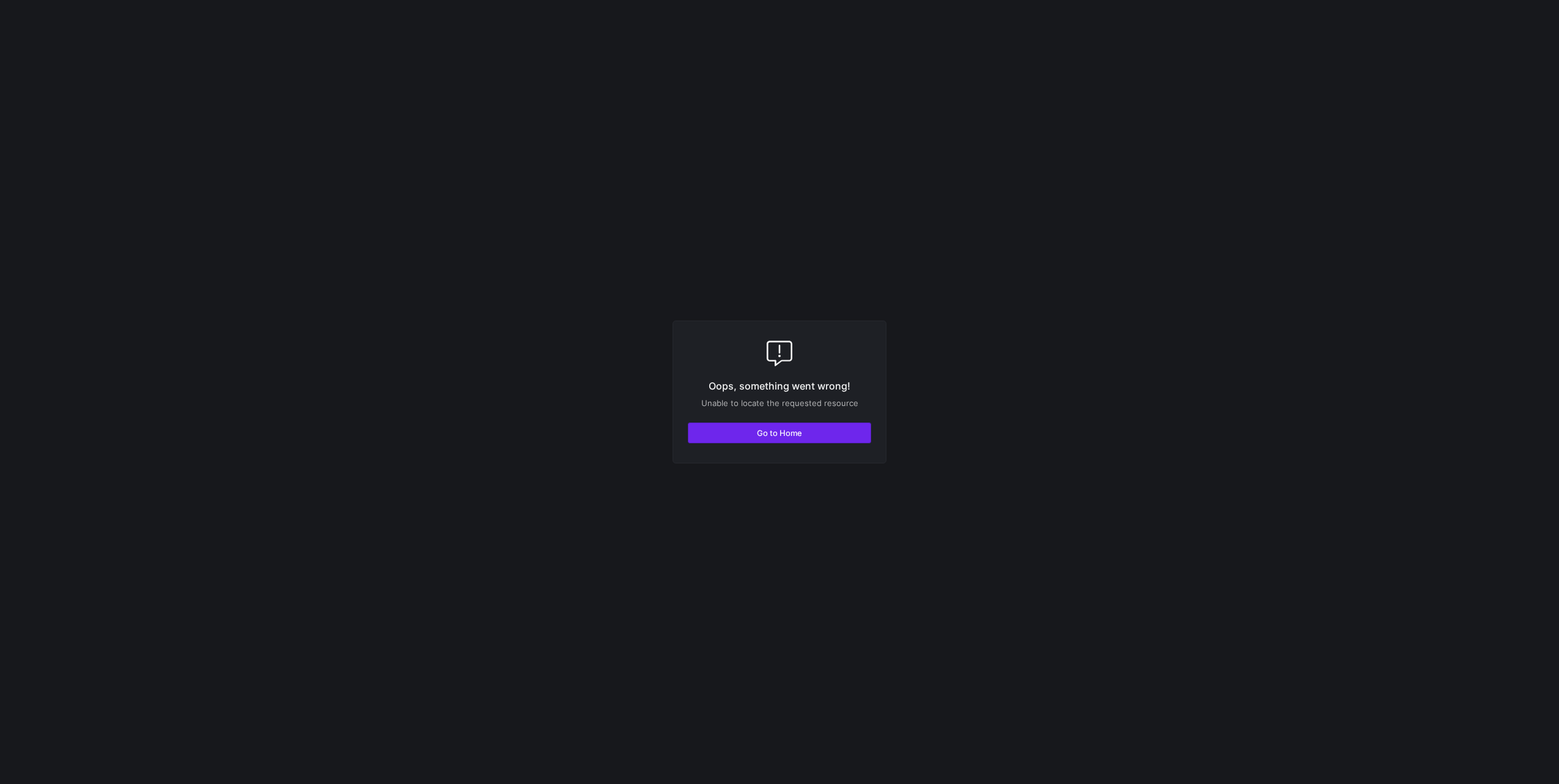
click at [769, 430] on span "Go to Home" at bounding box center [779, 433] width 45 height 10
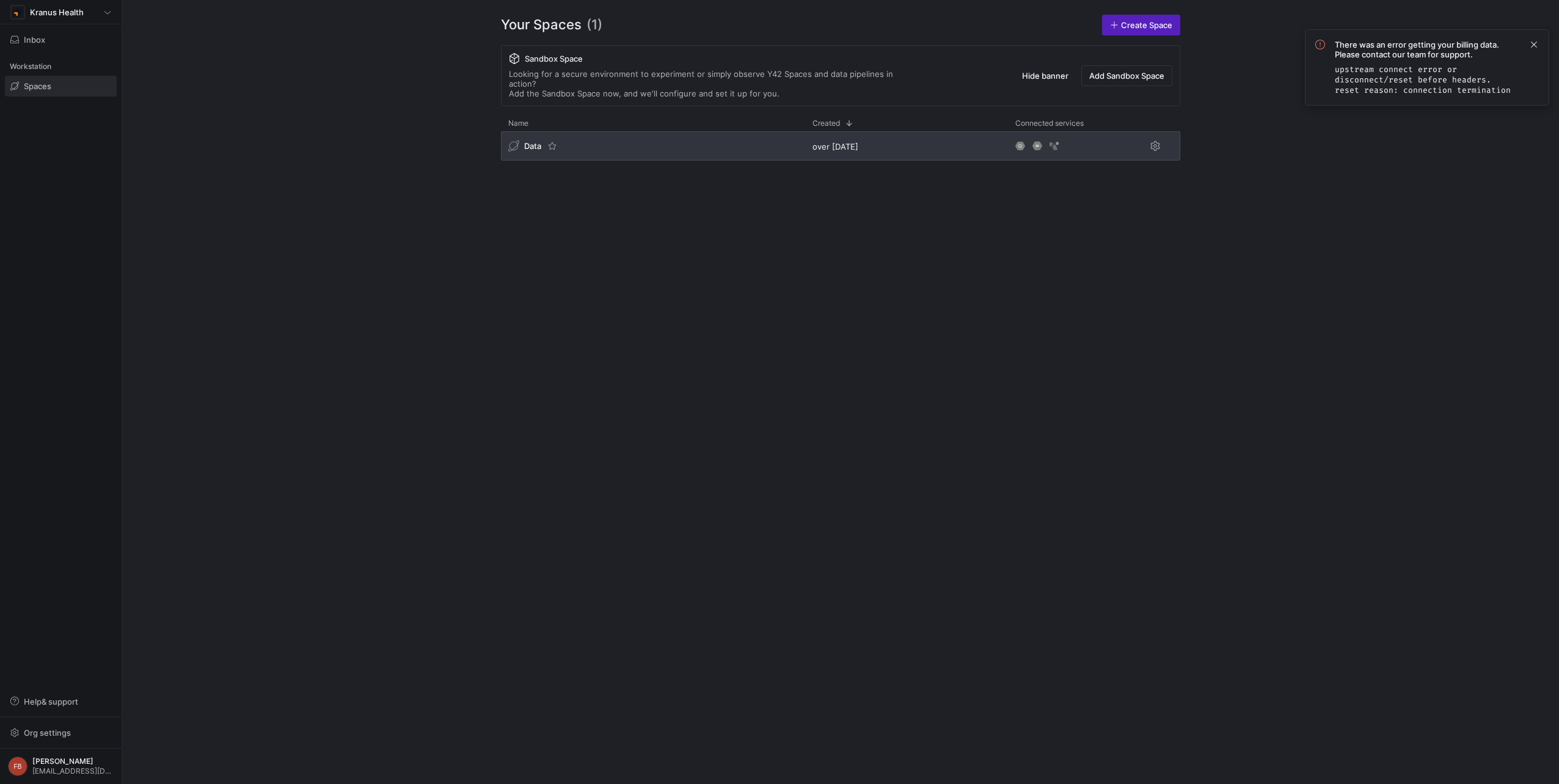
click at [531, 141] on span "Data" at bounding box center [533, 146] width 17 height 10
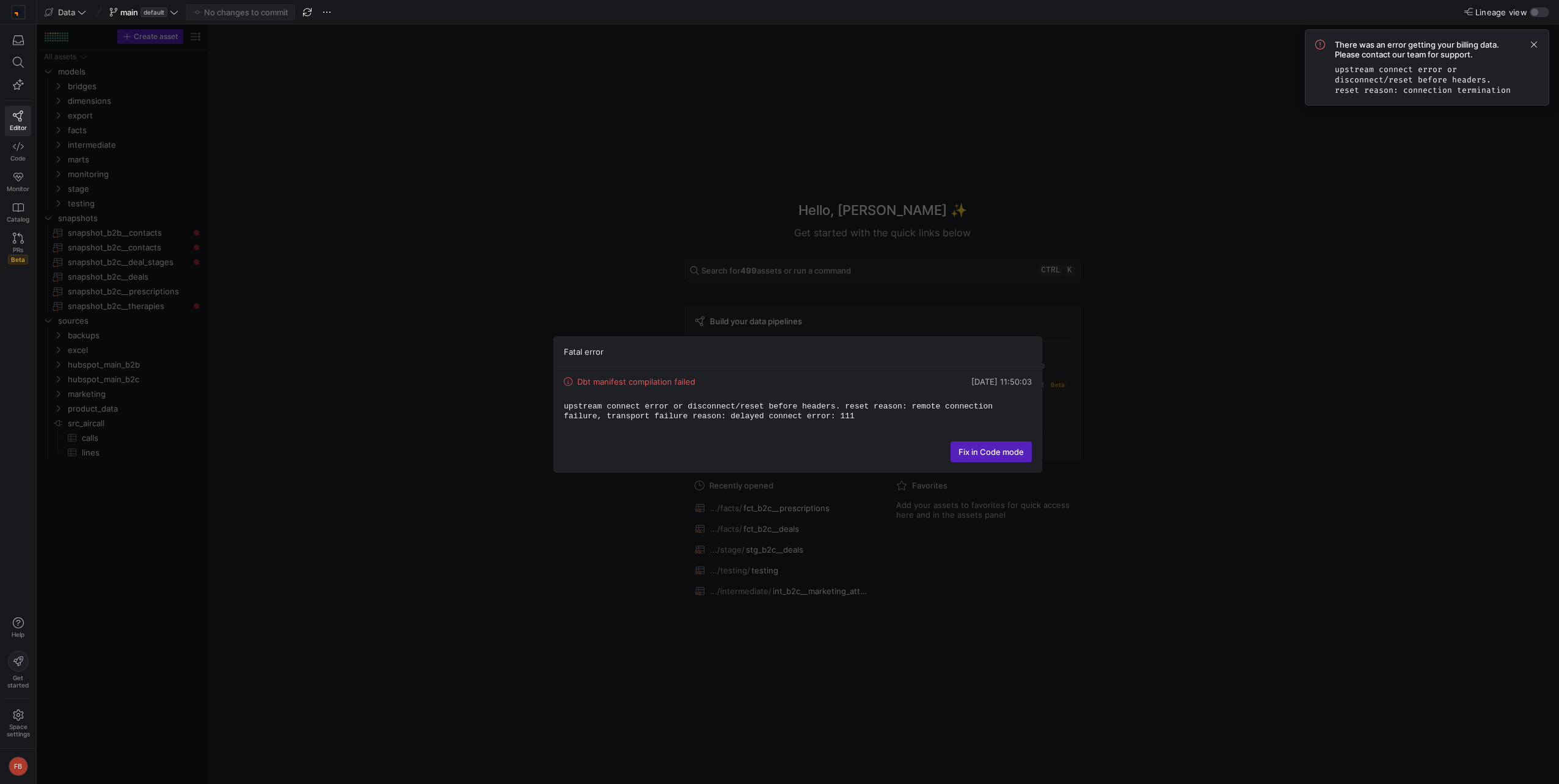
click at [531, 134] on div "Fatal error Dbt manifest compilation failed 01/10/25, 11:50:03 upstream connect…" at bounding box center [797, 404] width 1522 height 760
drag, startPoint x: 876, startPoint y: 429, endPoint x: 779, endPoint y: 447, distance: 98.7
click at [779, 447] on div "Dbt manifest compilation failed 01/10/25, 11:50:03 upstream connect error or di…" at bounding box center [798, 420] width 488 height 105
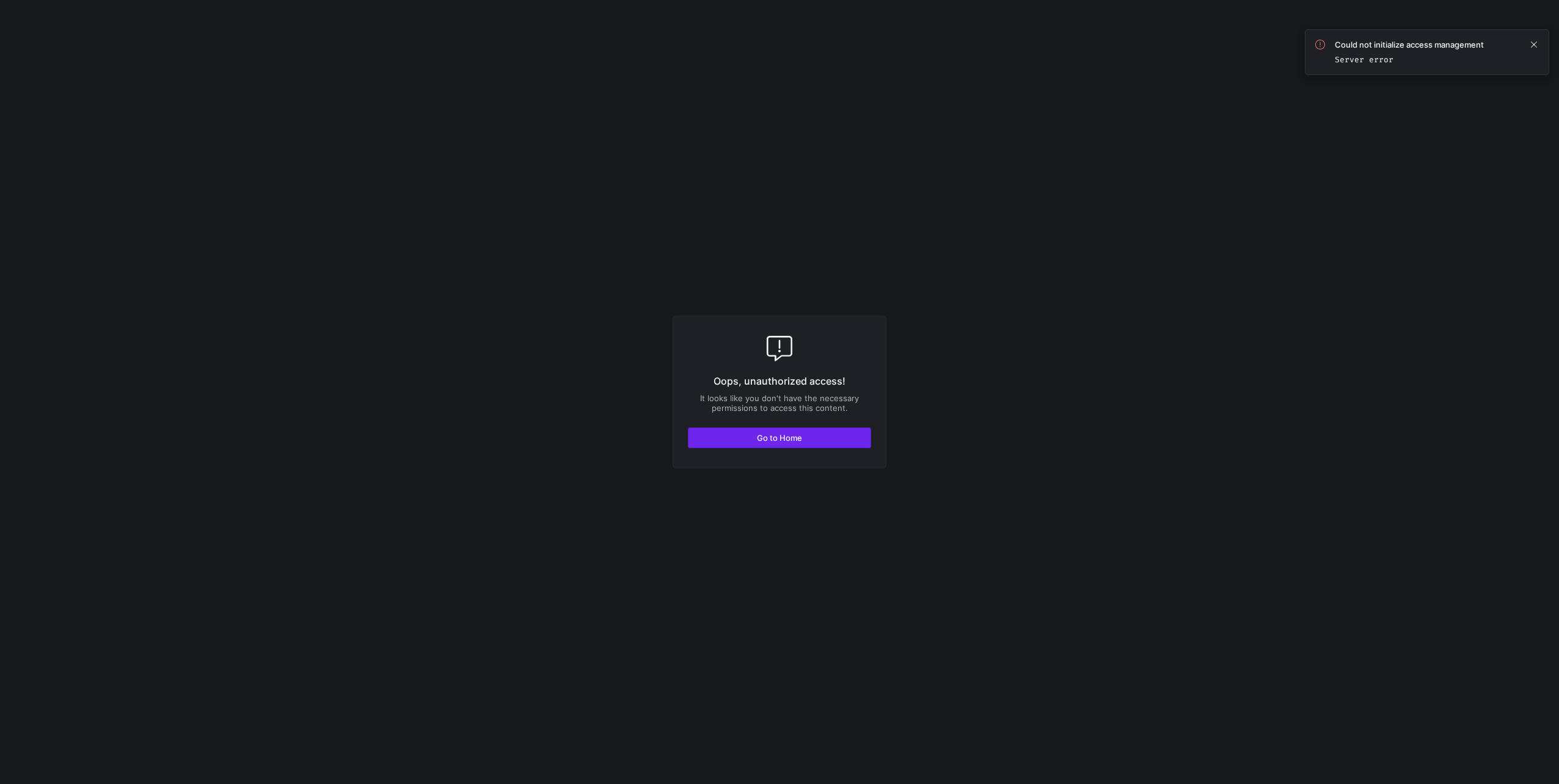
click at [821, 433] on span "button" at bounding box center [779, 437] width 182 height 19
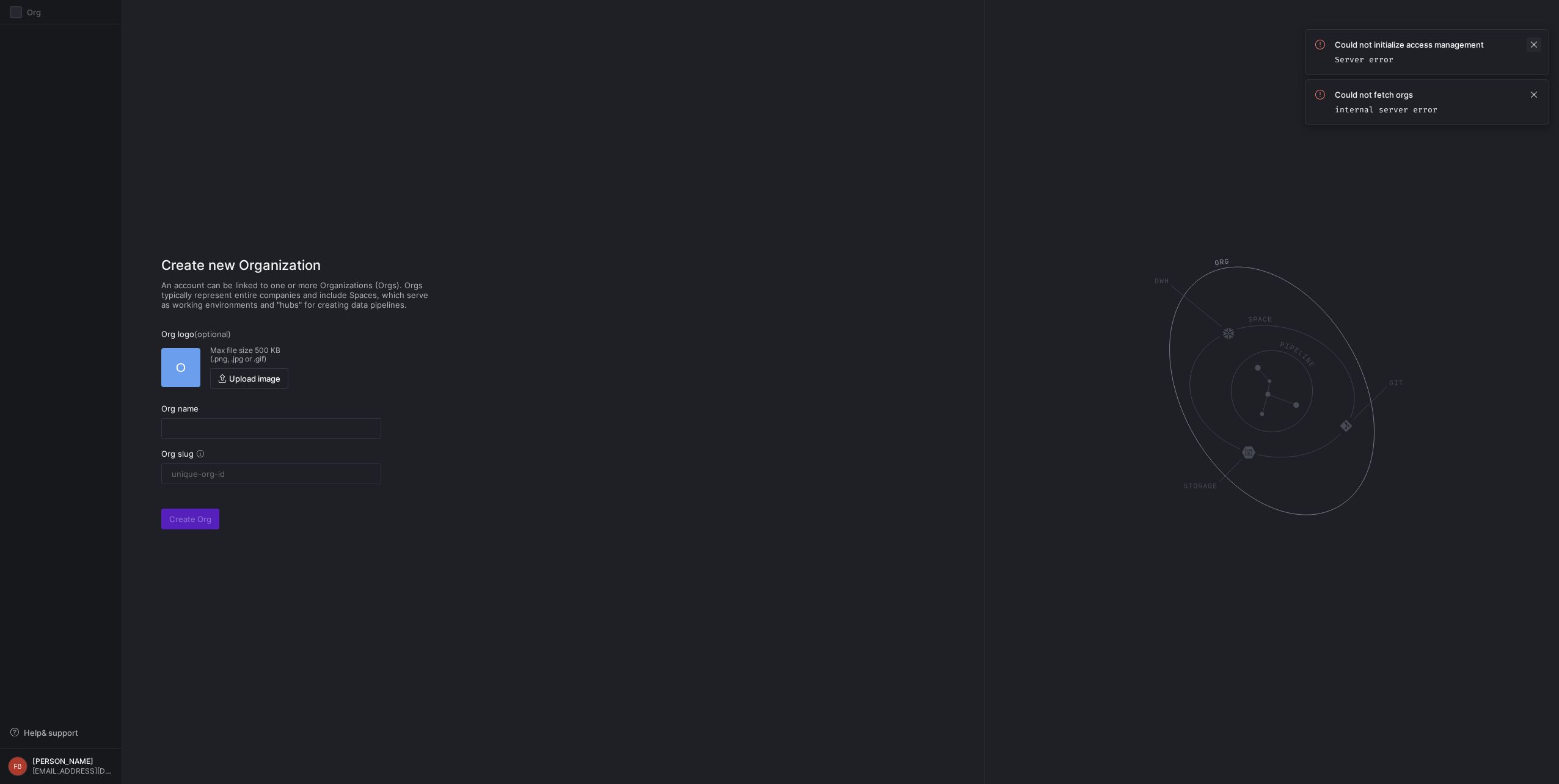
click at [1535, 45] on span at bounding box center [1533, 44] width 14 height 14
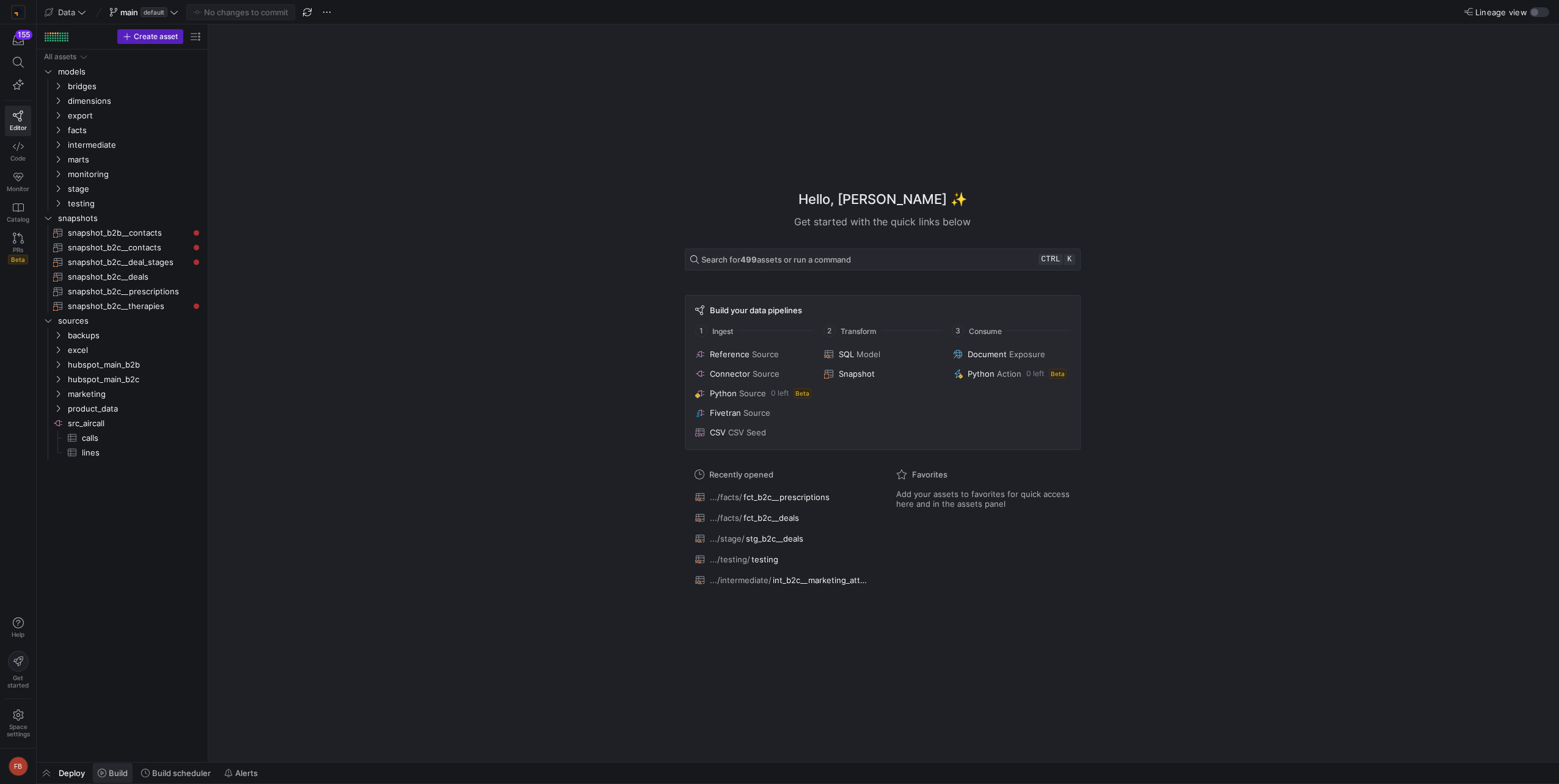
click at [118, 770] on span "Build" at bounding box center [118, 773] width 19 height 10
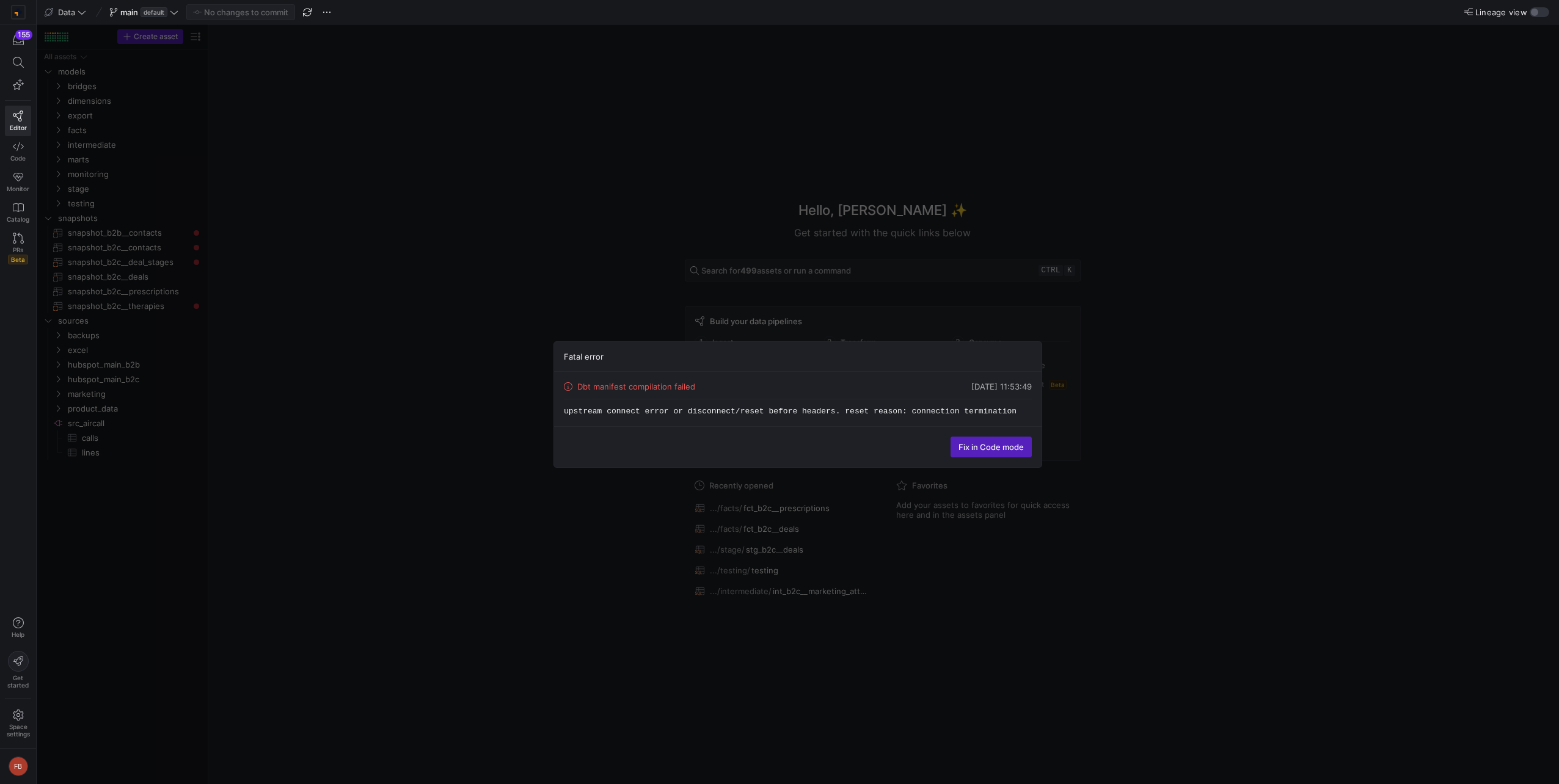
click at [444, 492] on div "Fatal error Dbt manifest compilation failed [DATE] 11:53:49 upstream connect er…" at bounding box center [797, 404] width 1522 height 760
click at [23, 719] on icon at bounding box center [18, 715] width 11 height 11
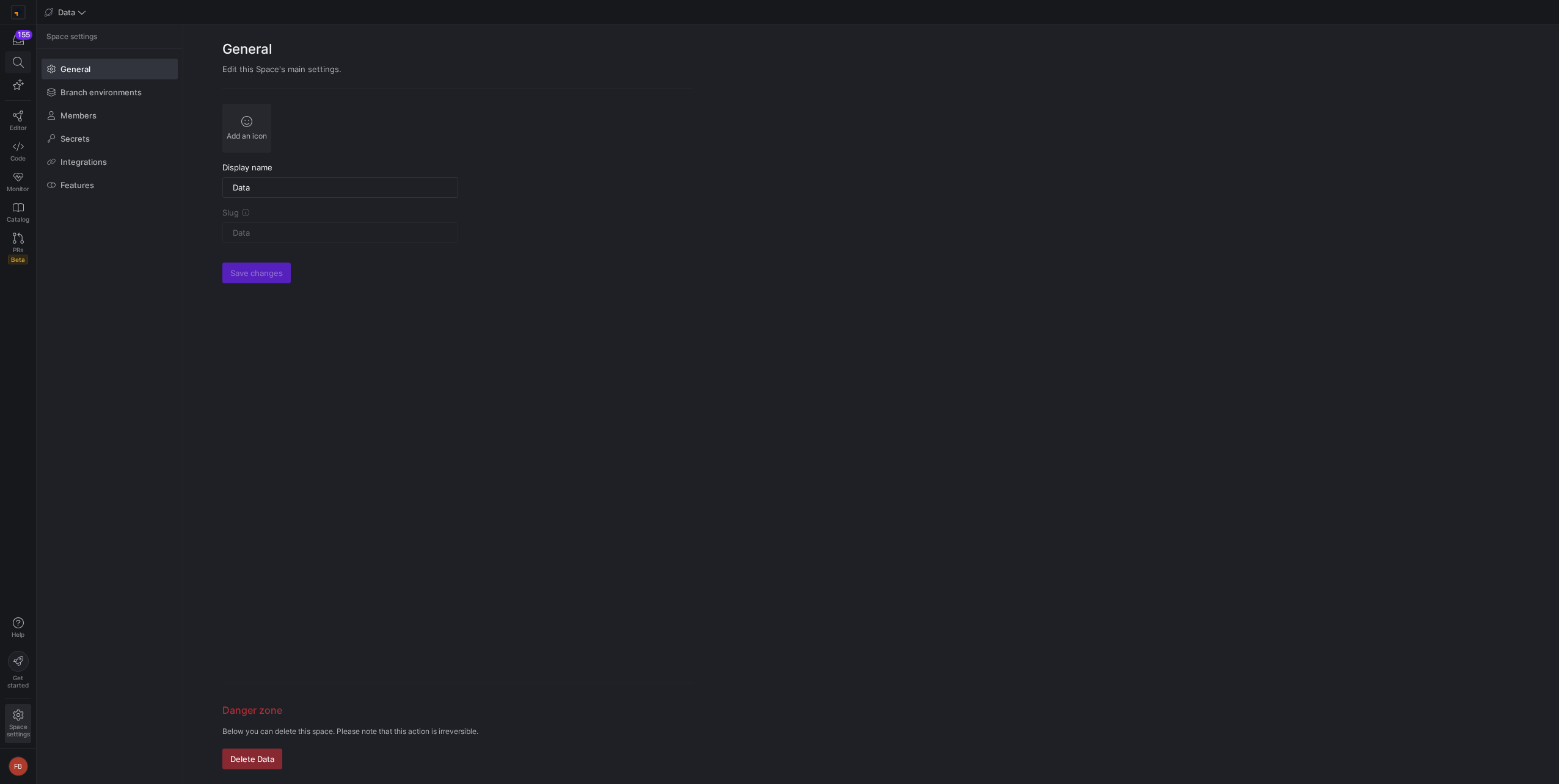
click at [15, 69] on span at bounding box center [18, 62] width 25 height 21
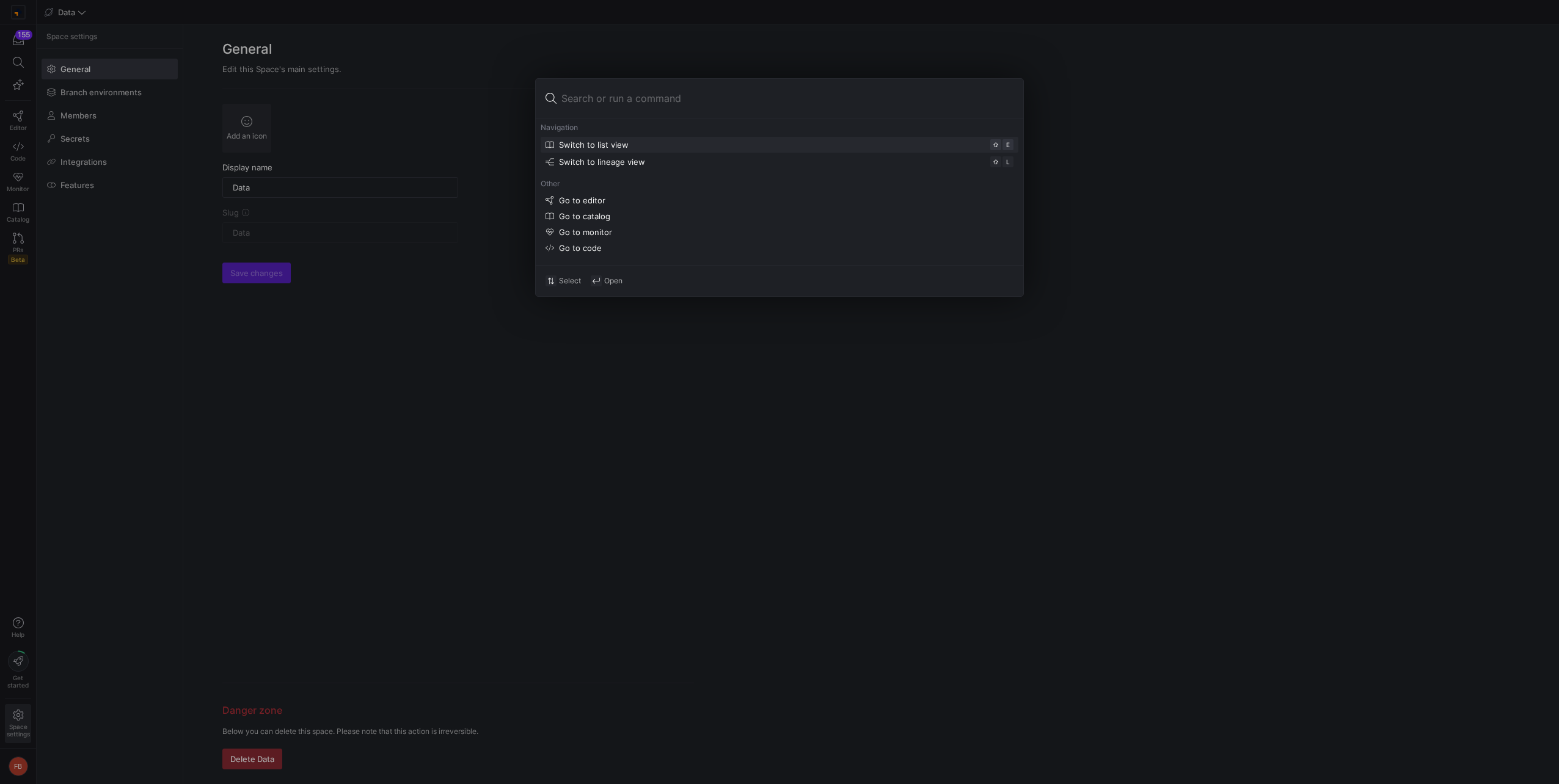
click at [20, 54] on div at bounding box center [779, 392] width 1559 height 784
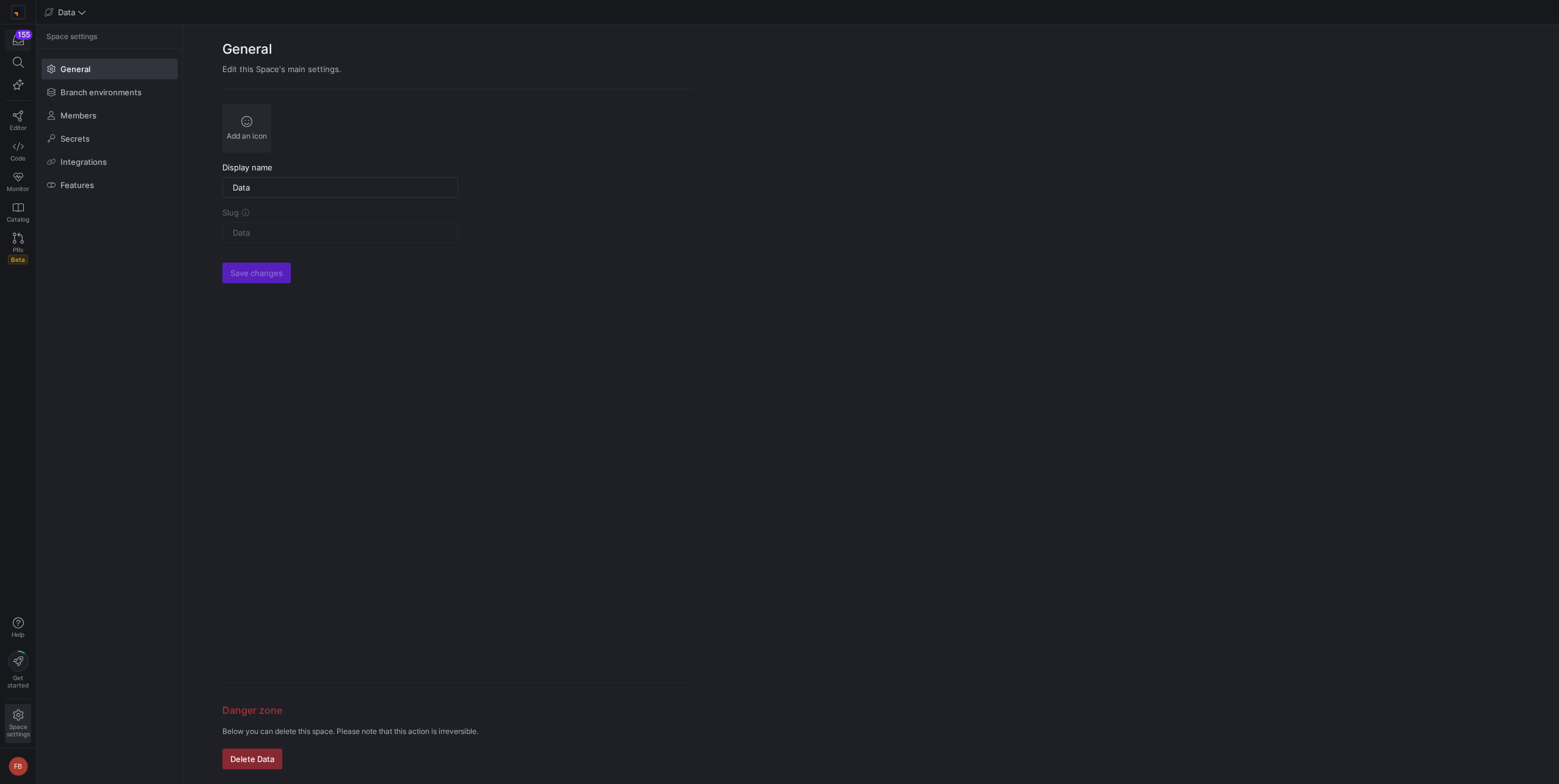
click at [17, 43] on icon "button" at bounding box center [18, 40] width 11 height 11
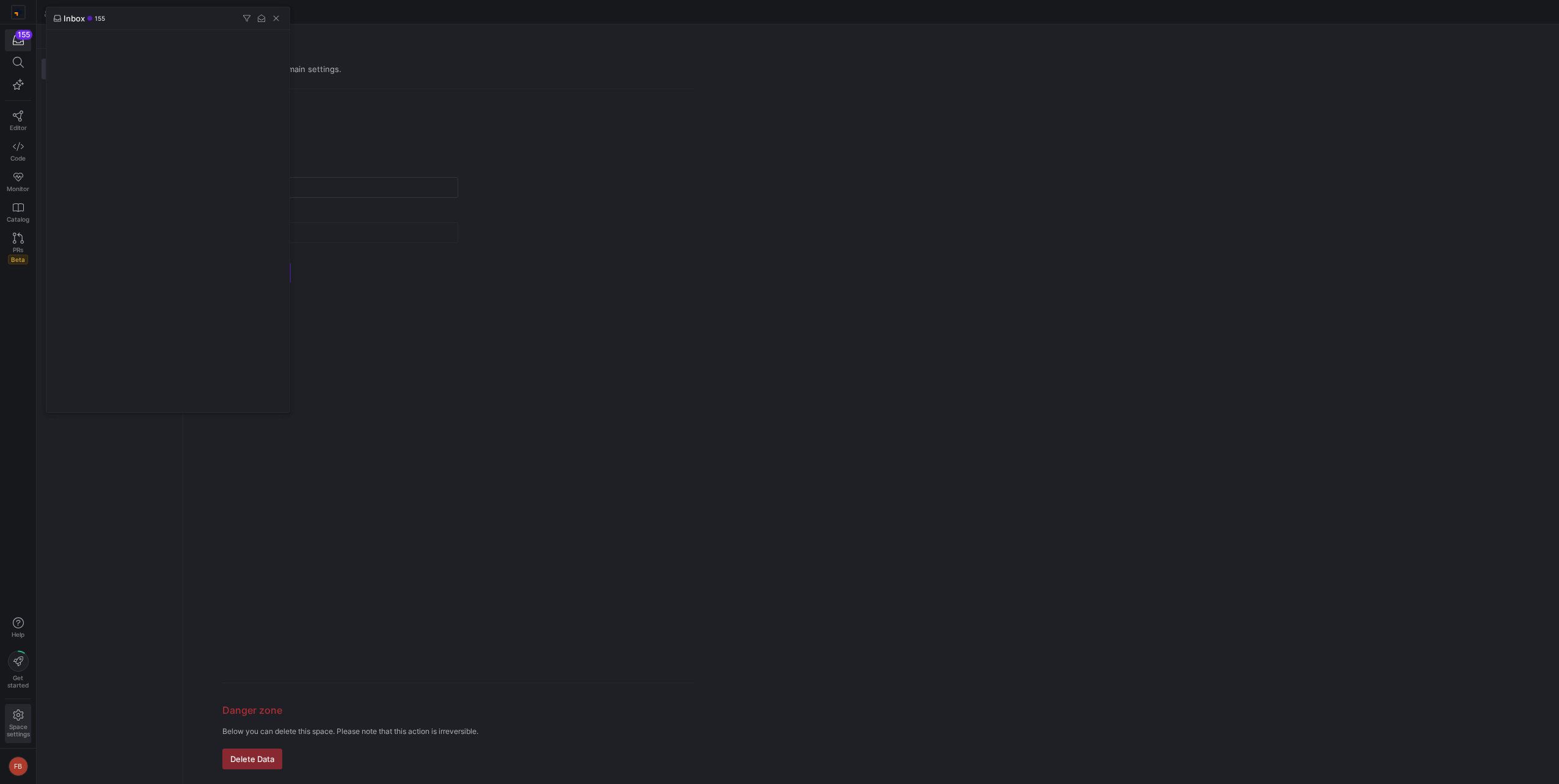
click at [21, 172] on div at bounding box center [779, 392] width 1559 height 784
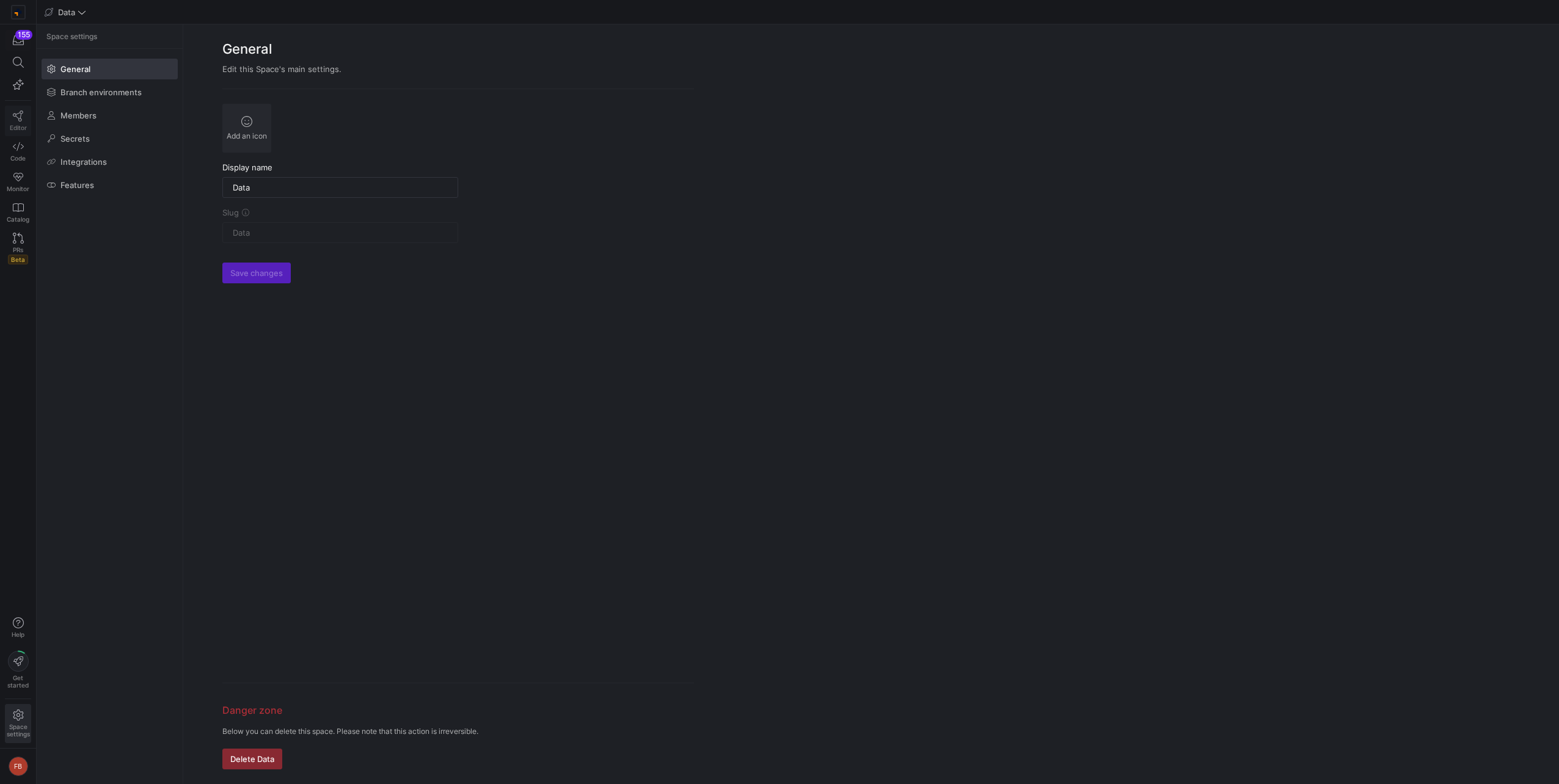
click at [21, 127] on span "Editor" at bounding box center [19, 127] width 17 height 7
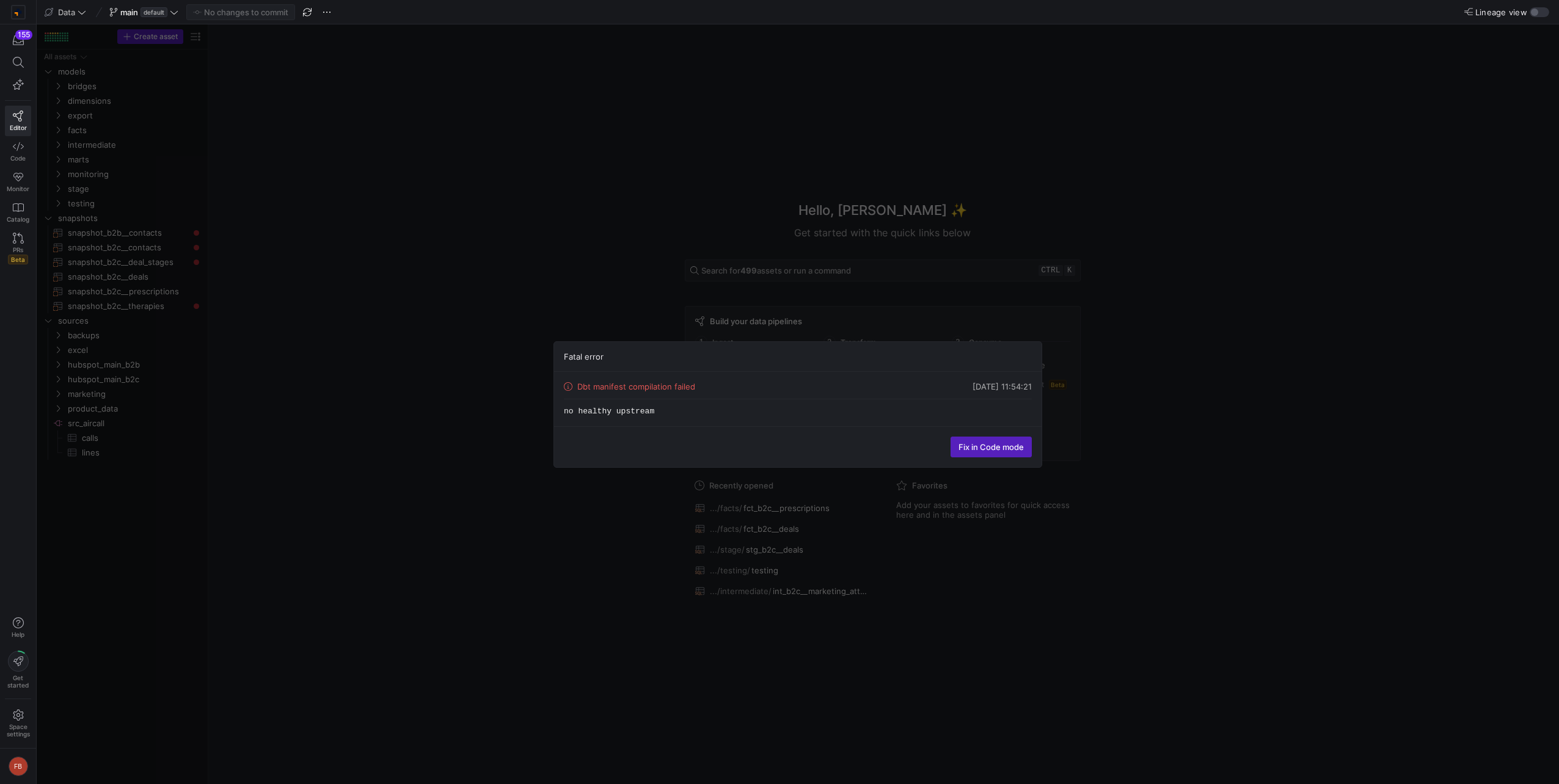
click at [468, 481] on div "Fatal error Dbt manifest compilation failed 01/10/25, 11:54:21 no healthy upstr…" at bounding box center [797, 404] width 1522 height 760
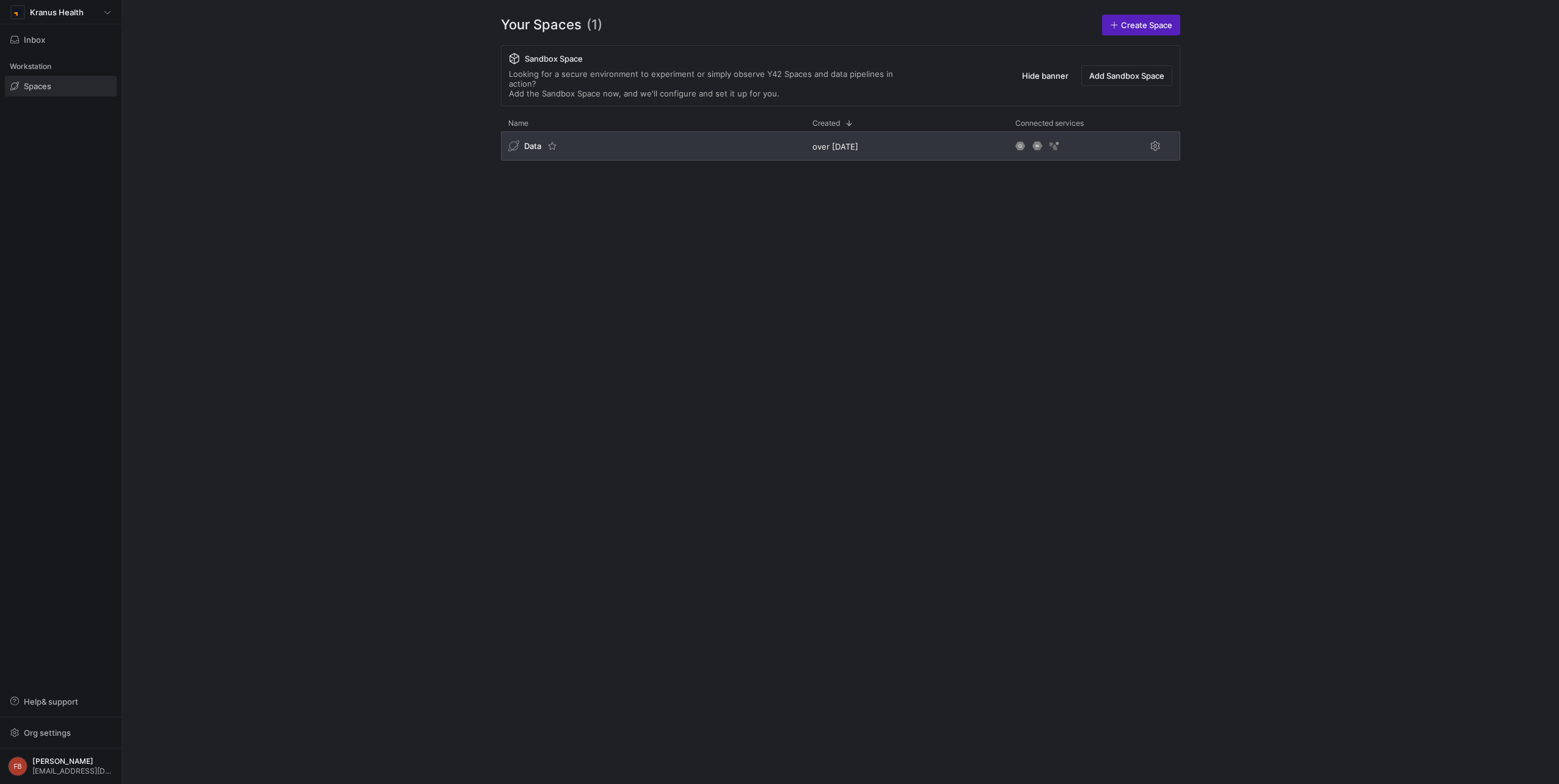
click at [538, 141] on span "Data" at bounding box center [533, 146] width 17 height 10
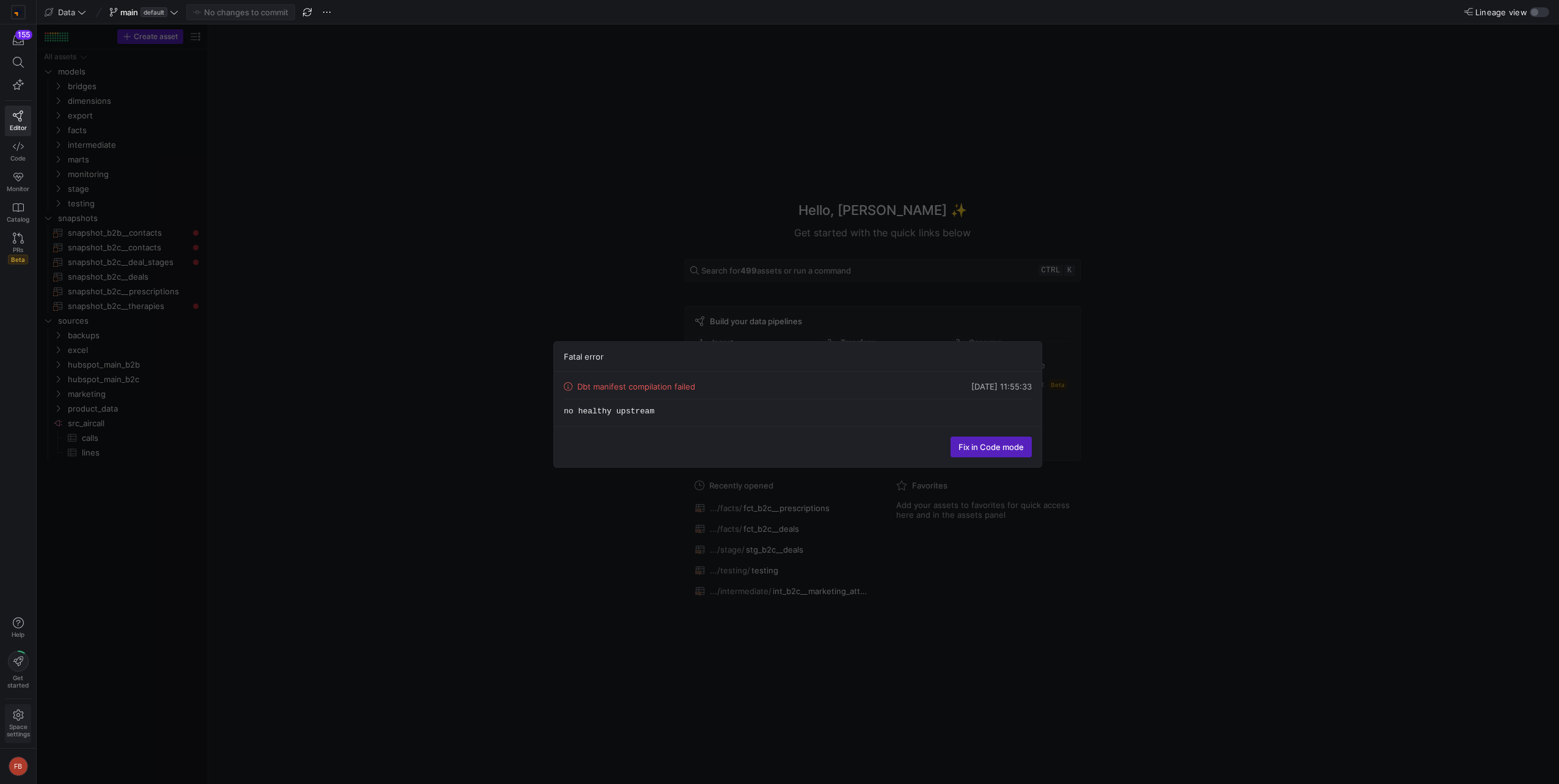
click at [14, 713] on icon at bounding box center [18, 715] width 10 height 11
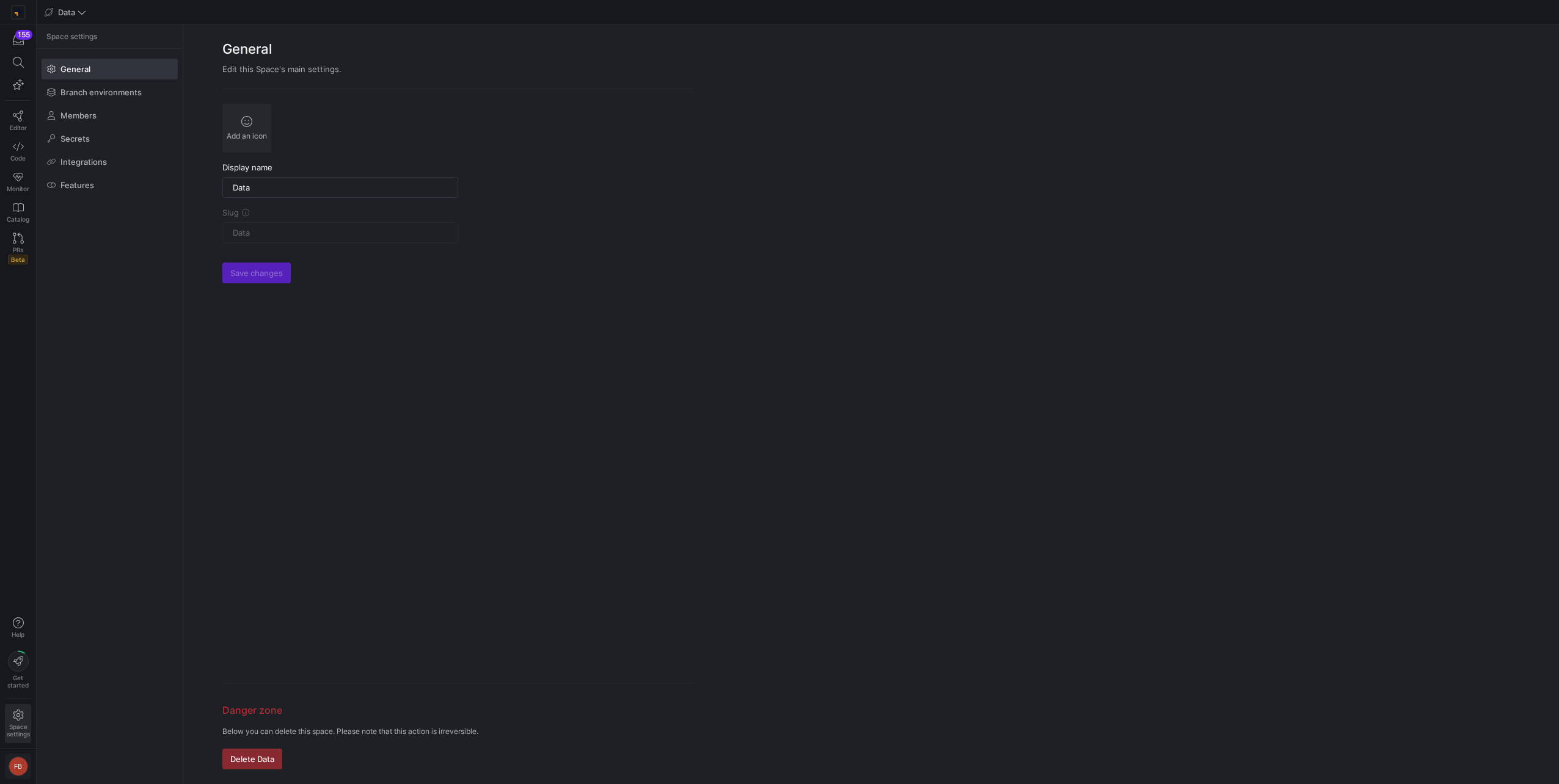
click at [31, 764] on button "FB" at bounding box center [18, 766] width 26 height 26
click at [43, 438] on div at bounding box center [779, 392] width 1559 height 784
click at [19, 5] on y42-org-icon at bounding box center [18, 12] width 14 height 14
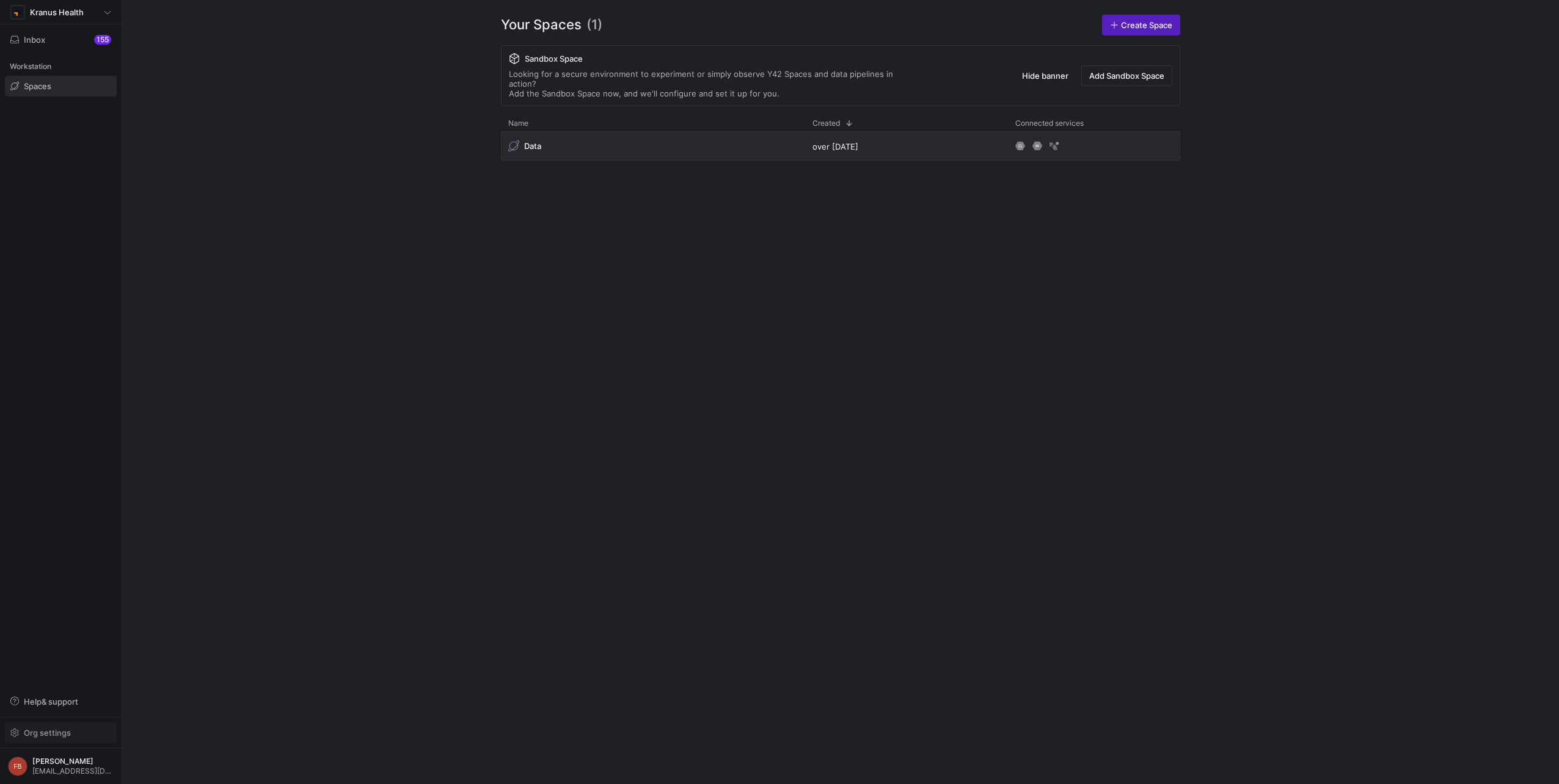
click at [52, 741] on span "button" at bounding box center [61, 732] width 110 height 19
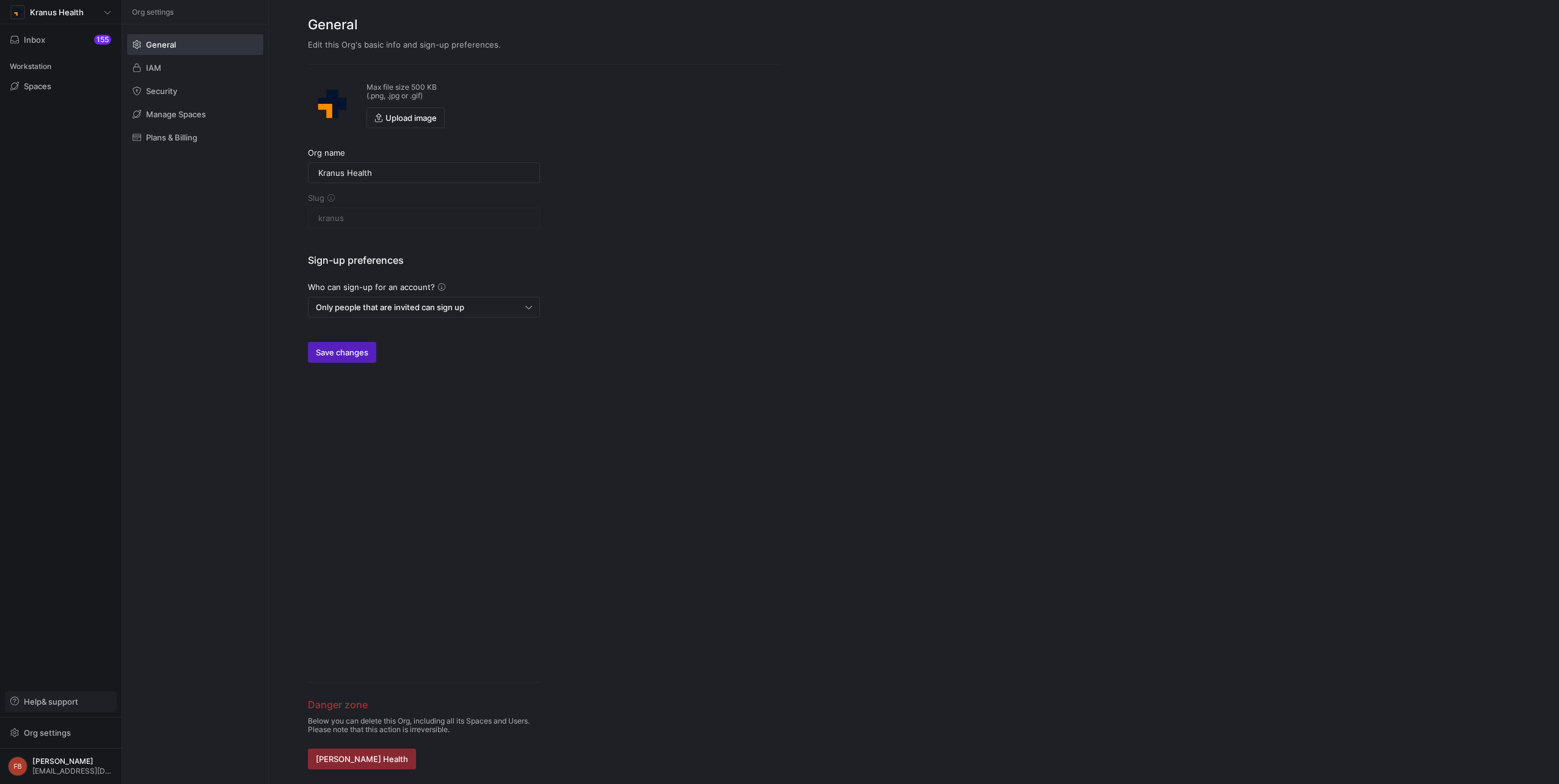
click at [53, 704] on span "Help & support" at bounding box center [51, 702] width 54 height 10
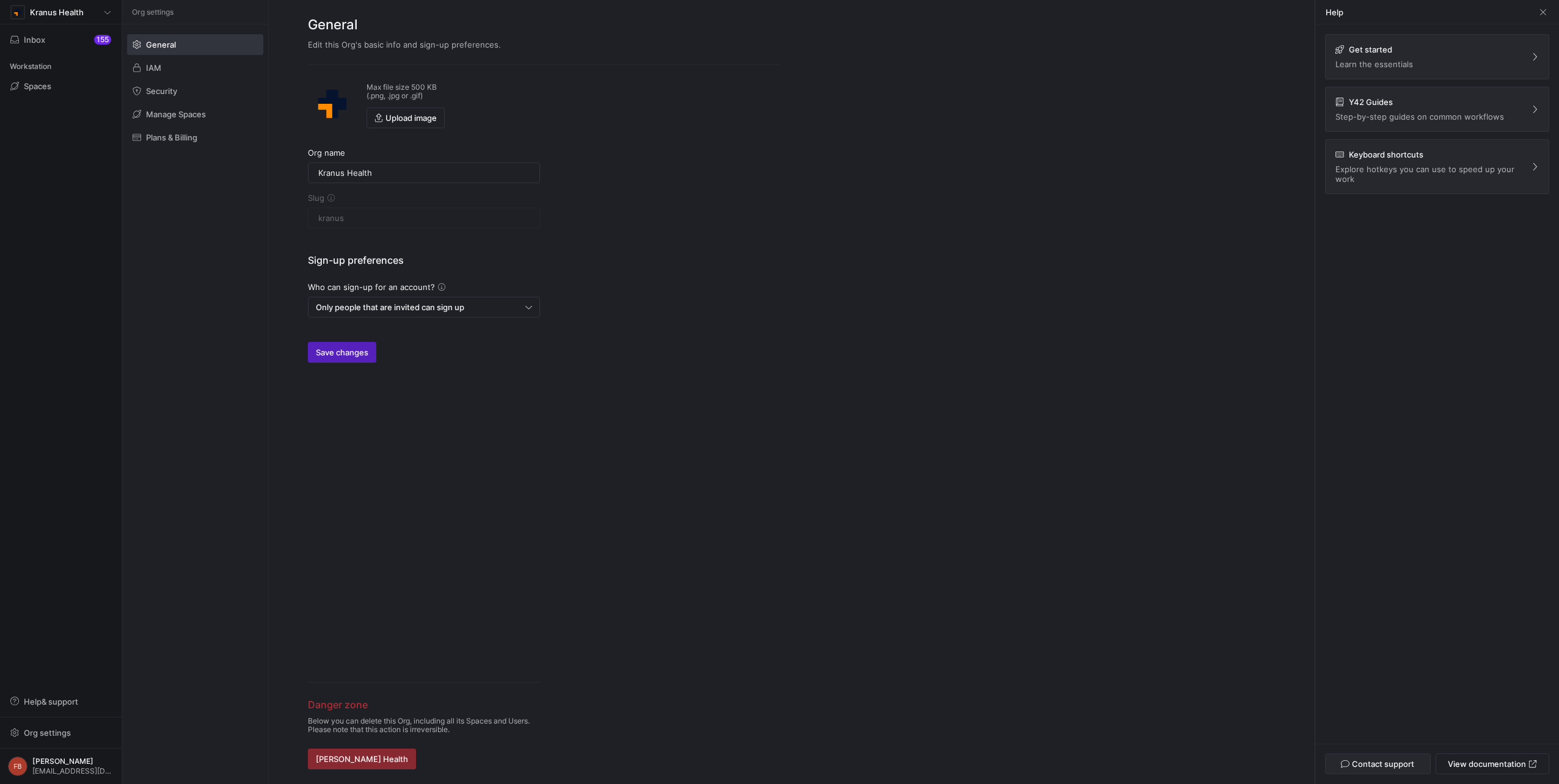
click at [1386, 756] on span "button" at bounding box center [1378, 763] width 105 height 19
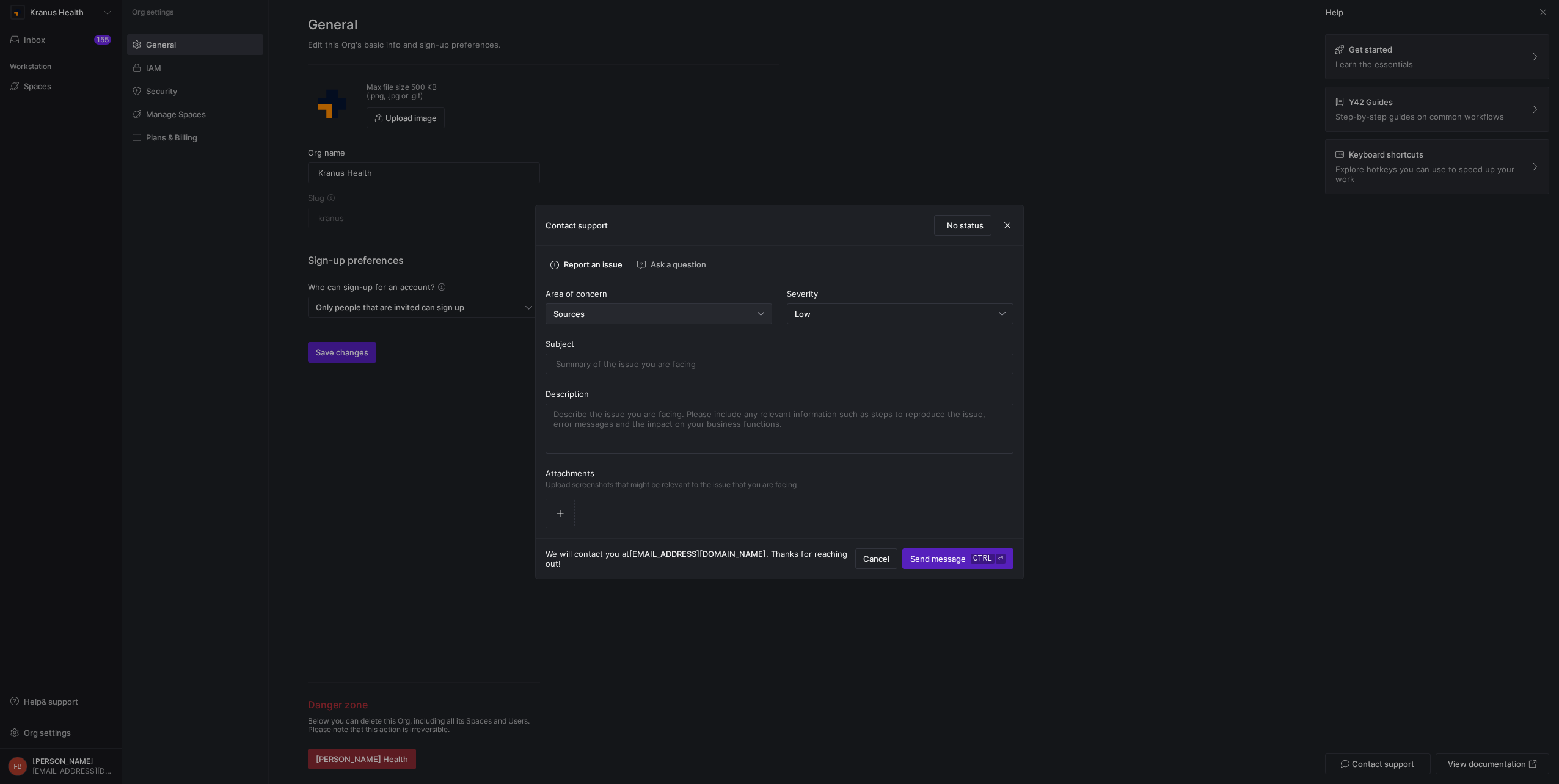
click at [662, 319] on div "Sources" at bounding box center [659, 314] width 211 height 19
click at [836, 316] on div at bounding box center [779, 392] width 1559 height 784
click at [836, 316] on div "Low" at bounding box center [897, 314] width 204 height 10
click at [839, 391] on div "Critical Critical system down" at bounding box center [899, 395] width 216 height 10
click at [641, 318] on div "Sources" at bounding box center [655, 314] width 204 height 10
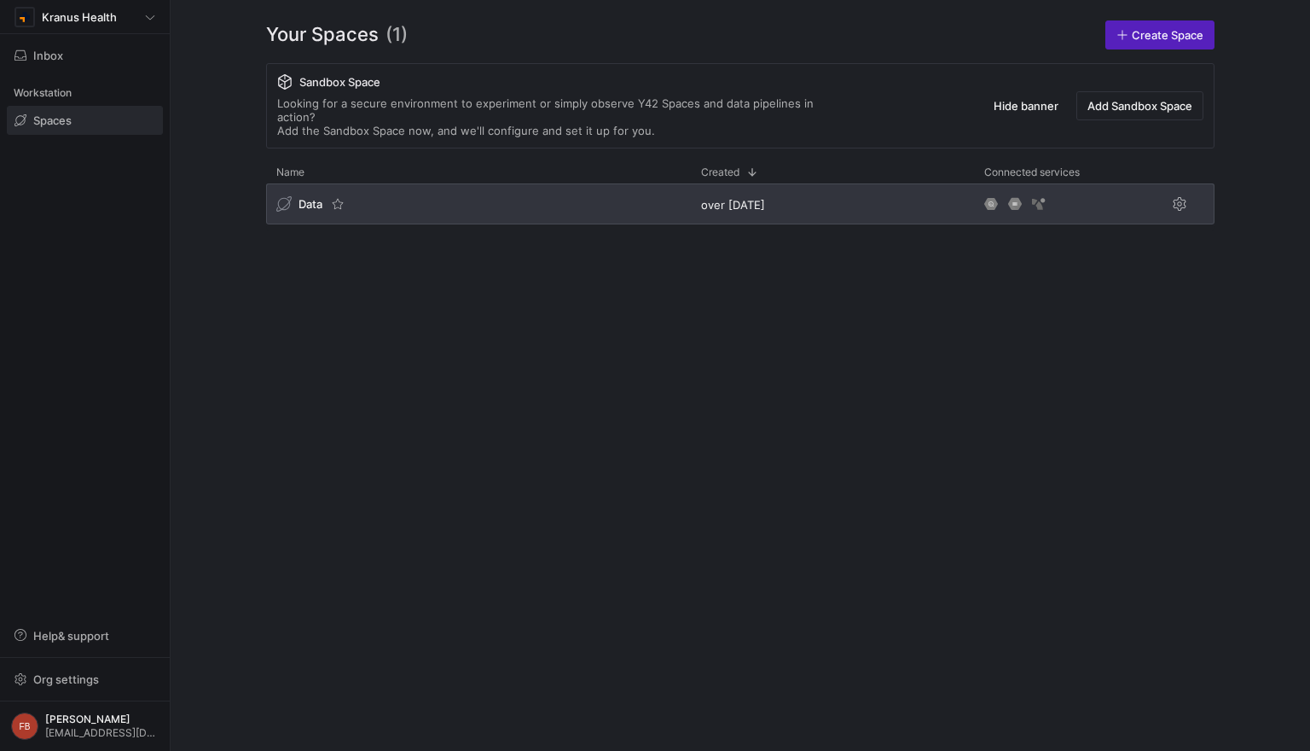
click at [585, 194] on div "Data" at bounding box center [478, 203] width 425 height 41
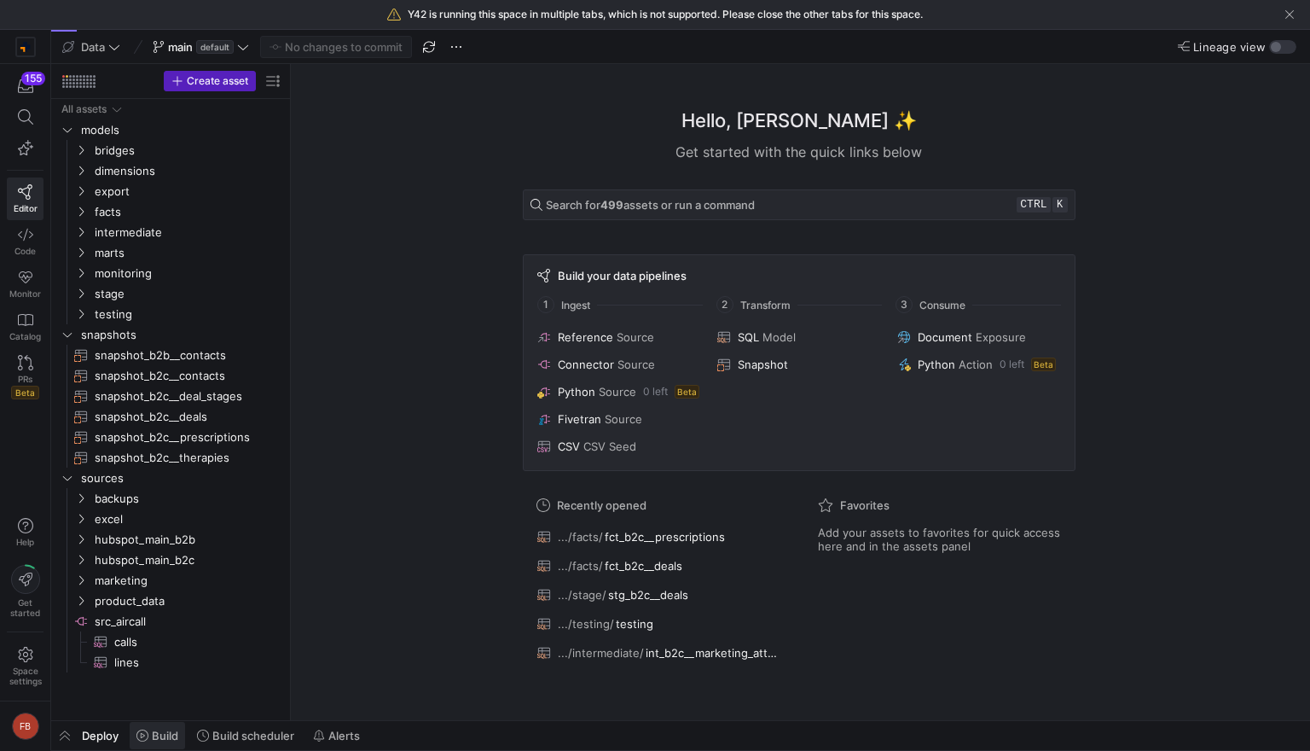
click at [159, 734] on span "Build" at bounding box center [165, 735] width 26 height 14
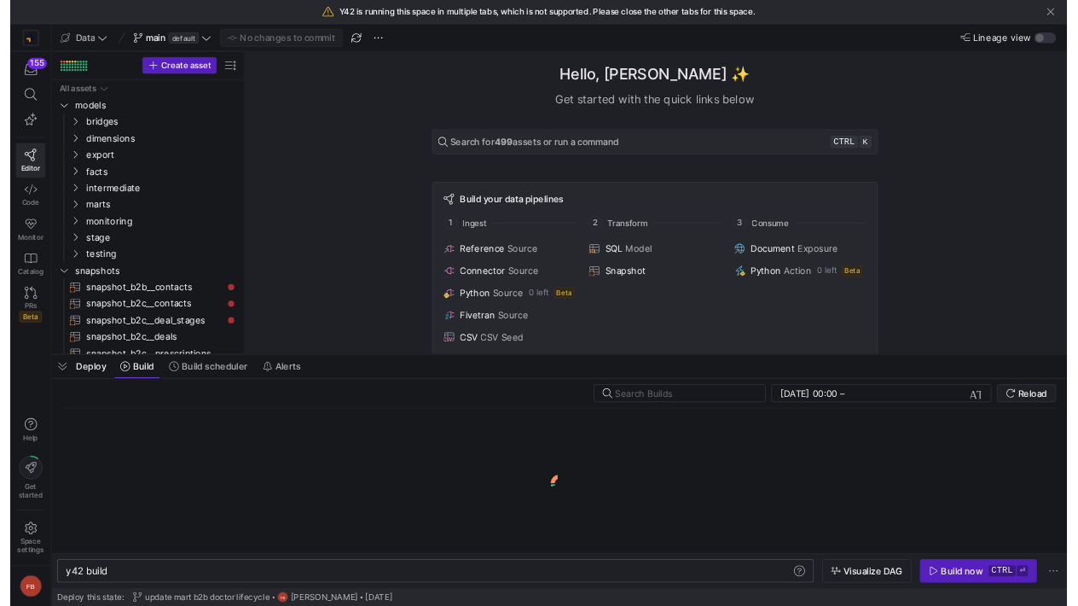
scroll to position [0, 51]
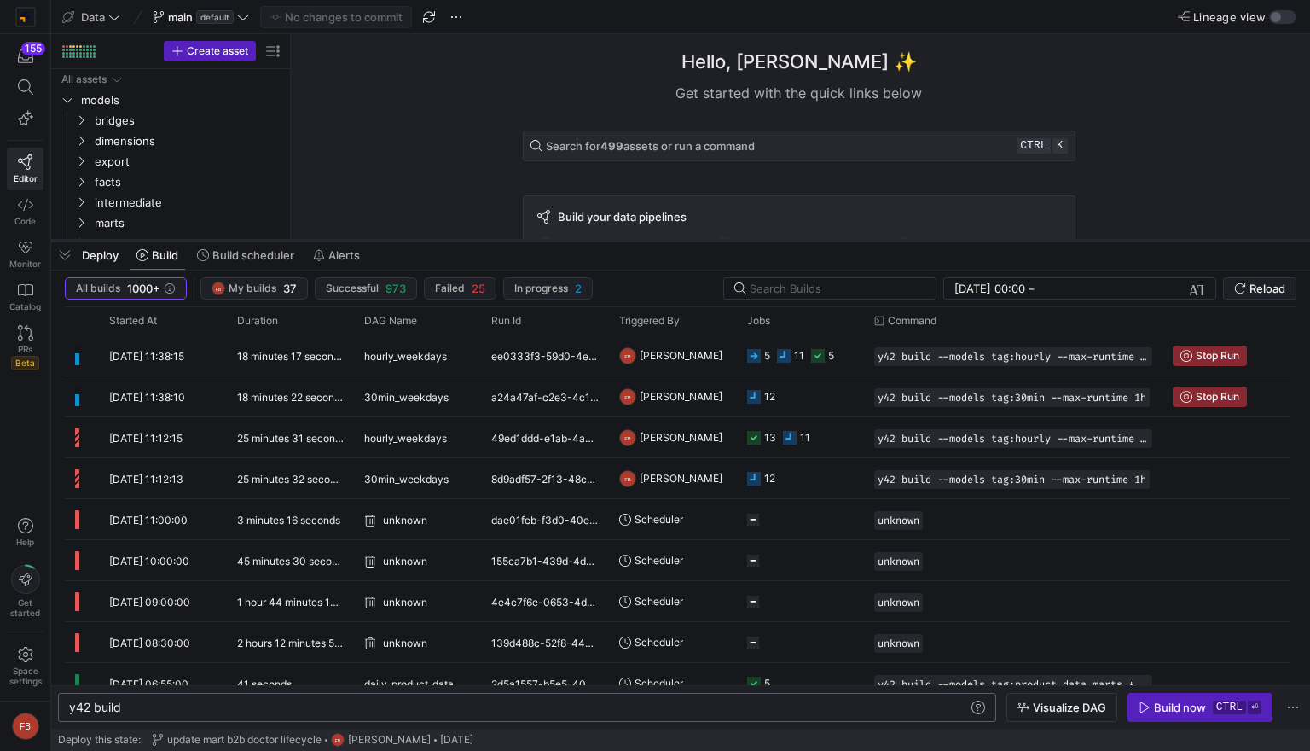
drag, startPoint x: 599, startPoint y: 440, endPoint x: 600, endPoint y: 241, distance: 198.7
click at [600, 241] on div at bounding box center [680, 240] width 1259 height 7
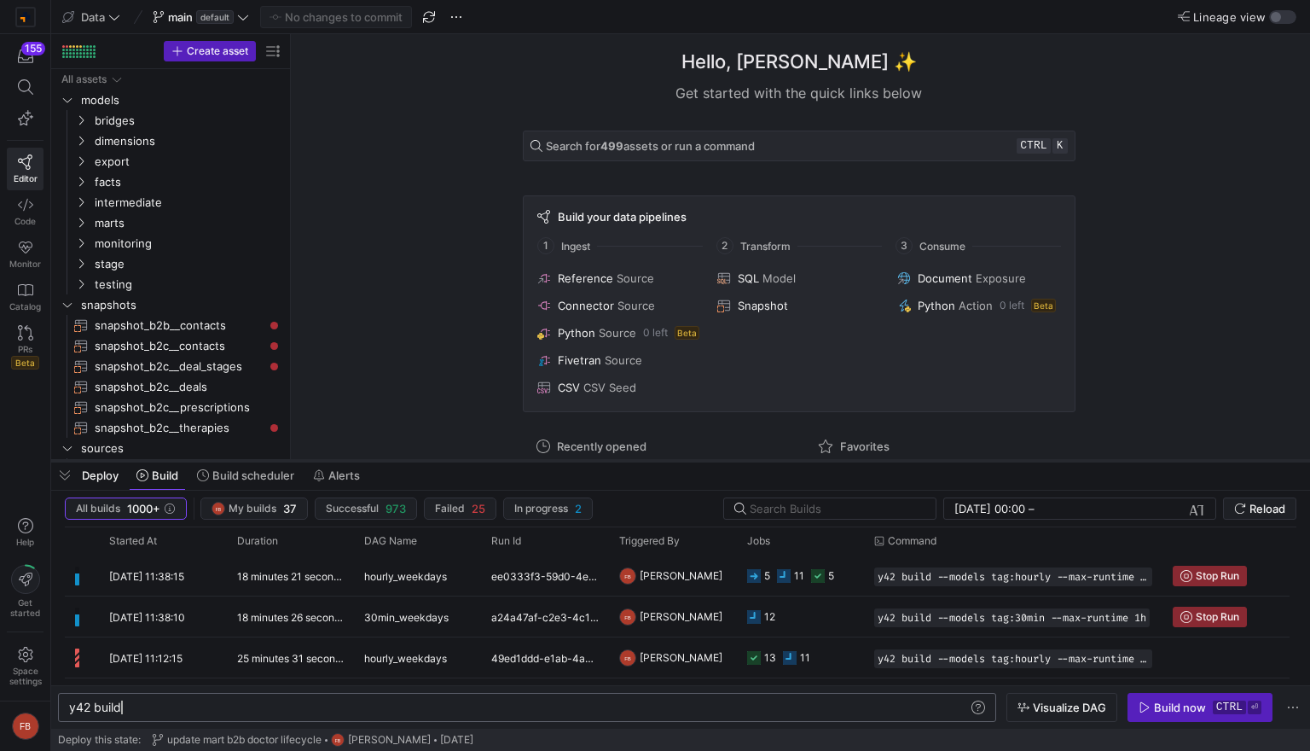
drag, startPoint x: 587, startPoint y: 239, endPoint x: 570, endPoint y: 459, distance: 220.7
click at [570, 459] on div at bounding box center [680, 460] width 1259 height 7
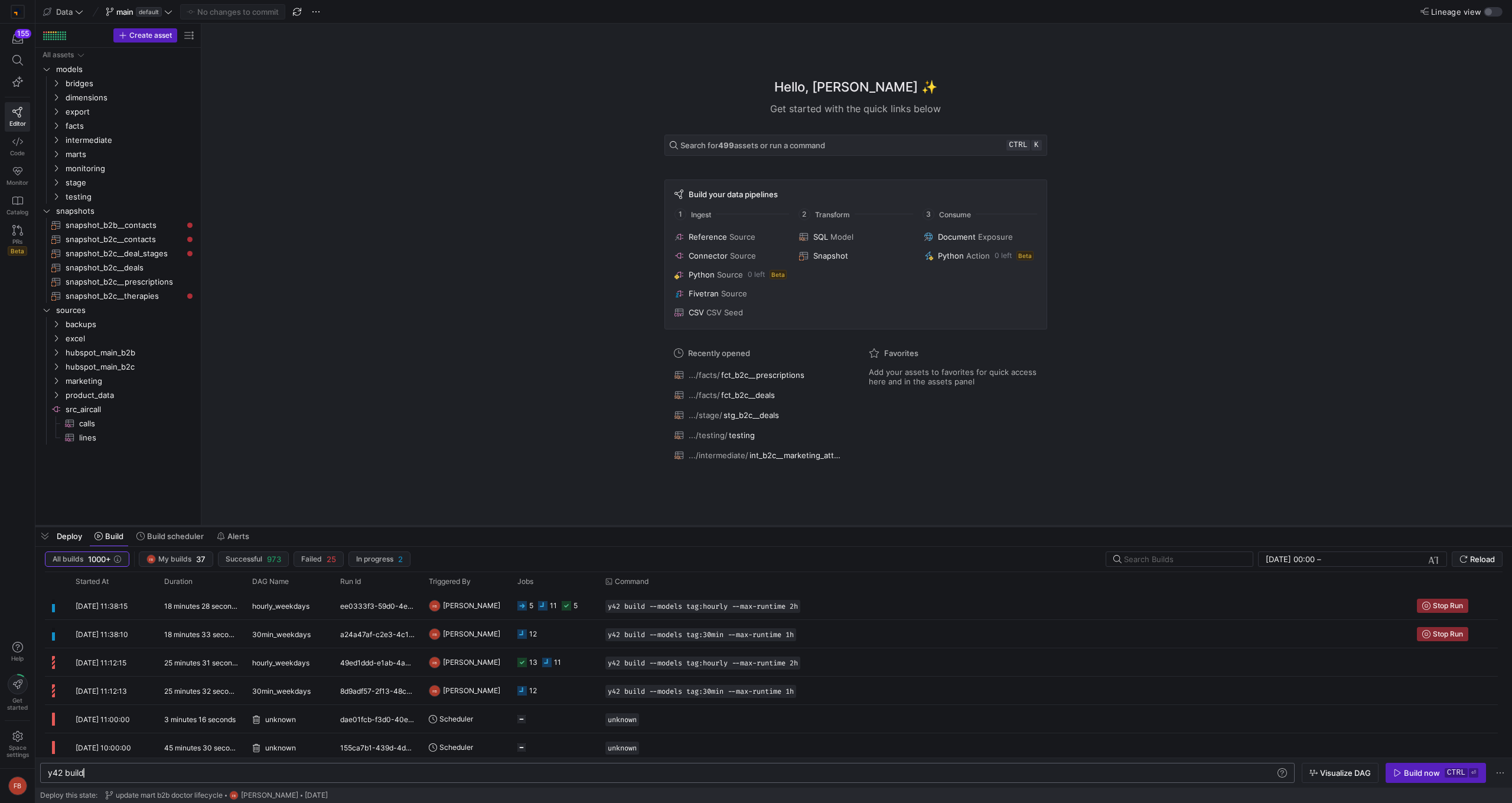
drag, startPoint x: 509, startPoint y: 603, endPoint x: 519, endPoint y: 527, distance: 76.7
click at [519, 519] on div at bounding box center [774, 526] width 1477 height 5
click at [307, 519] on span "30min_weekdays" at bounding box center [281, 634] width 58 height 28
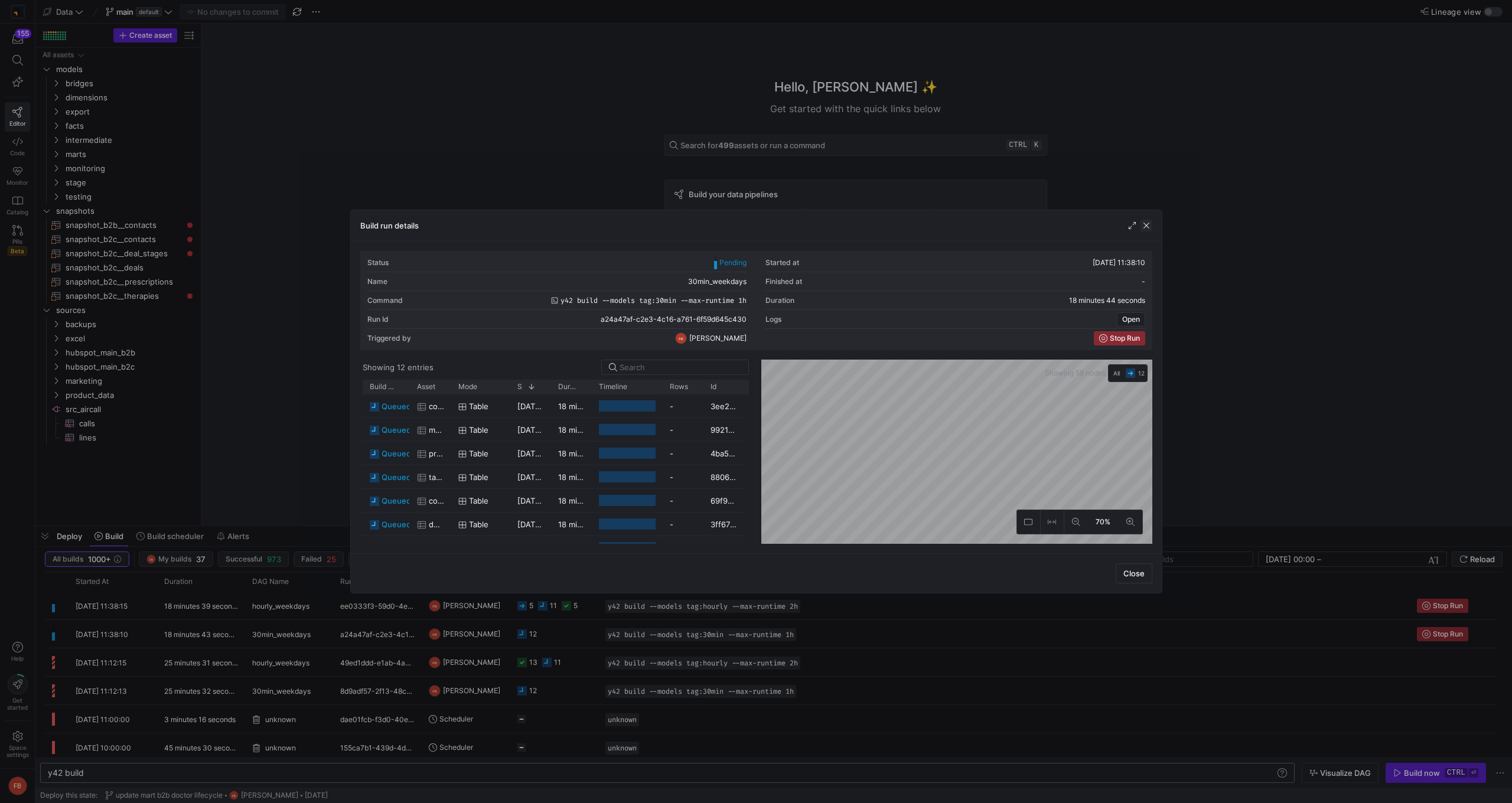
click at [907, 230] on span "button" at bounding box center [1146, 225] width 12 height 12
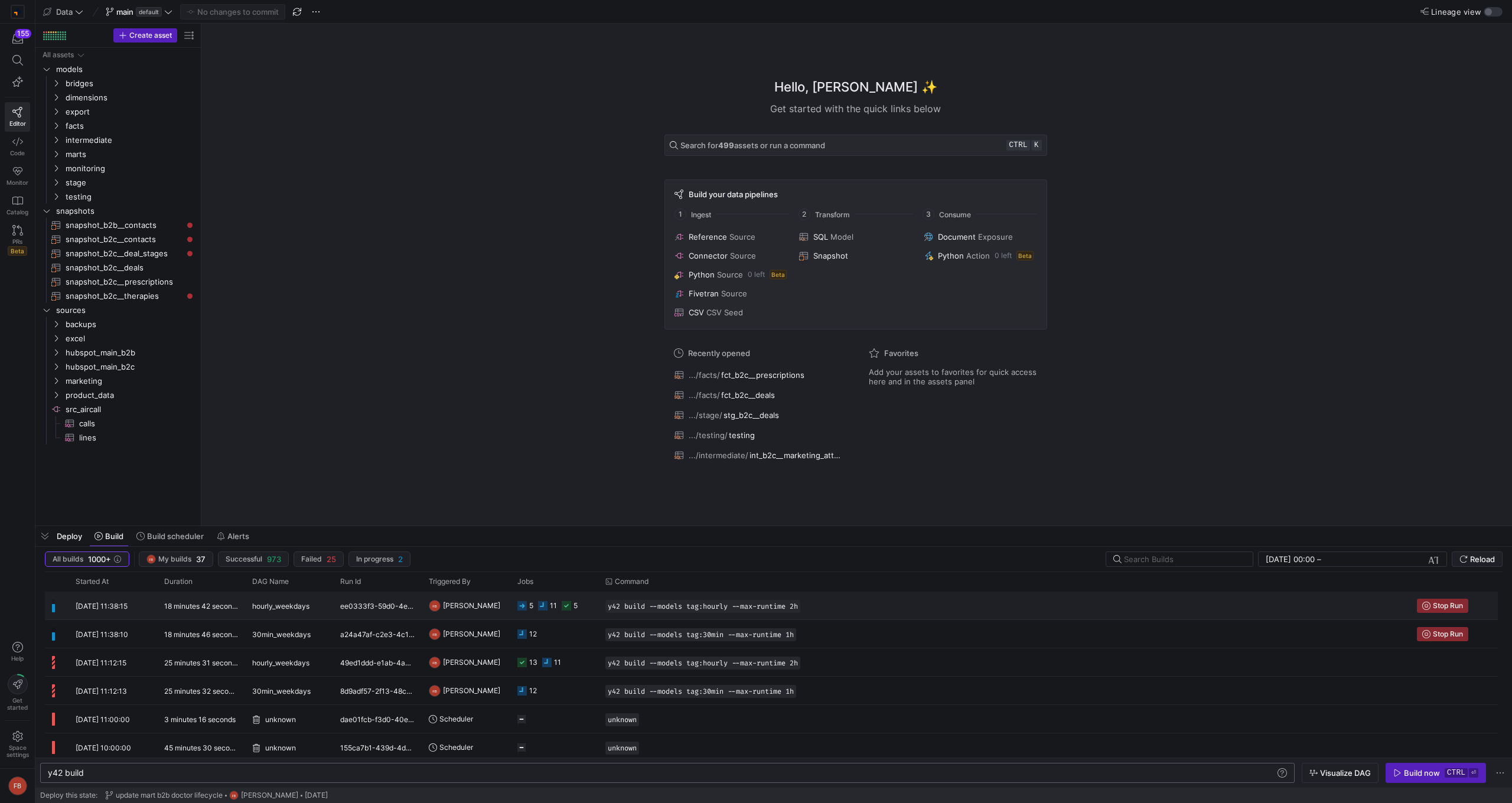
click at [907, 519] on div "Stop Run" at bounding box center [1454, 606] width 88 height 28
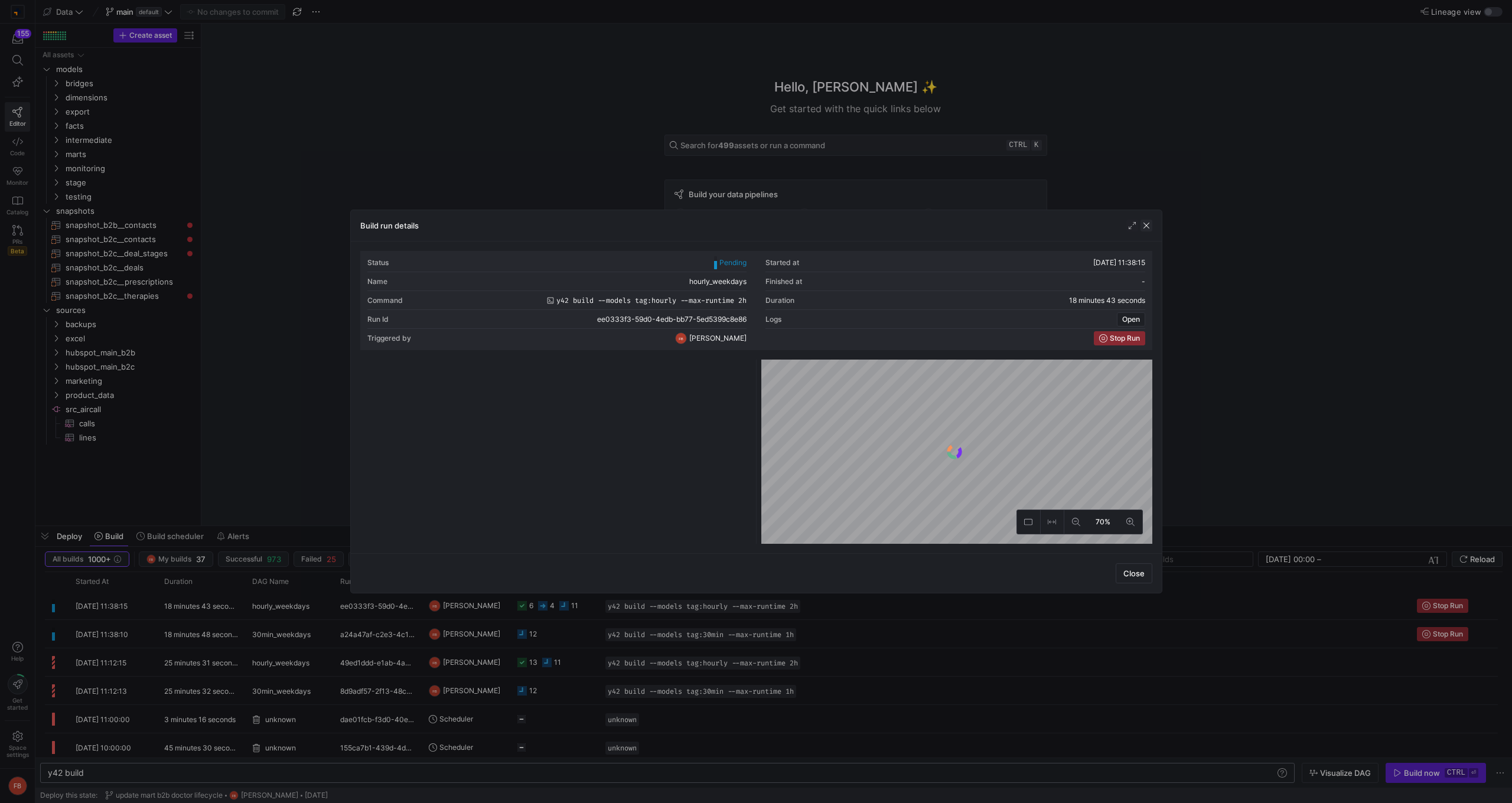
click at [907, 226] on span "button" at bounding box center [1146, 225] width 12 height 12
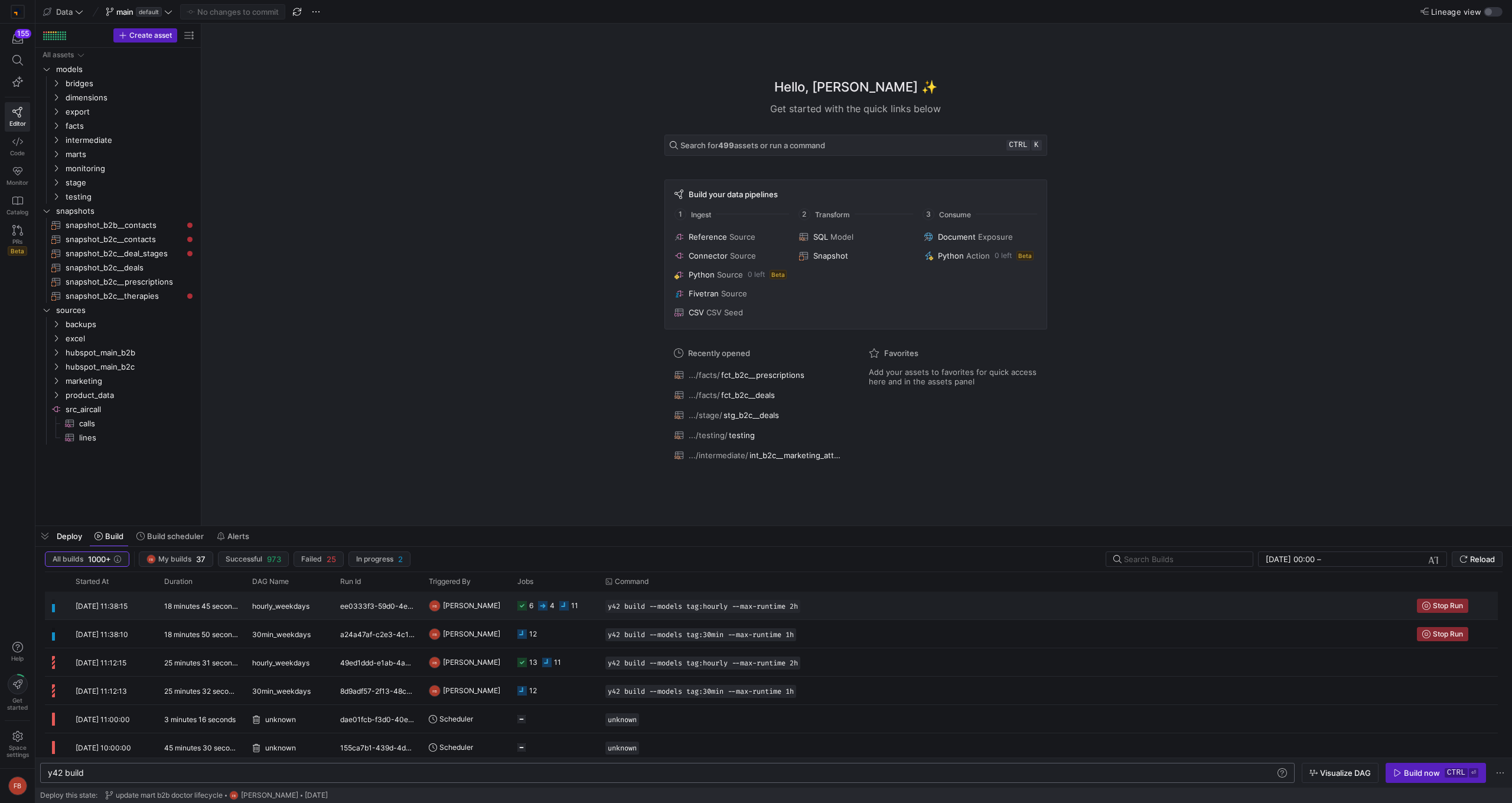
click at [472, 519] on span "[PERSON_NAME]" at bounding box center [472, 606] width 57 height 28
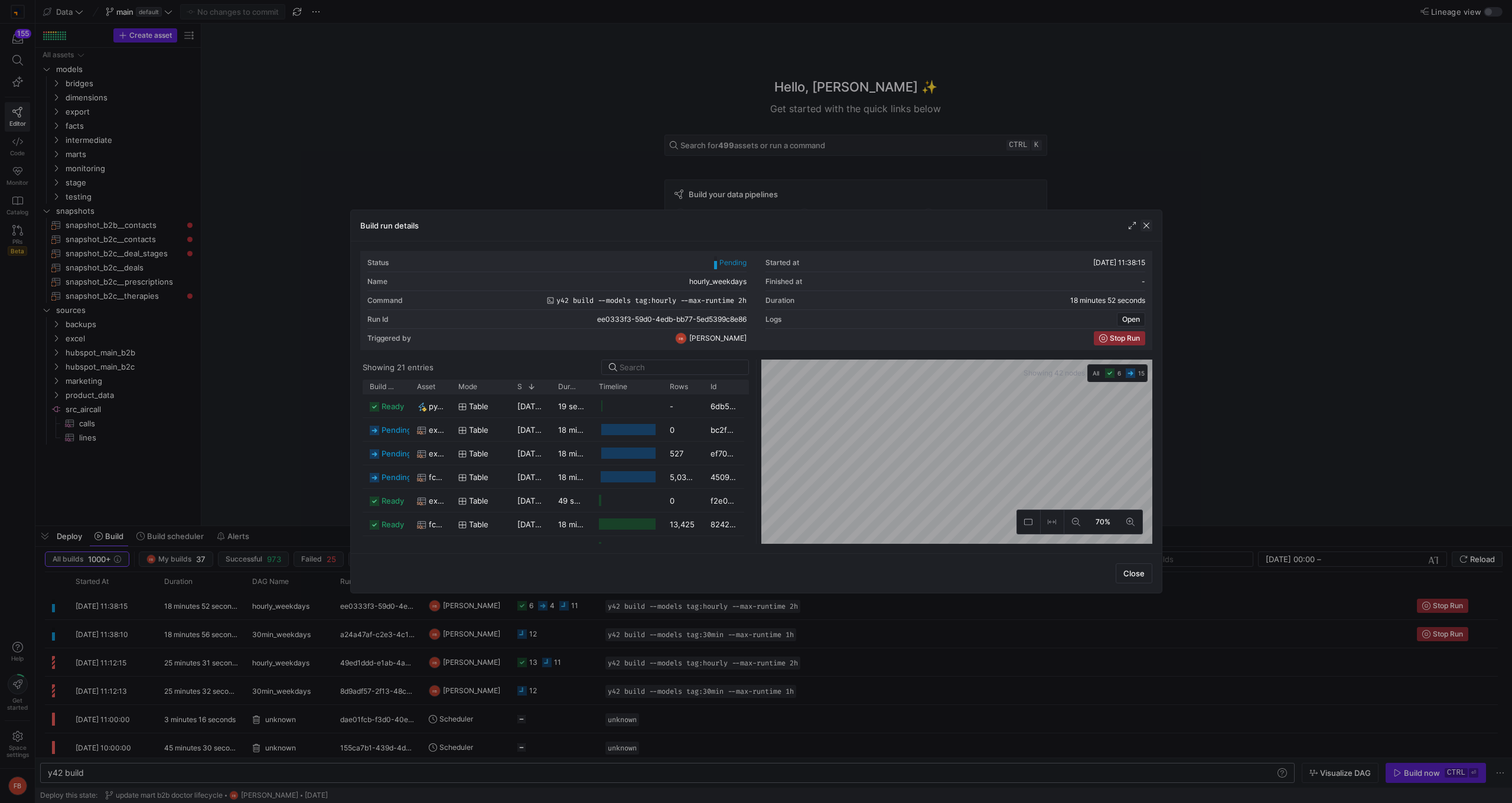
click at [907, 224] on span "button" at bounding box center [1146, 225] width 12 height 12
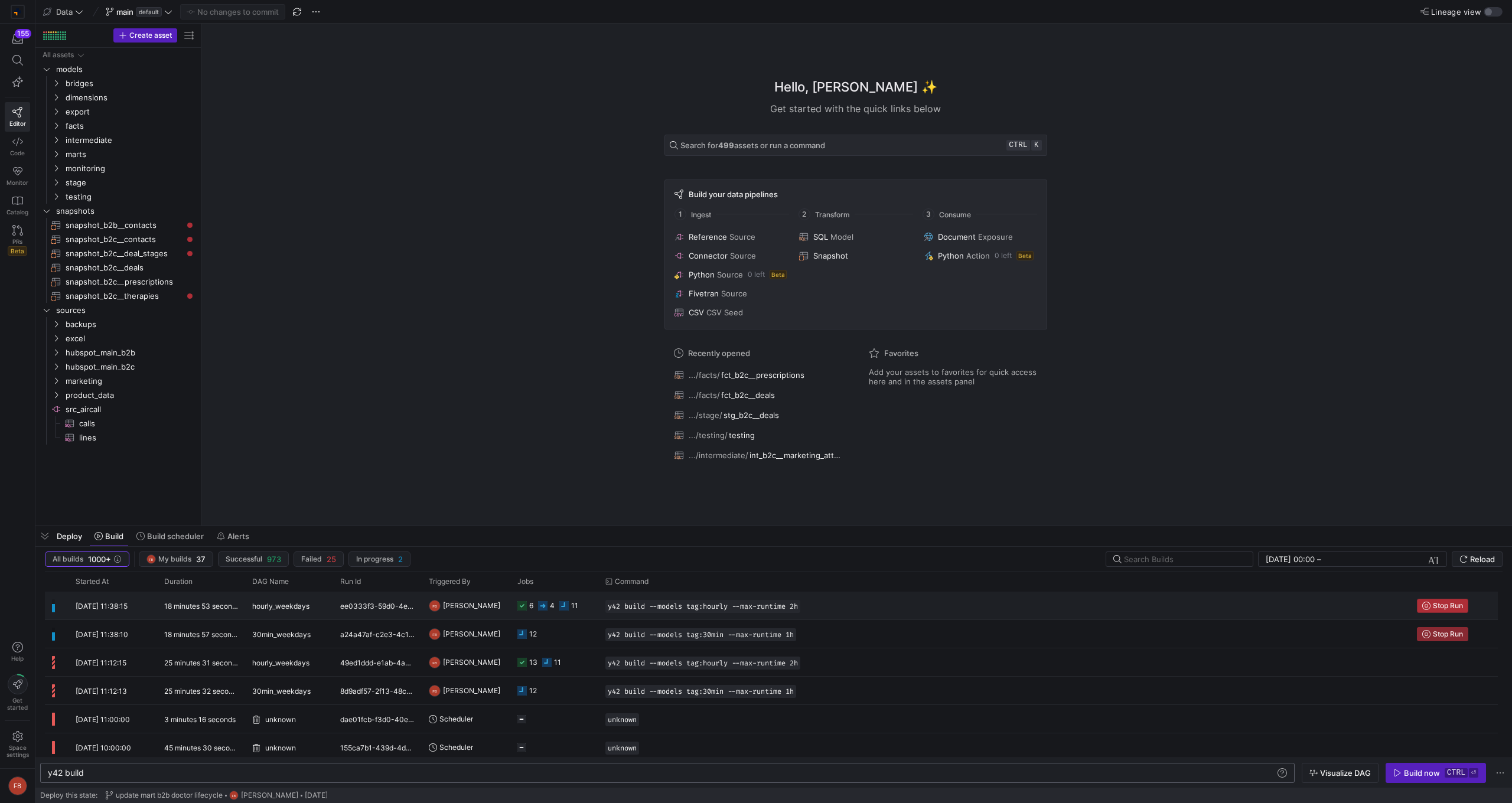
click at [907, 519] on span "Stop Run" at bounding box center [1448, 606] width 30 height 8
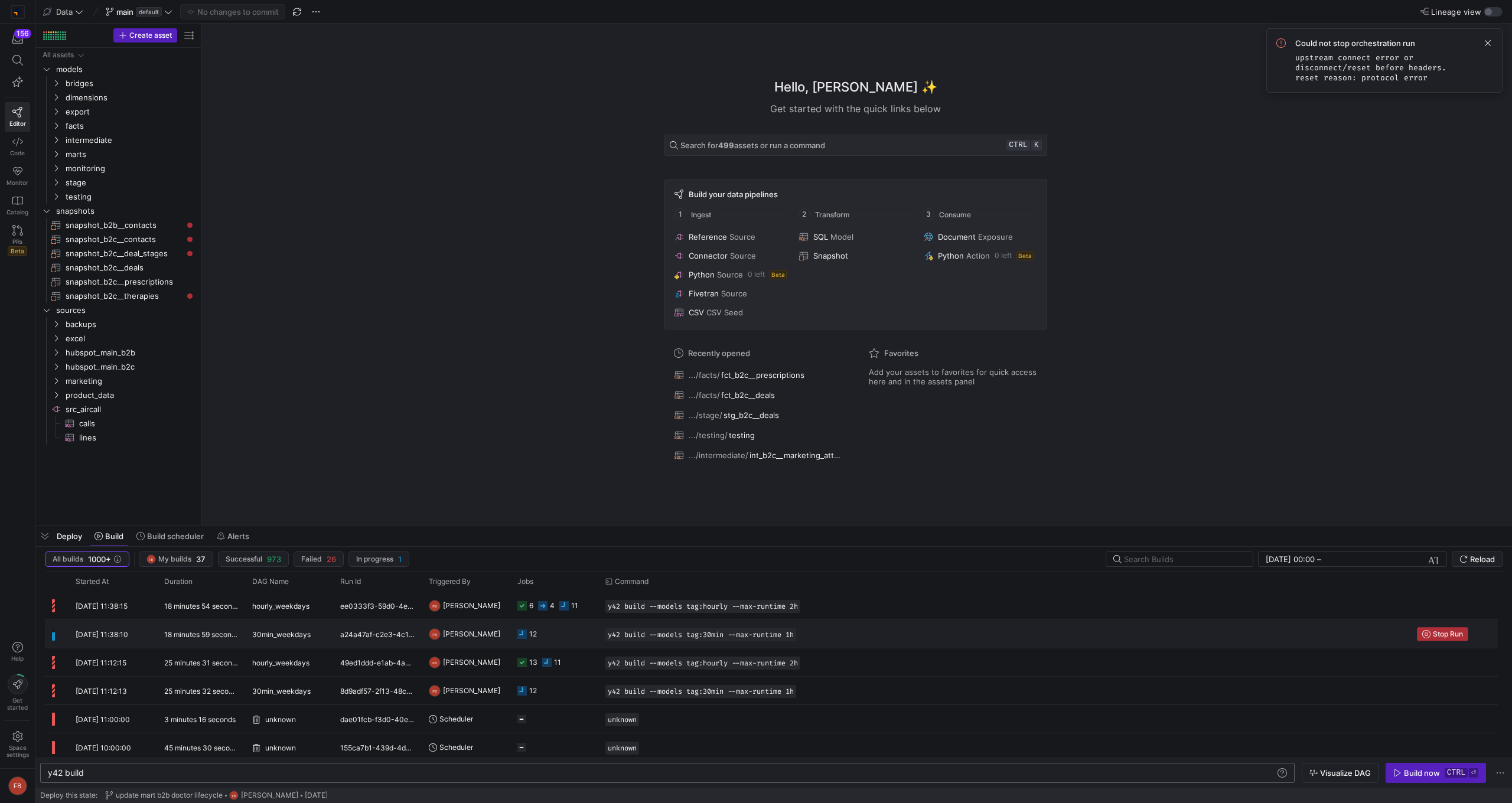
click at [907, 519] on span "Stop Run" at bounding box center [1448, 634] width 30 height 8
click at [24, 150] on span "Code" at bounding box center [17, 153] width 15 height 7
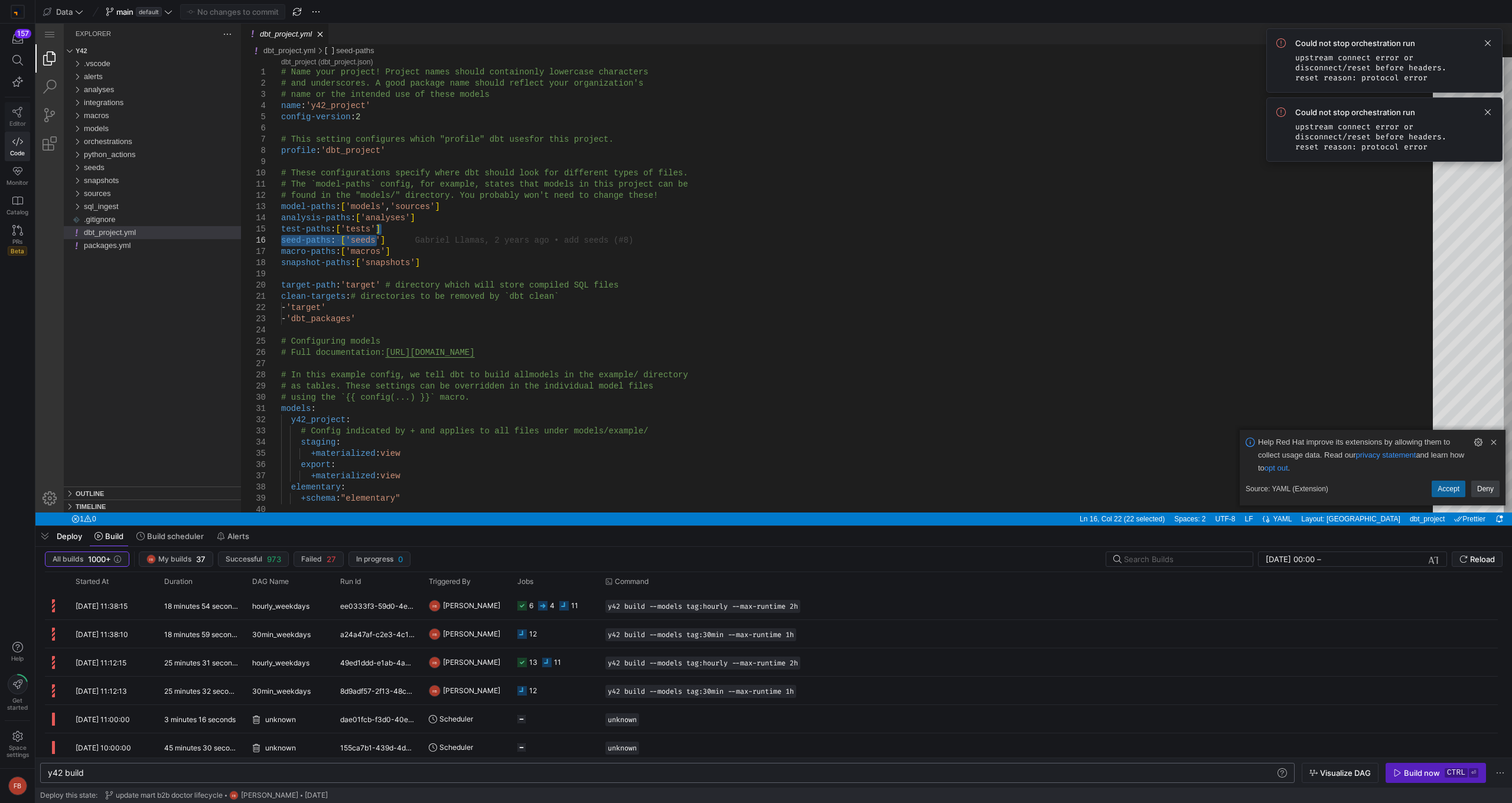
click at [13, 119] on link "Editor" at bounding box center [17, 117] width 26 height 30
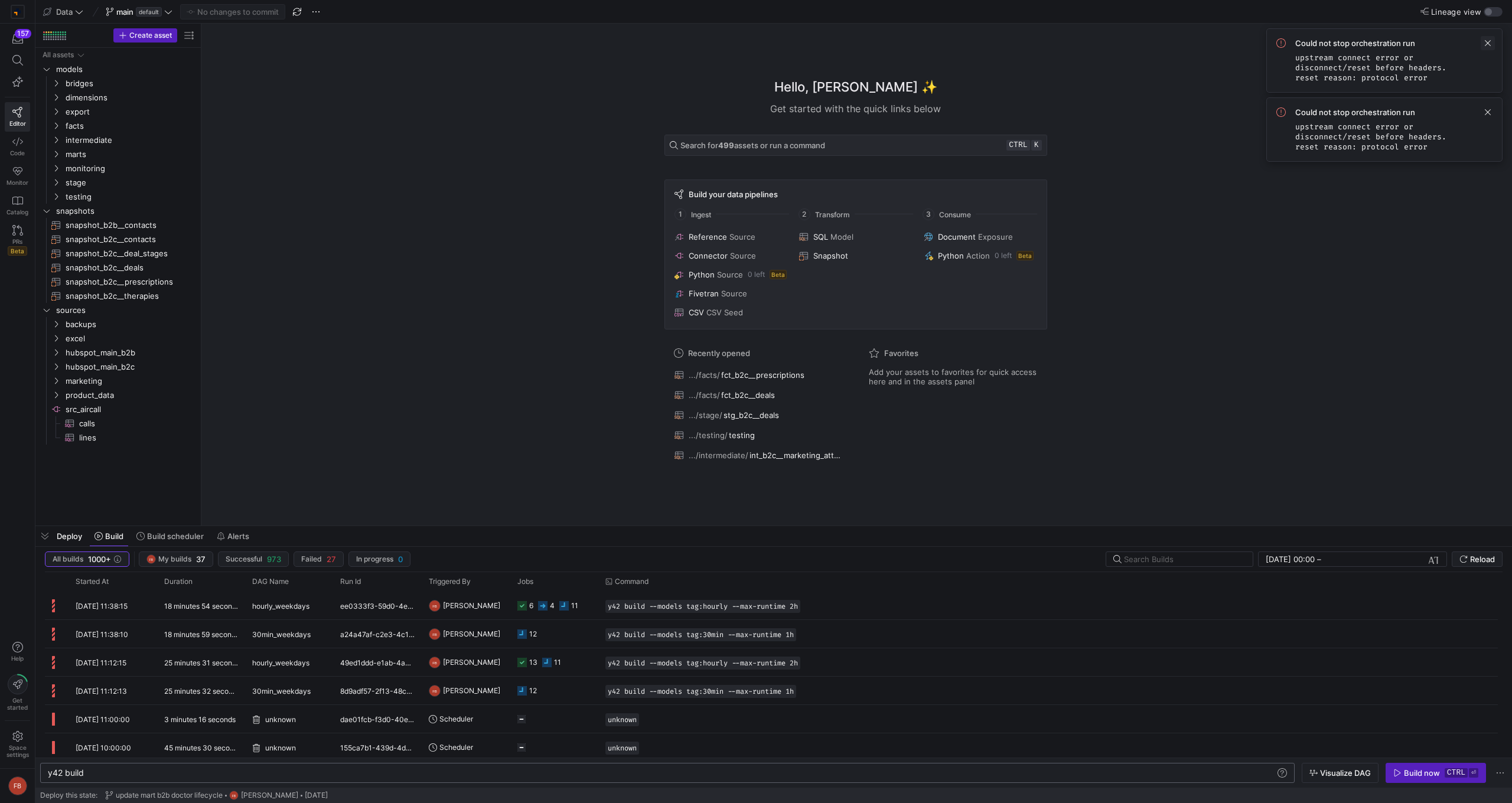
click at [907, 44] on span at bounding box center [1488, 43] width 14 height 14
click at [416, 303] on div "Hello, [PERSON_NAME] ✨ Get started with the quick links below Search for 499 as…" at bounding box center [856, 274] width 1299 height 502
click at [11, 147] on link "Code" at bounding box center [17, 146] width 26 height 30
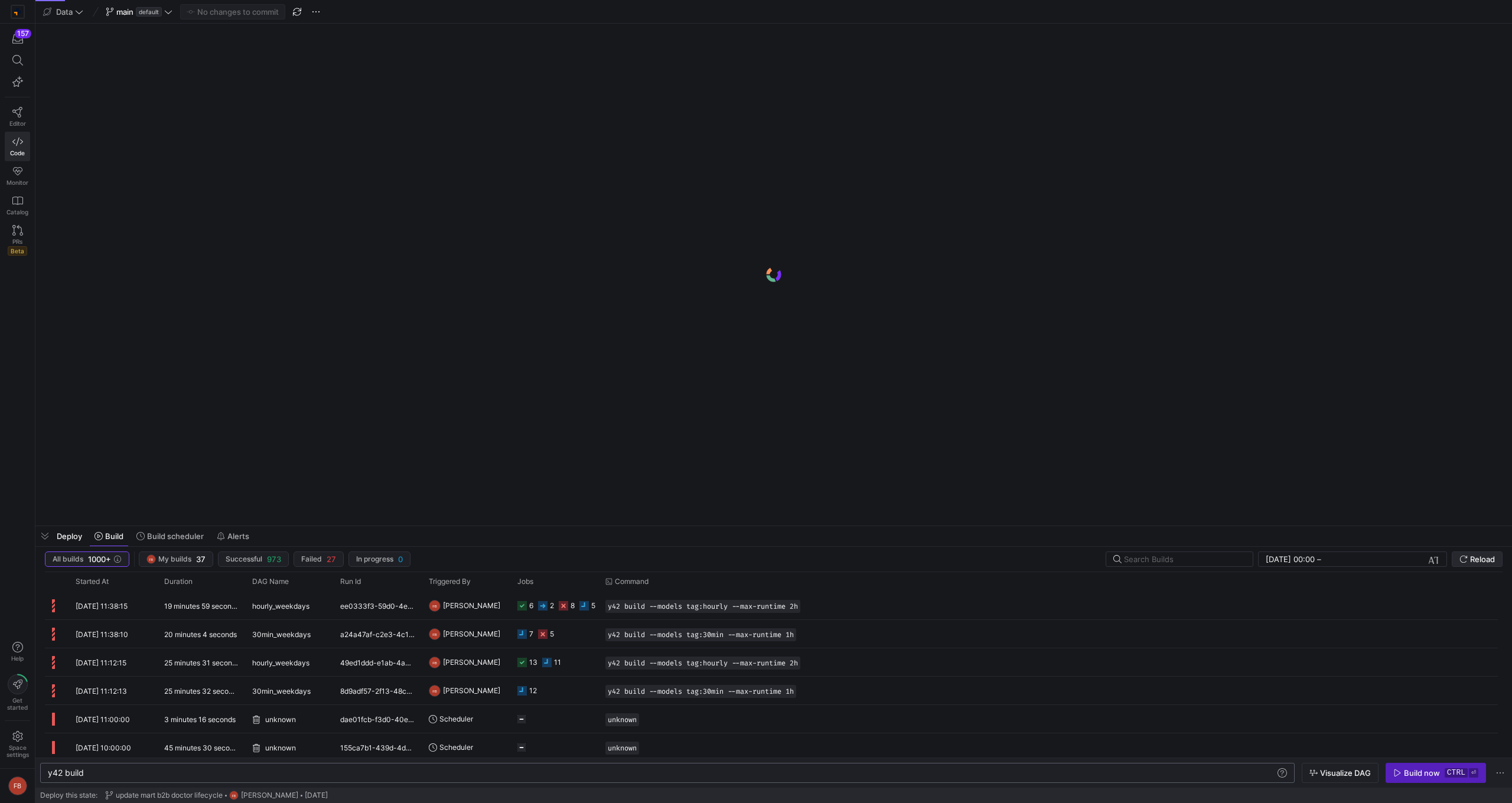
click at [907, 519] on span "Reload" at bounding box center [1483, 559] width 25 height 10
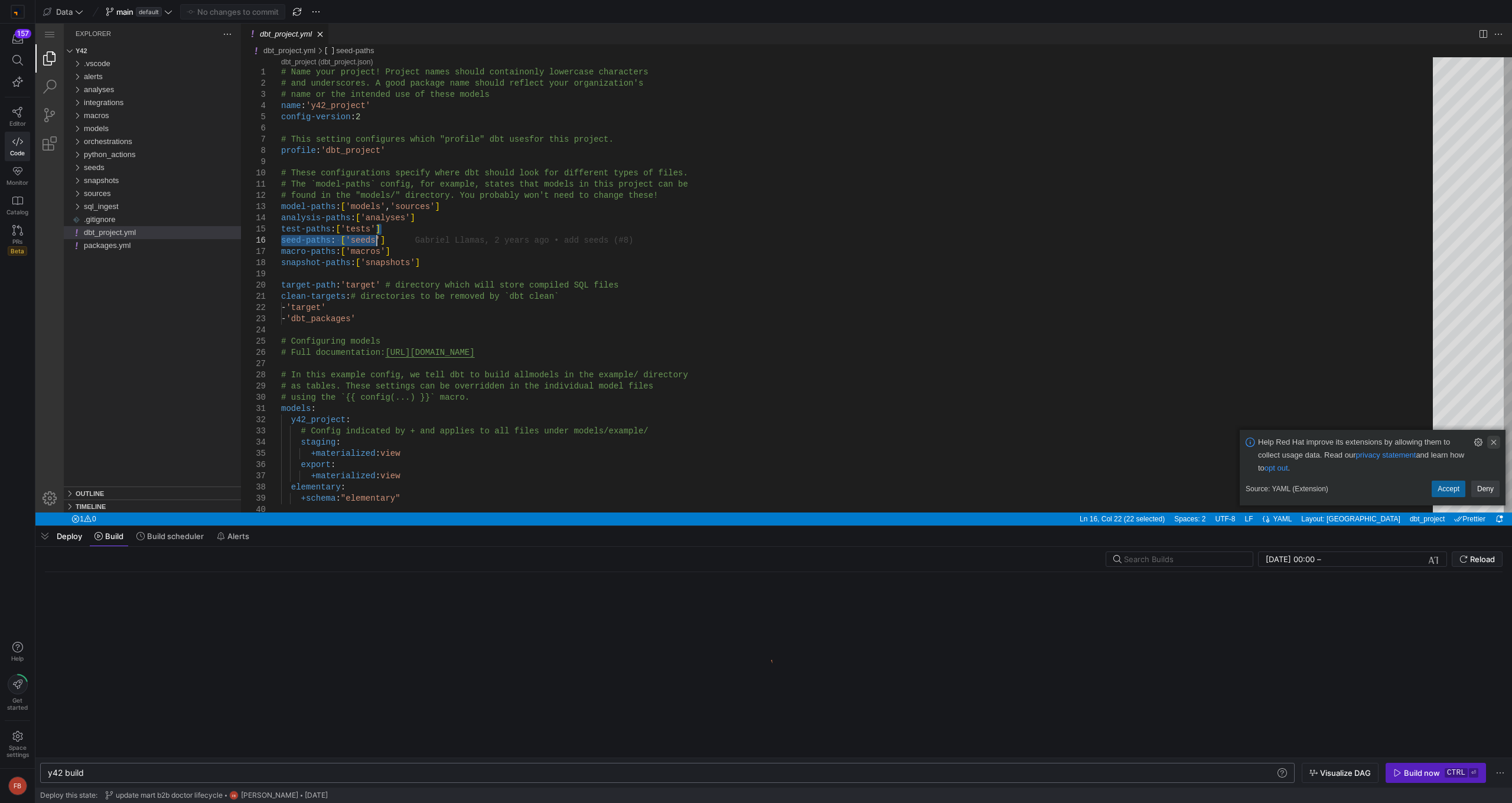
click at [907, 440] on link "Clear Notification (Delete)" at bounding box center [1494, 442] width 13 height 13
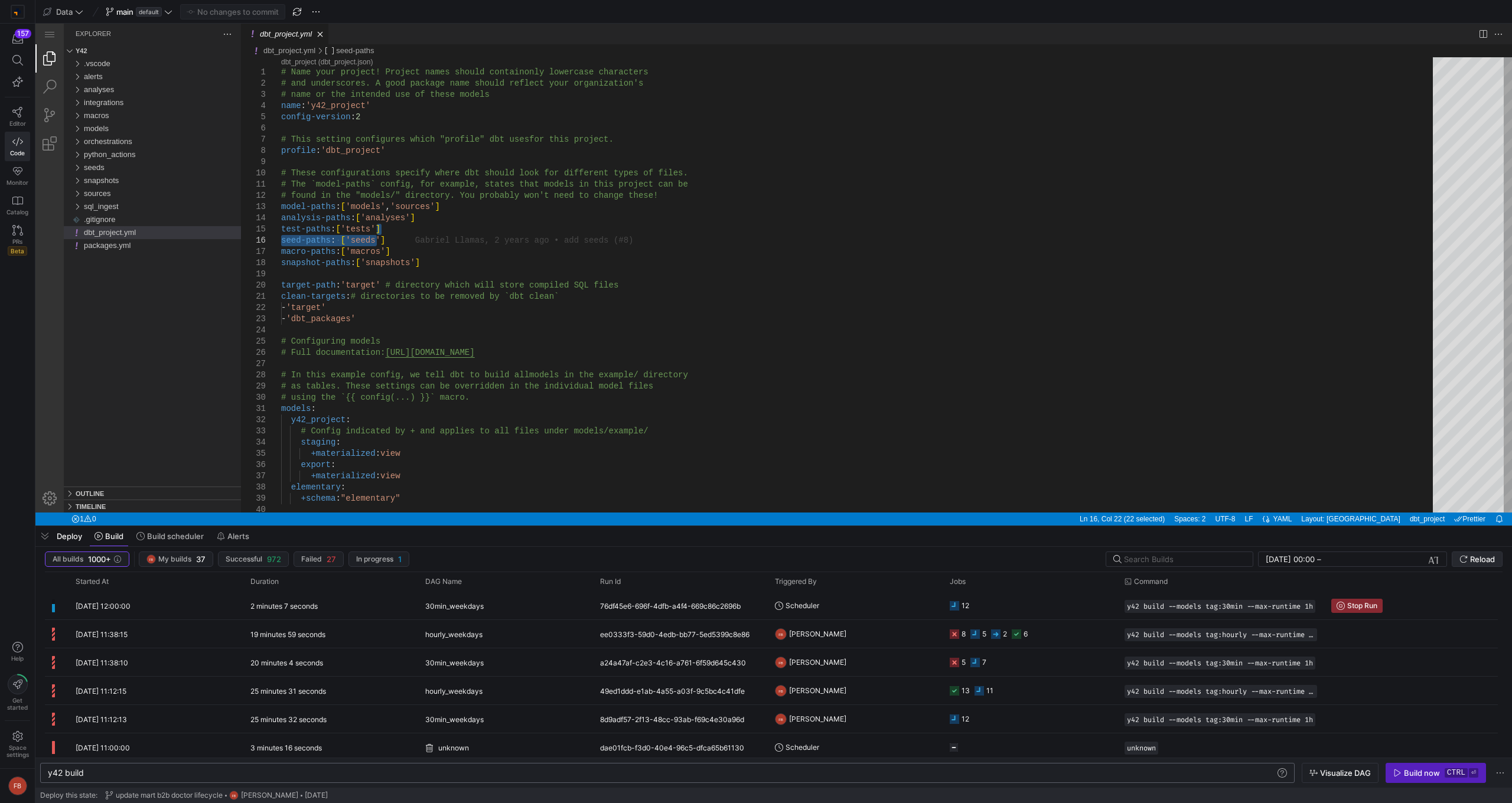
click at [907, 519] on span "Reload" at bounding box center [1483, 559] width 25 height 10
click at [323, 519] on div "y42 build" at bounding box center [661, 773] width 1228 height 10
type textarea "y42 build --models tag:targets"
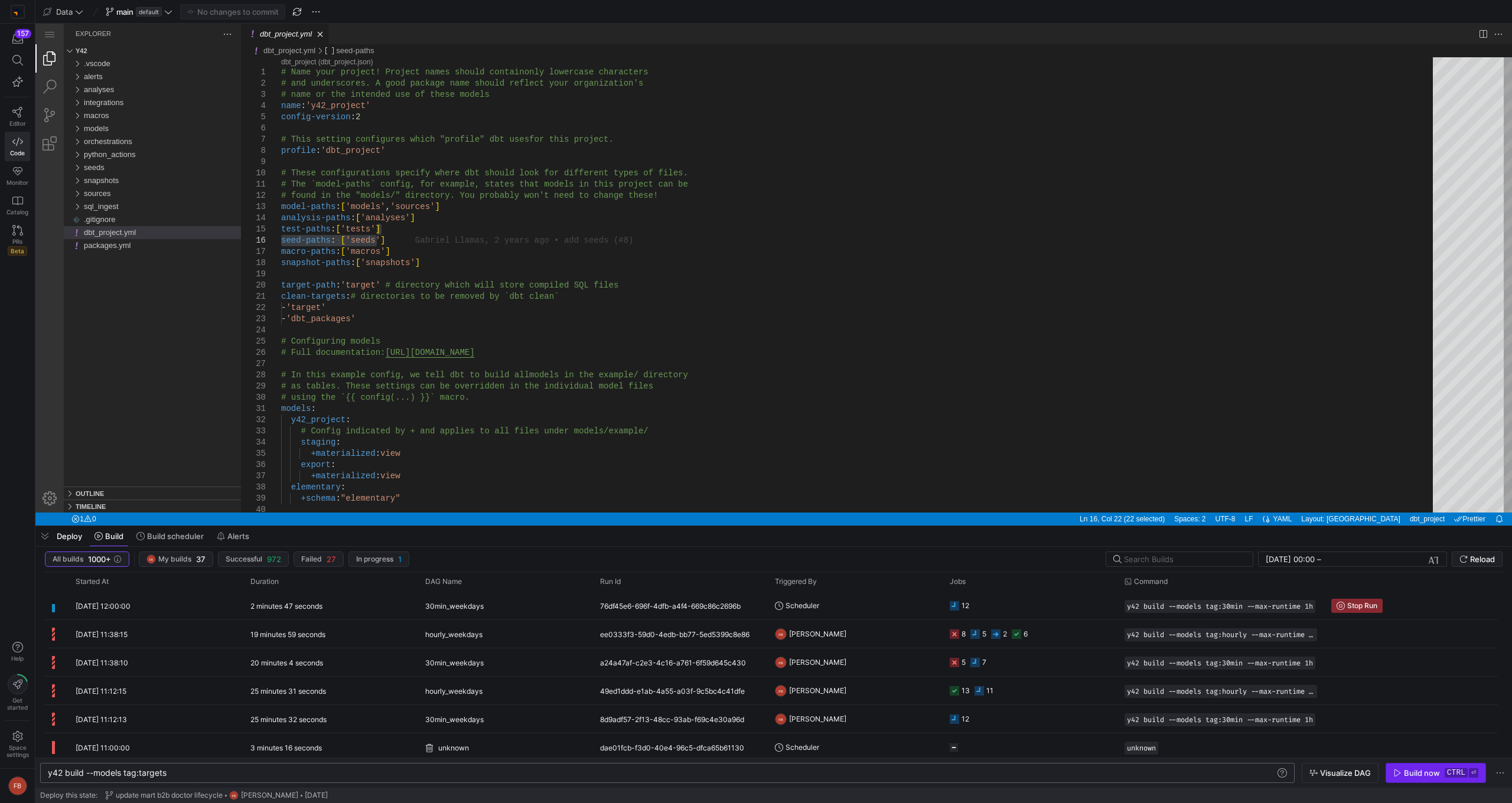
click at [907, 519] on div "Build now" at bounding box center [1422, 773] width 36 height 10
